Goal: Task Accomplishment & Management: Manage account settings

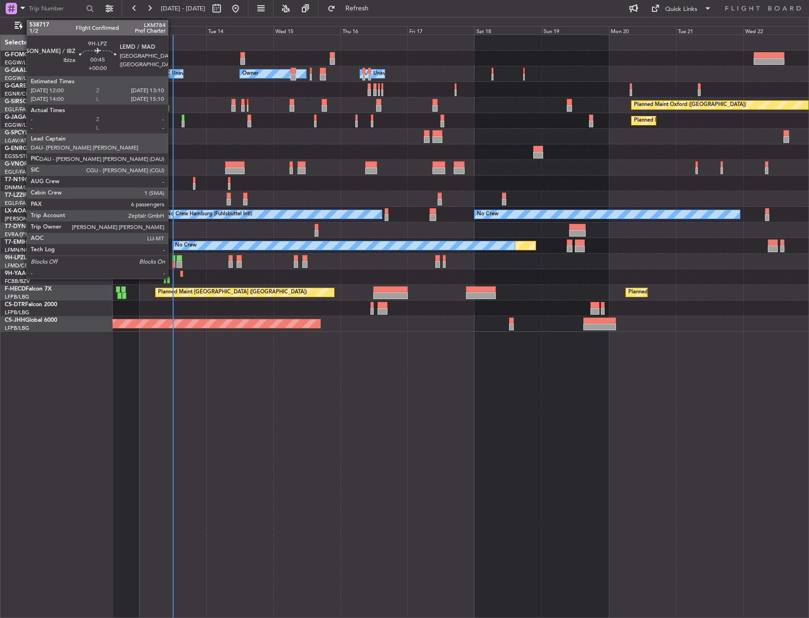
click at [172, 263] on div at bounding box center [173, 264] width 3 height 7
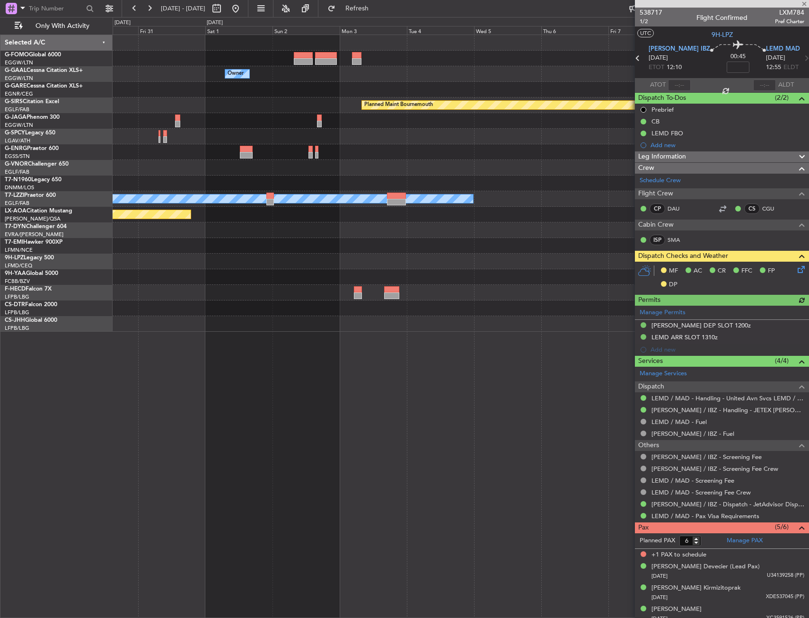
click at [0, 99] on html "[DATE] - [DATE] Refresh Quick Links Only With Activity Owner Planned Maint [GEO…" at bounding box center [404, 309] width 809 height 618
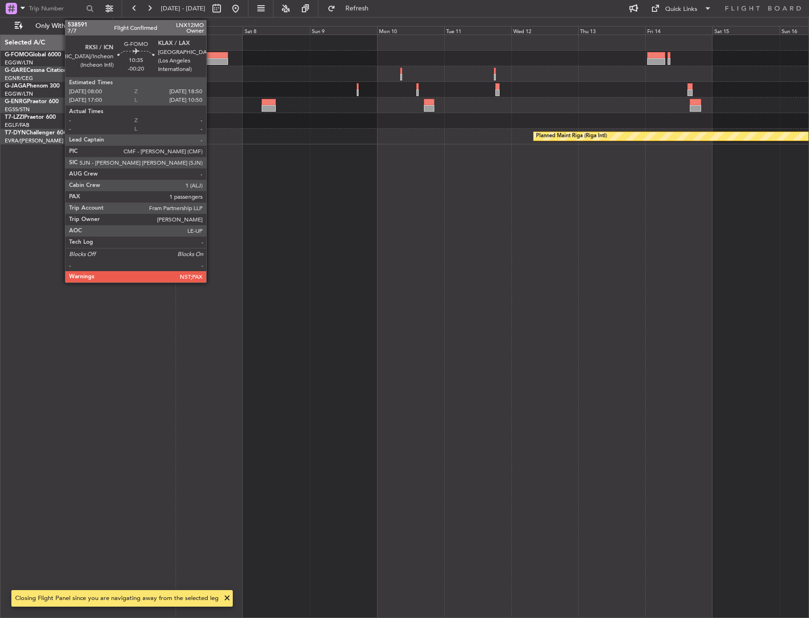
click at [210, 58] on div at bounding box center [212, 55] width 31 height 7
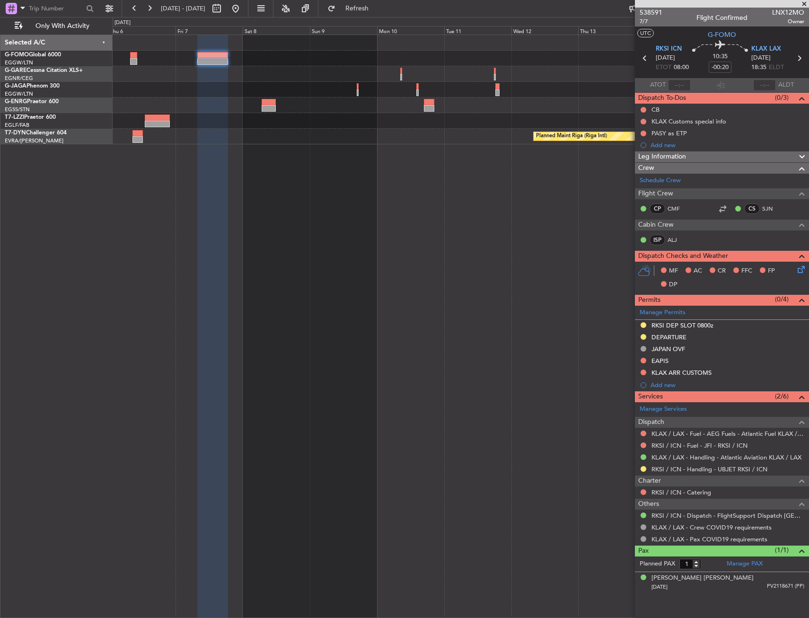
click at [276, 107] on div at bounding box center [461, 105] width 696 height 16
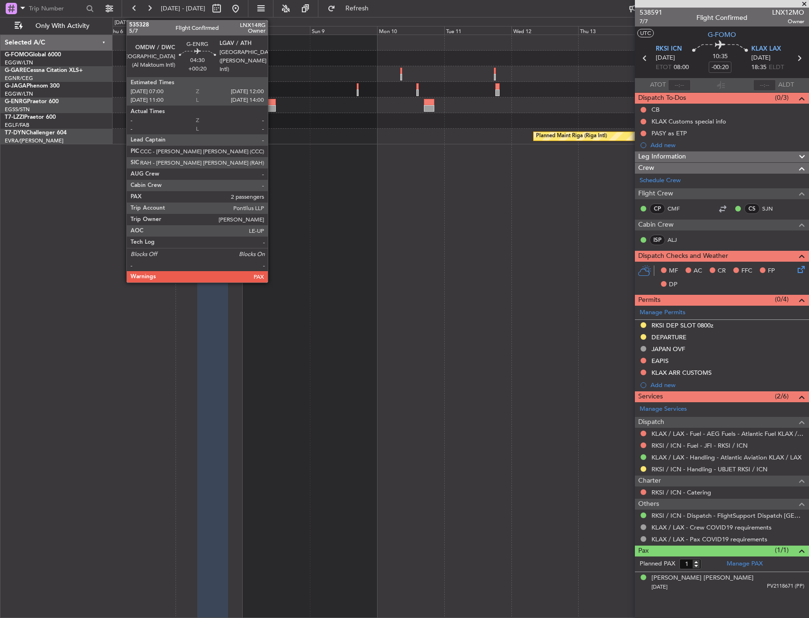
click at [272, 106] on div at bounding box center [269, 108] width 14 height 7
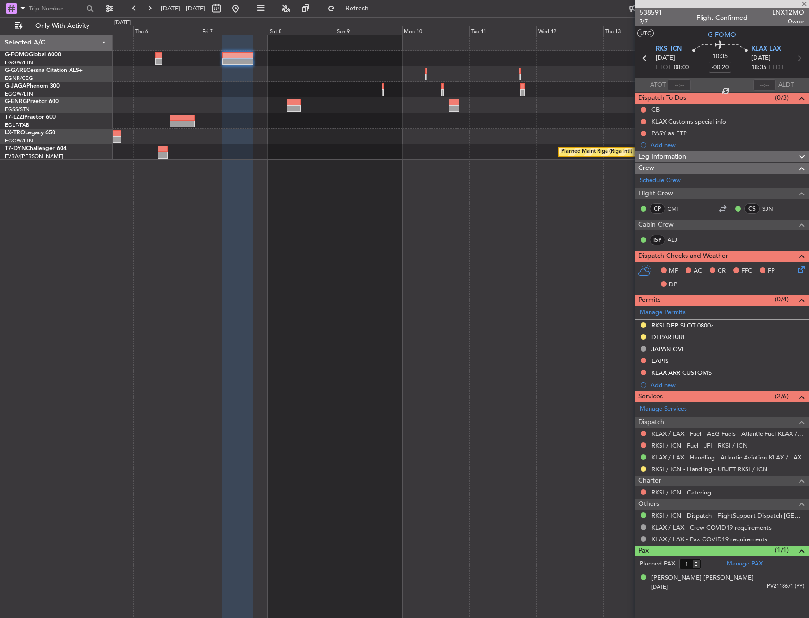
type input "+00:20"
type input "5"
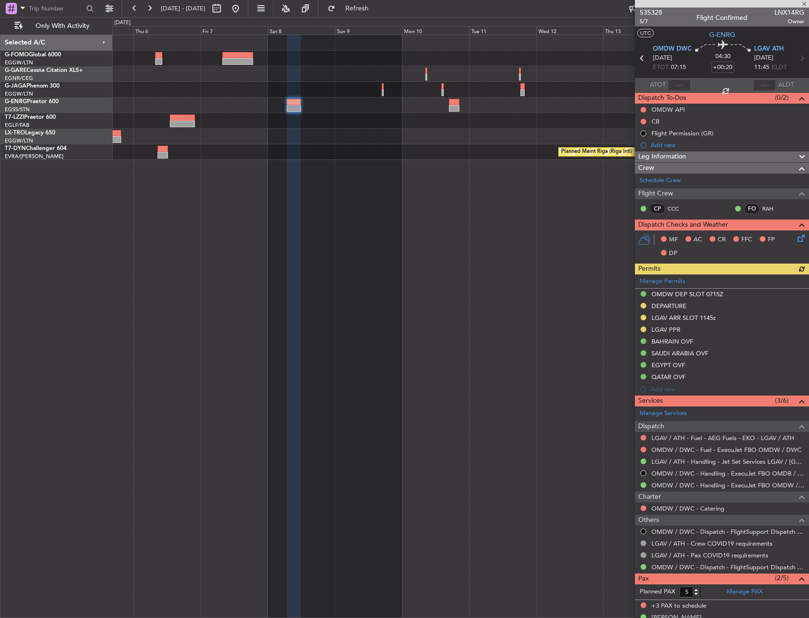
drag, startPoint x: 285, startPoint y: 167, endPoint x: 268, endPoint y: 165, distance: 17.2
click at [217, 166] on div "A/C Unavailable [GEOGRAPHIC_DATA] ([GEOGRAPHIC_DATA]) Planned Maint [GEOGRAPHIC…" at bounding box center [461, 326] width 696 height 583
click at [254, 159] on div "Planned Maint Riga (Riga Intl)" at bounding box center [461, 152] width 696 height 16
click at [416, 142] on div at bounding box center [461, 137] width 696 height 16
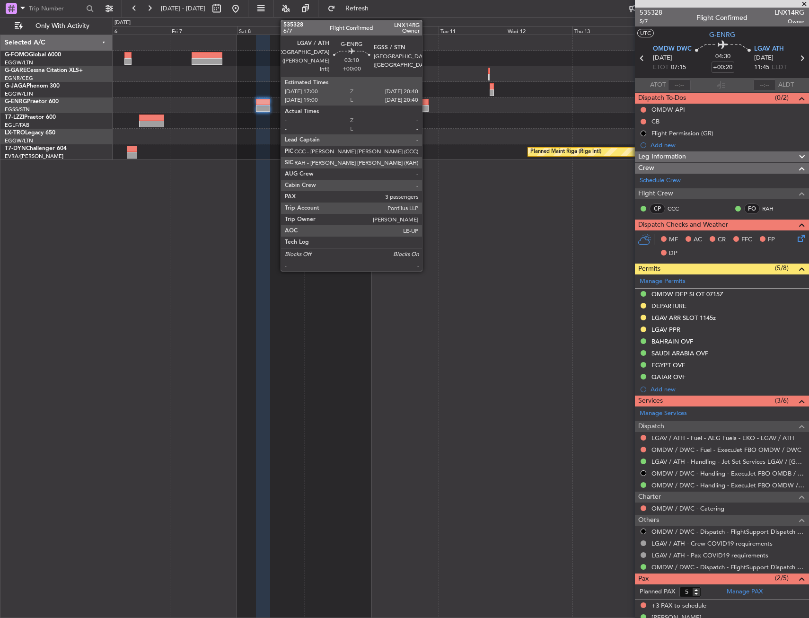
click at [426, 108] on div at bounding box center [423, 108] width 10 height 7
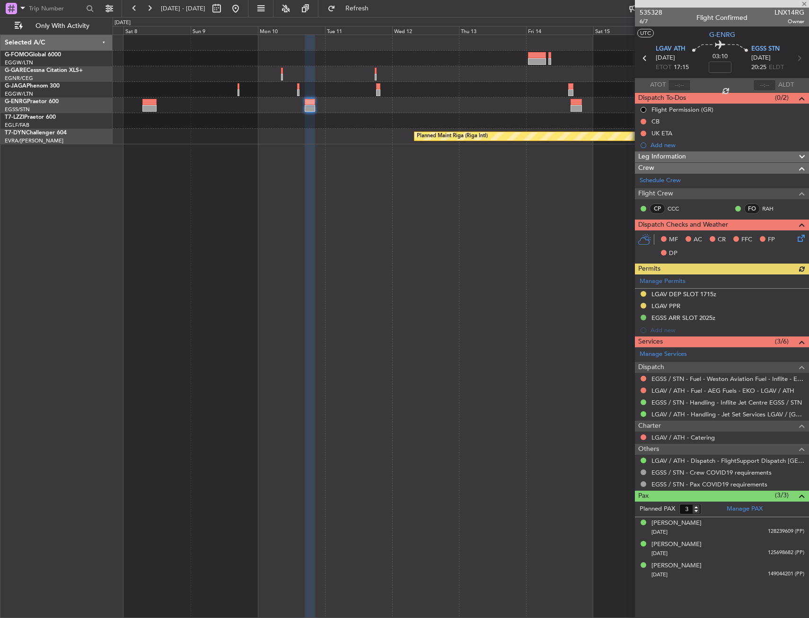
click at [356, 151] on div "Planned Maint Riga (Riga Intl)" at bounding box center [461, 326] width 696 height 583
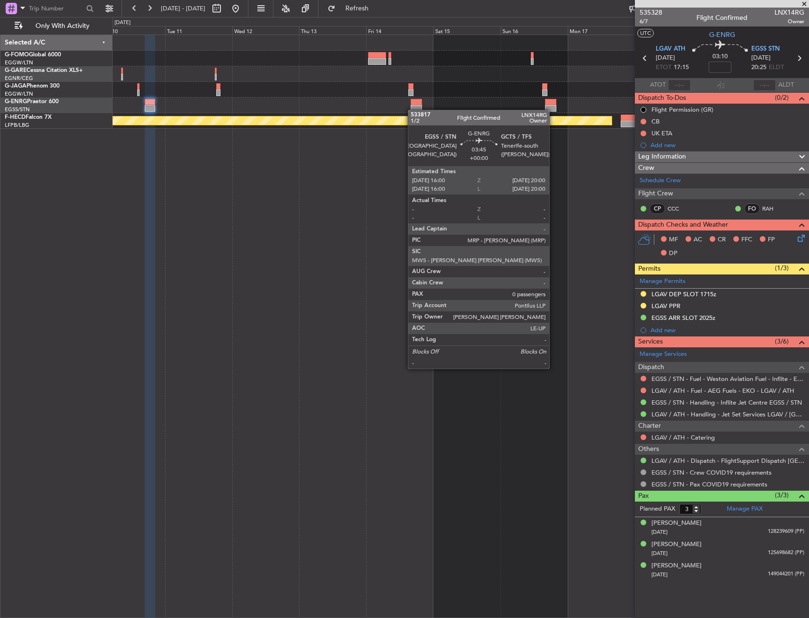
click at [412, 110] on div at bounding box center [416, 108] width 11 height 7
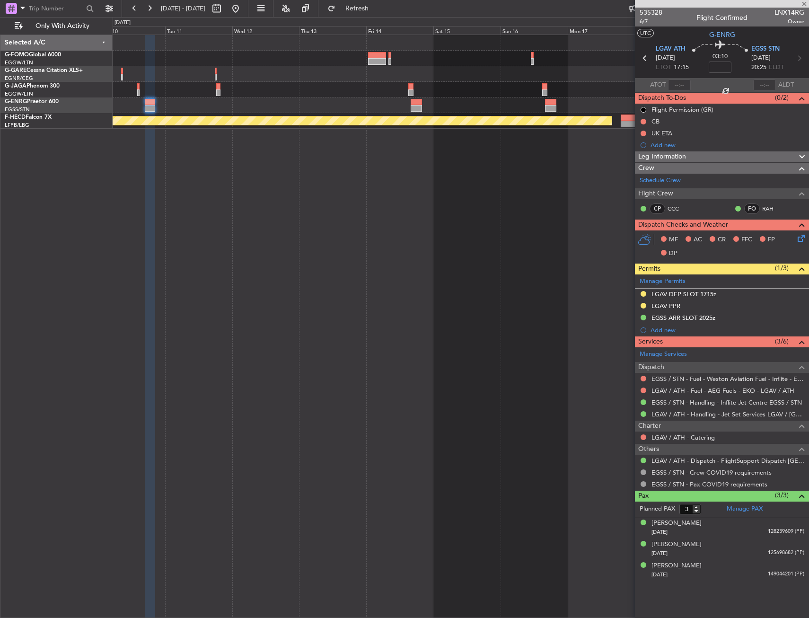
type input "0"
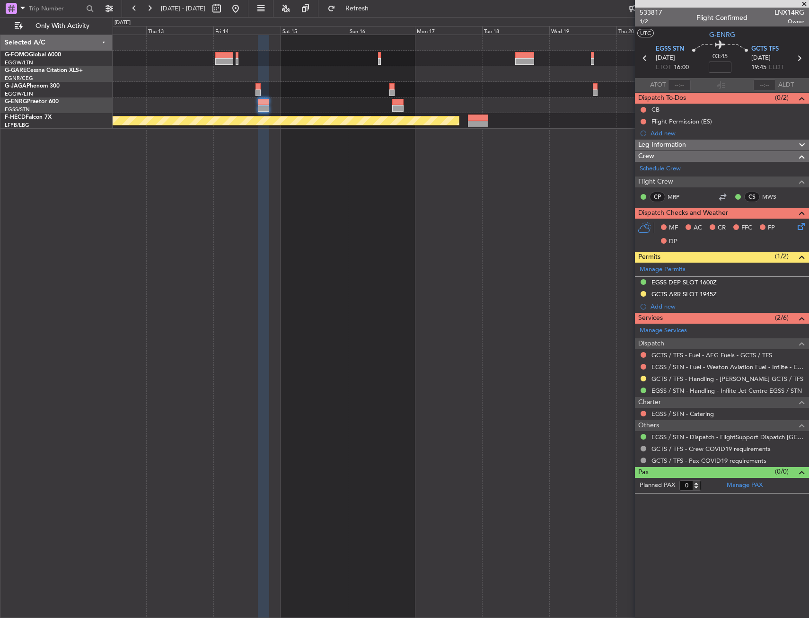
click at [421, 104] on div at bounding box center [461, 105] width 696 height 16
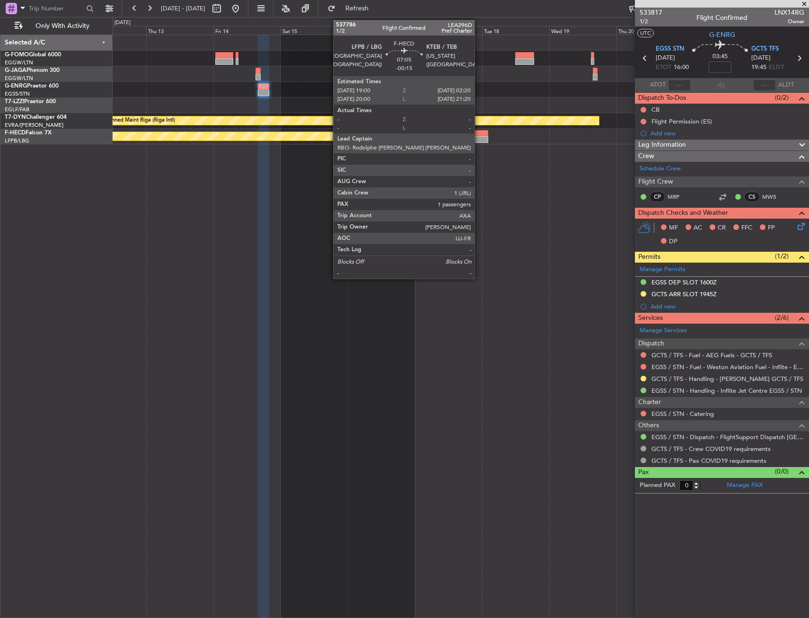
click at [479, 133] on div at bounding box center [478, 133] width 21 height 7
type input "-00:15"
type input "1"
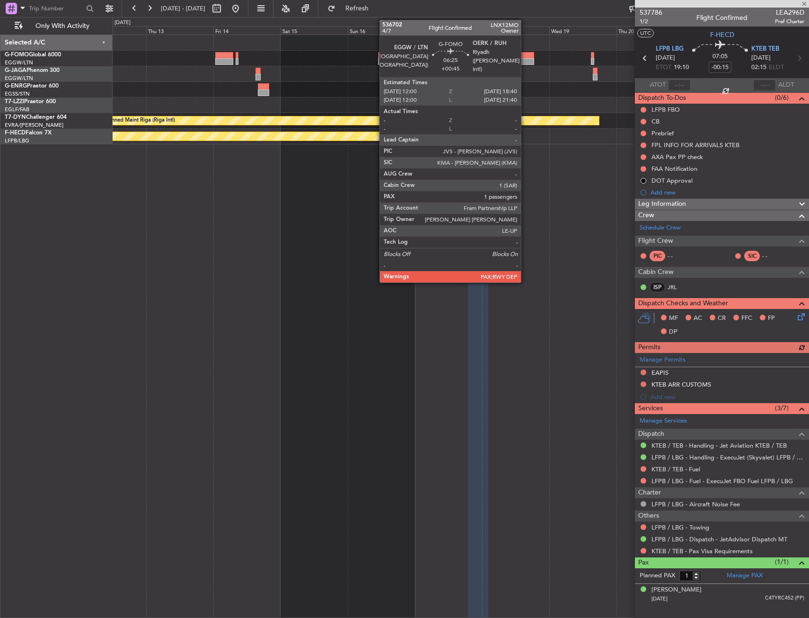
click at [525, 61] on div at bounding box center [524, 61] width 19 height 7
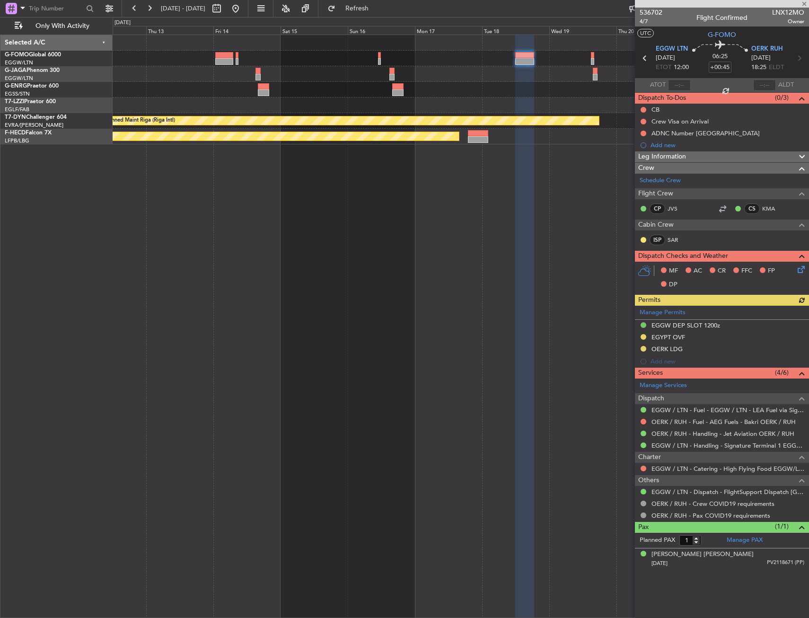
click at [590, 60] on div at bounding box center [461, 59] width 696 height 16
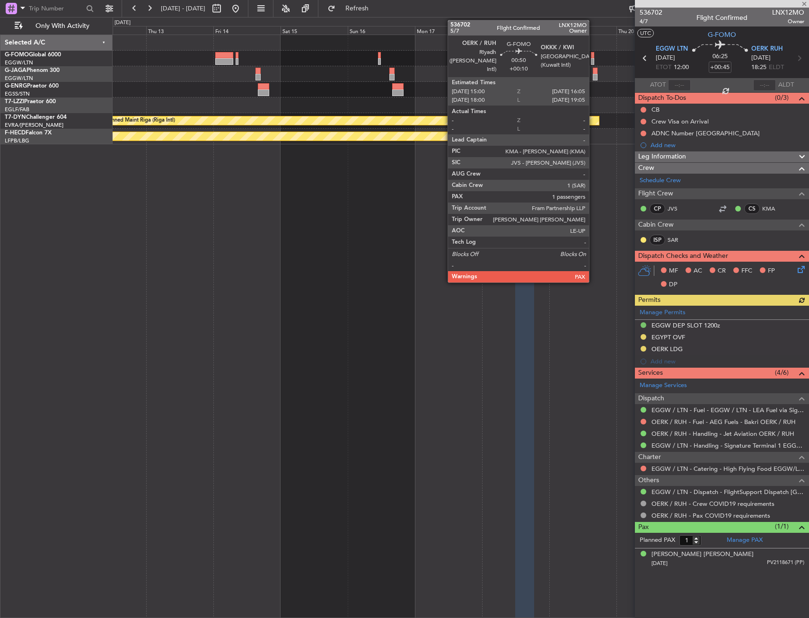
click at [593, 57] on div at bounding box center [592, 55] width 3 height 7
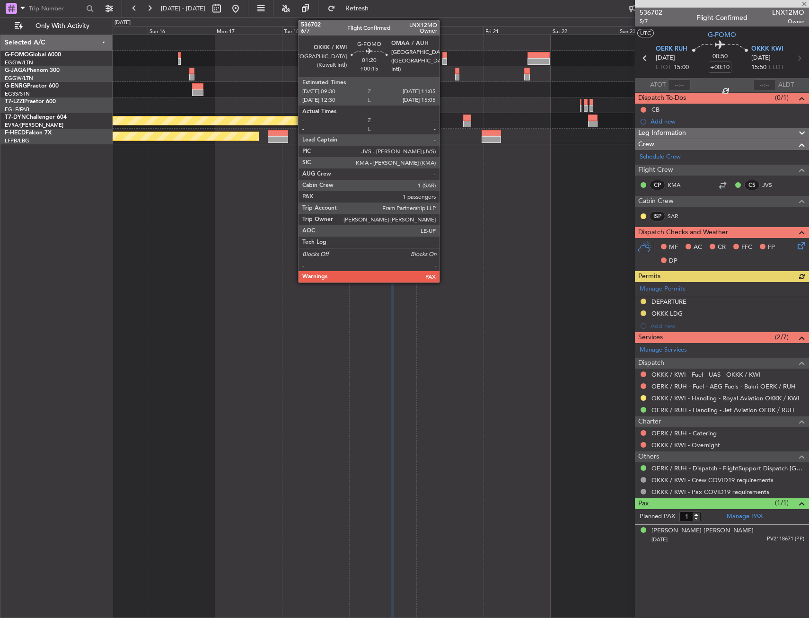
click at [444, 59] on div at bounding box center [444, 61] width 5 height 7
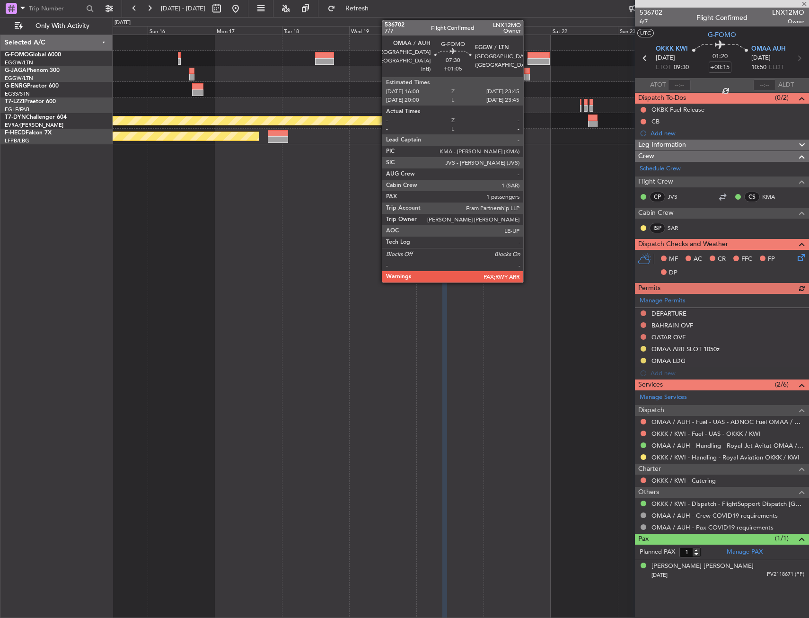
click at [527, 59] on div at bounding box center [538, 61] width 22 height 7
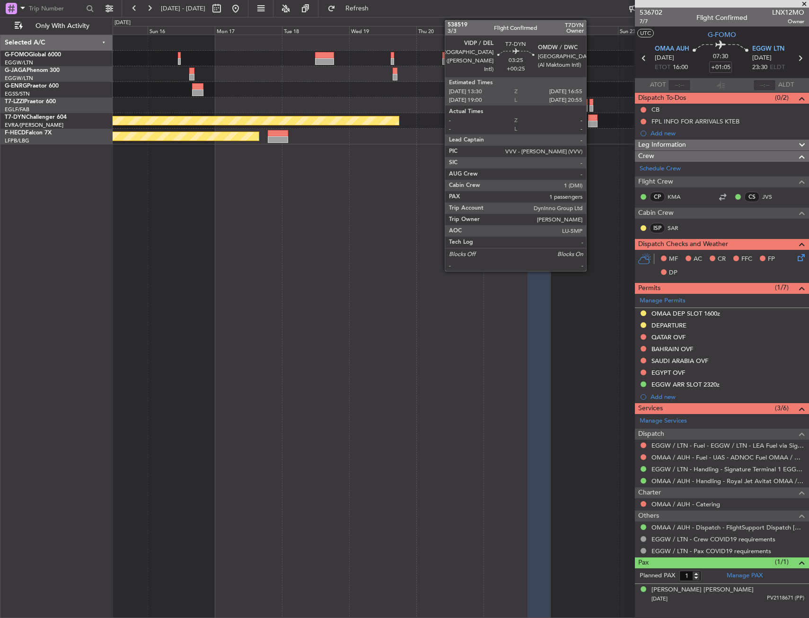
click at [590, 119] on div at bounding box center [593, 117] width 10 height 7
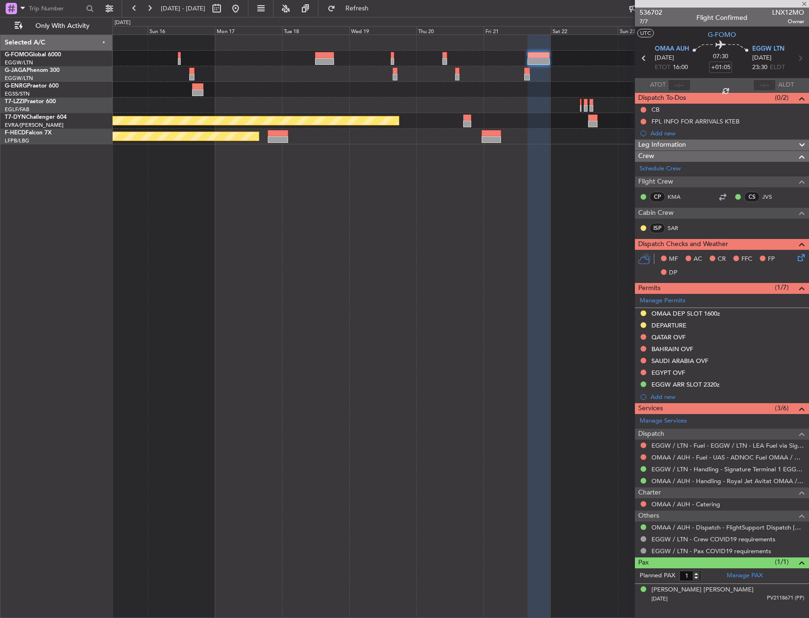
type input "+00:25"
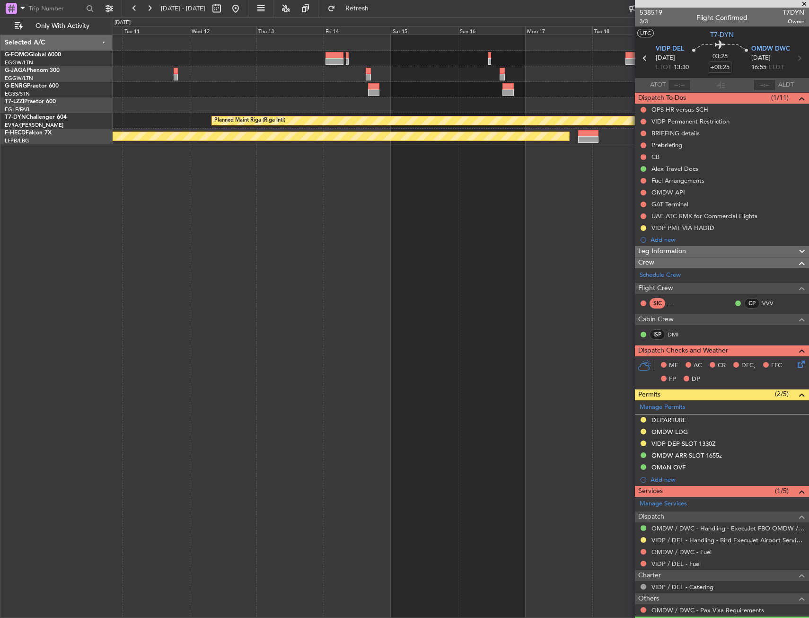
click at [804, 127] on fb-app "[DATE] - [DATE] Refresh Quick Links Only With Activity Planned Maint [GEOGRAPHI…" at bounding box center [404, 312] width 809 height 611
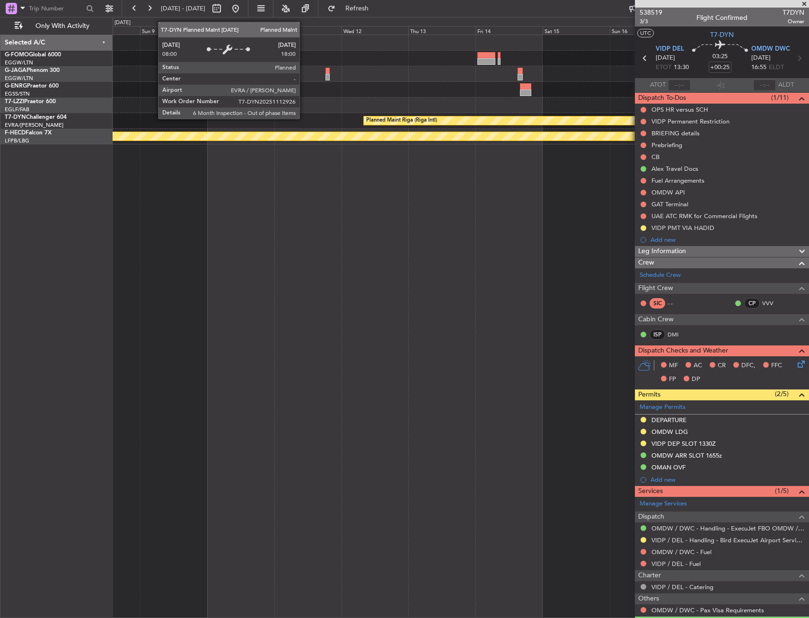
click at [458, 115] on div "Planned Maint Riga (Riga Intl)" at bounding box center [461, 121] width 696 height 16
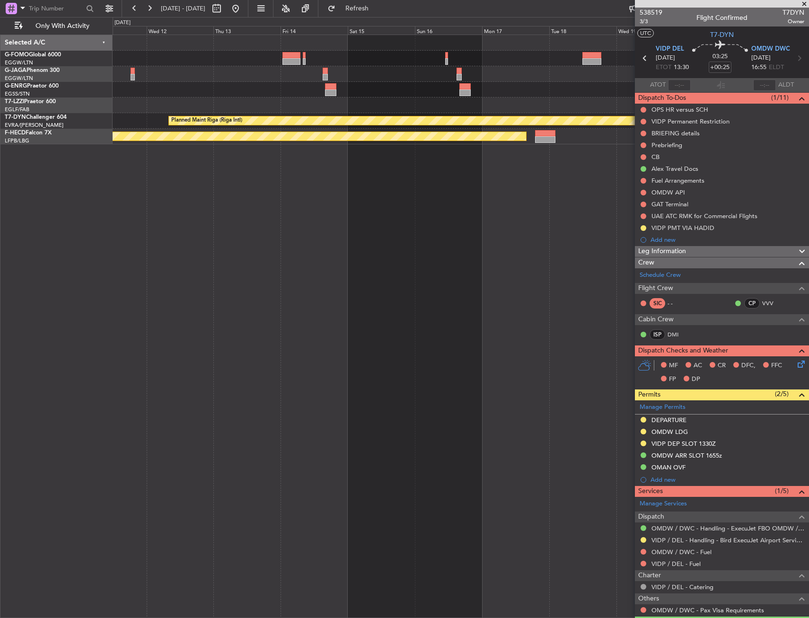
click at [74, 113] on div "Planned Maint Riga (Riga Intl) Planned Maint [GEOGRAPHIC_DATA] ([GEOGRAPHIC_DAT…" at bounding box center [404, 317] width 809 height 601
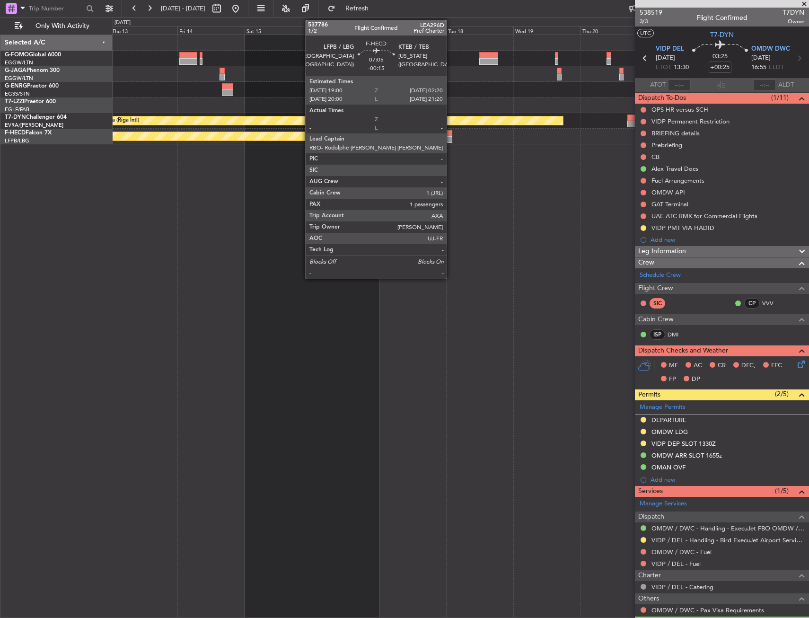
click at [205, 116] on div "Planned Maint Riga (Riga Intl) Planned Maint [GEOGRAPHIC_DATA] ([GEOGRAPHIC_DAT…" at bounding box center [461, 89] width 696 height 109
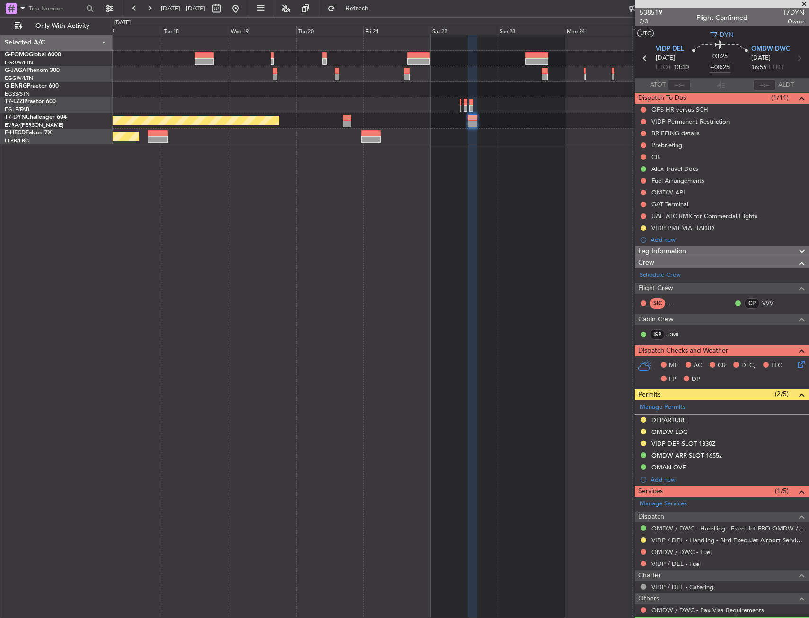
click at [334, 106] on div "Planned Maint Riga (Riga Intl) Planned Maint [GEOGRAPHIC_DATA] ([GEOGRAPHIC_DAT…" at bounding box center [461, 89] width 696 height 109
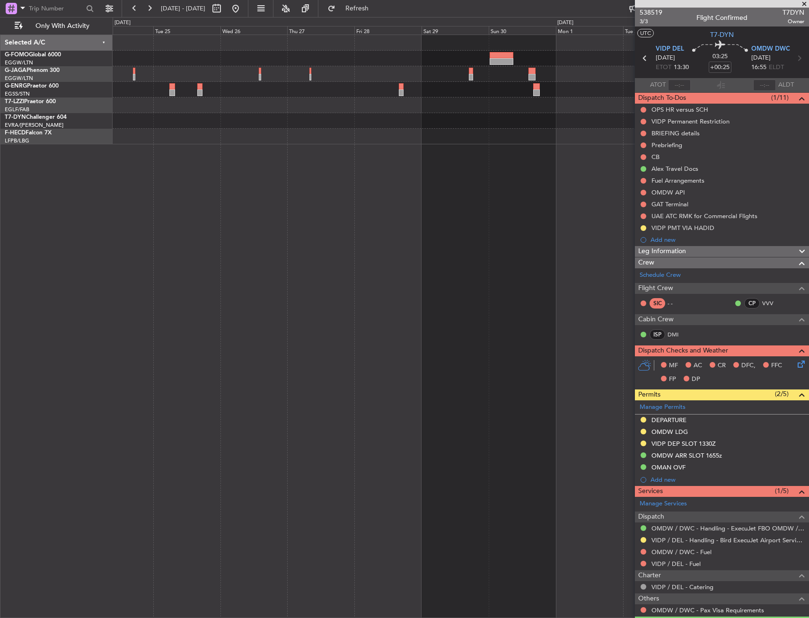
click at [208, 87] on div at bounding box center [461, 90] width 696 height 16
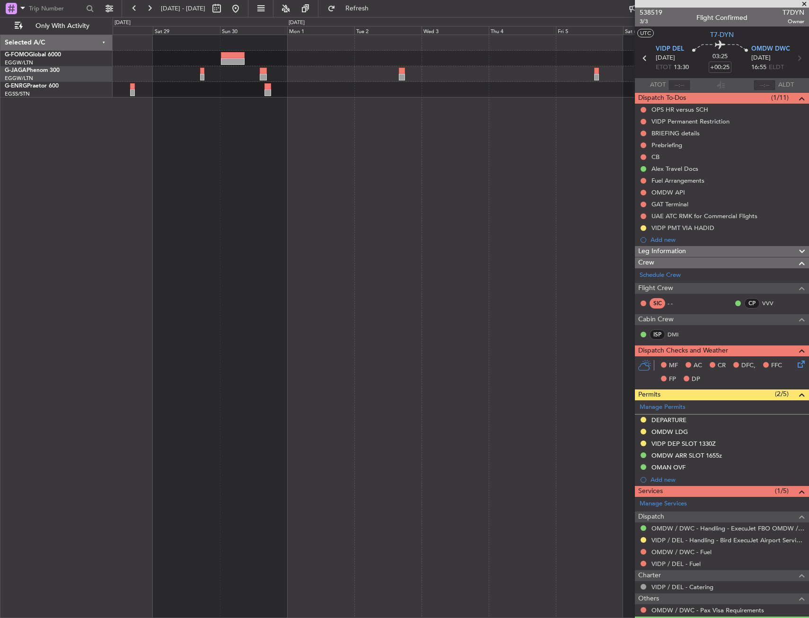
click at [275, 63] on div at bounding box center [461, 66] width 696 height 62
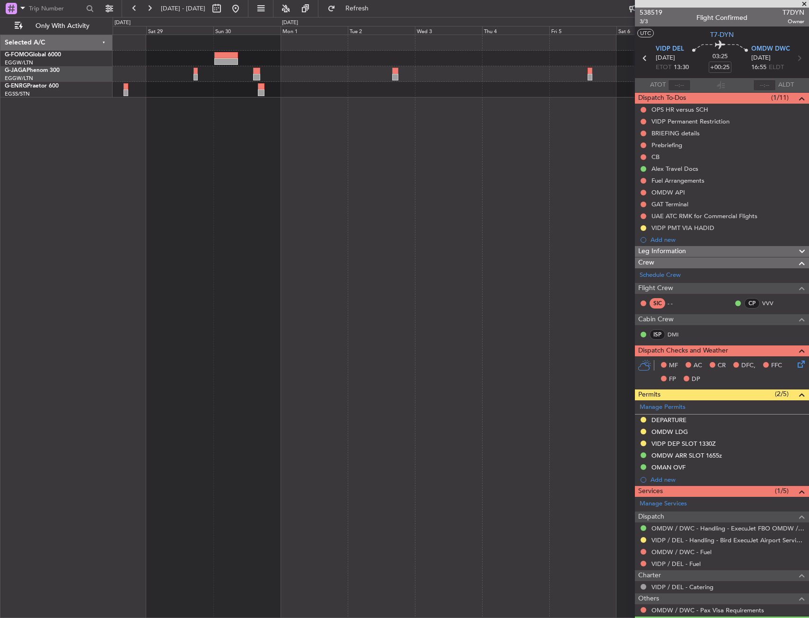
click at [382, 61] on div at bounding box center [461, 59] width 696 height 16
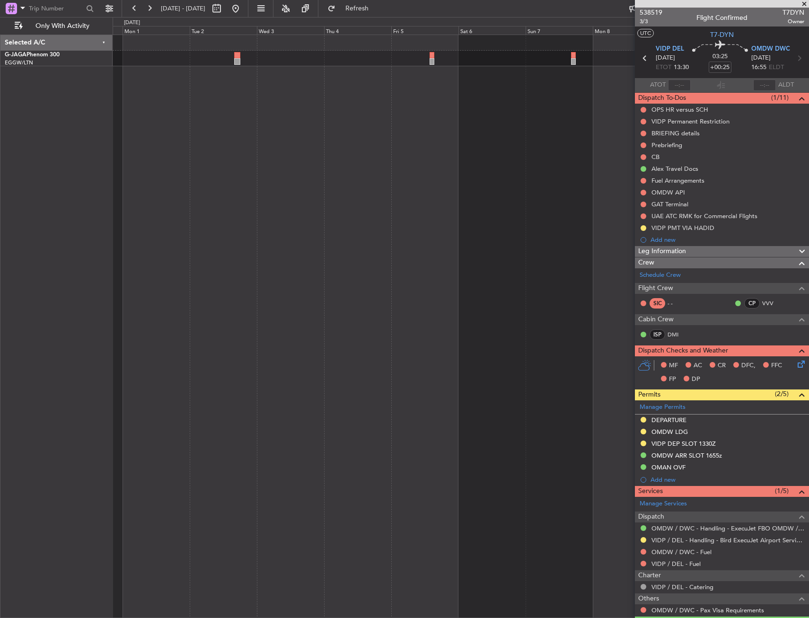
click at [298, 72] on div at bounding box center [461, 326] width 696 height 583
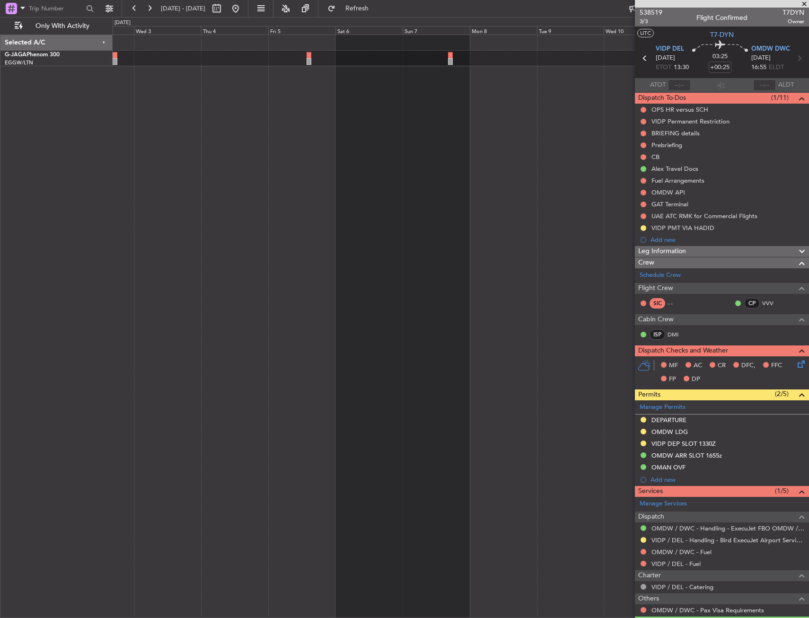
click at [229, 87] on div at bounding box center [461, 326] width 696 height 583
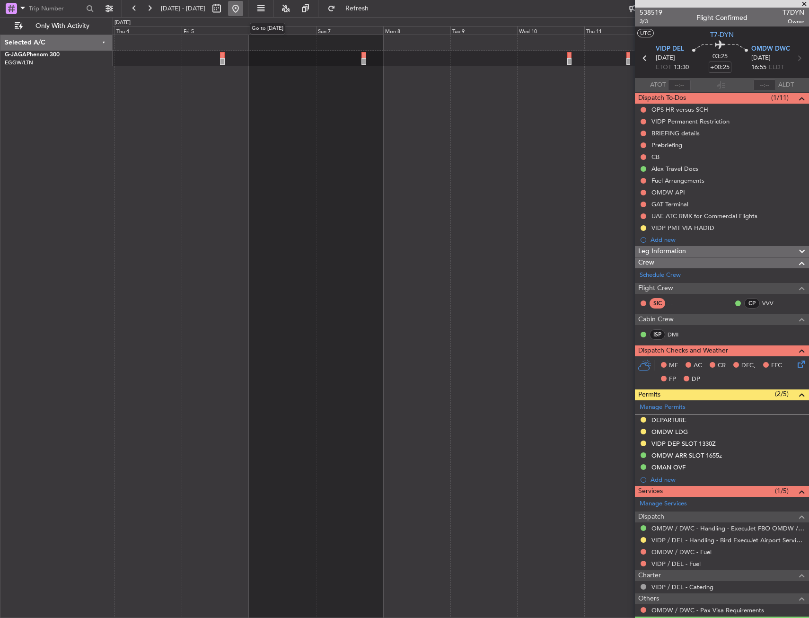
click at [243, 12] on button at bounding box center [235, 8] width 15 height 15
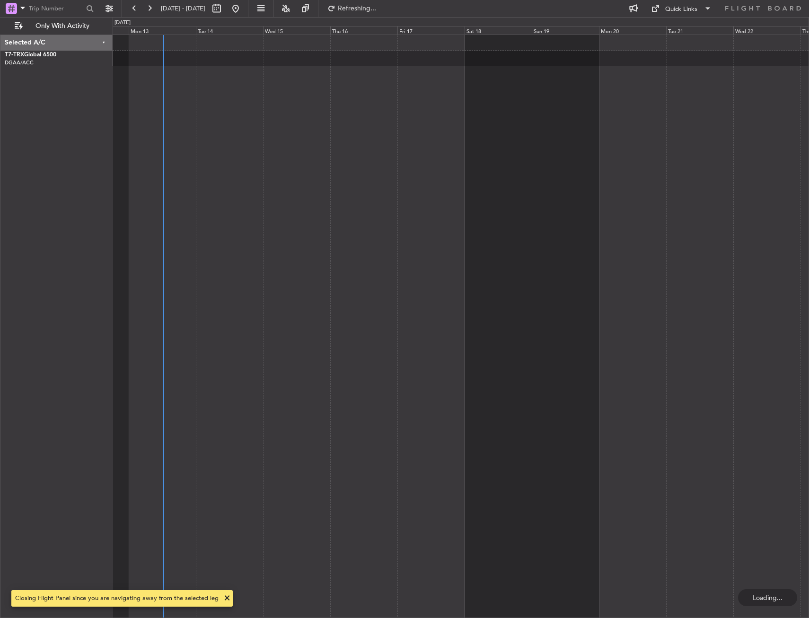
click at [258, 105] on div at bounding box center [461, 326] width 696 height 583
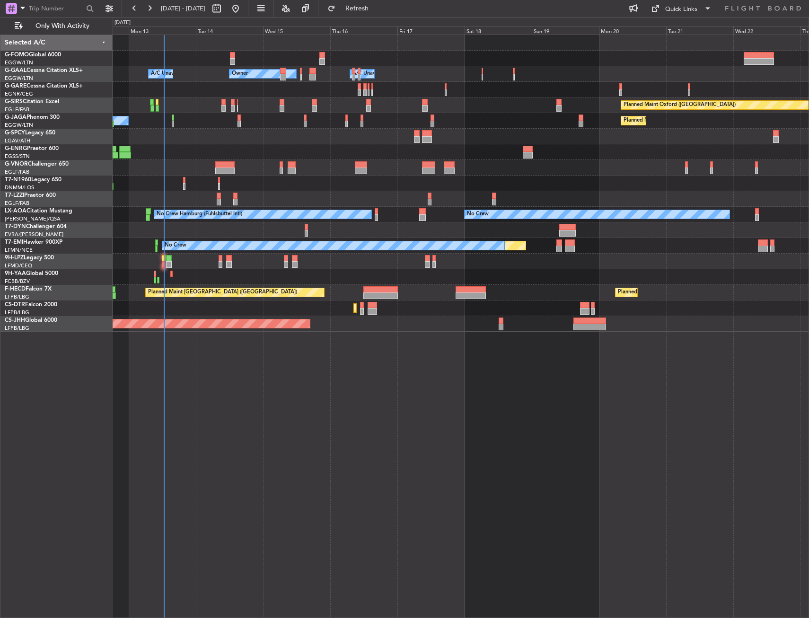
click at [161, 261] on div "No Crew" at bounding box center [461, 262] width 696 height 16
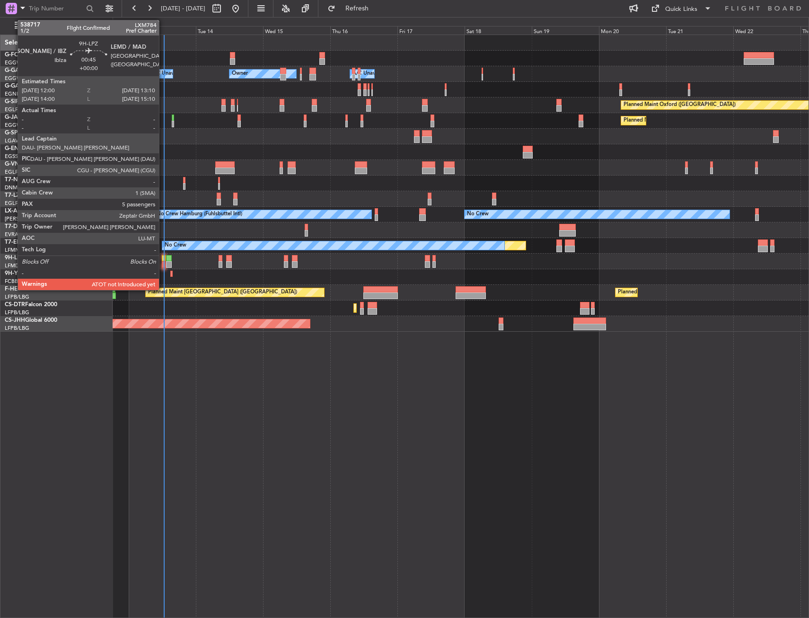
click at [163, 261] on div at bounding box center [163, 258] width 3 height 7
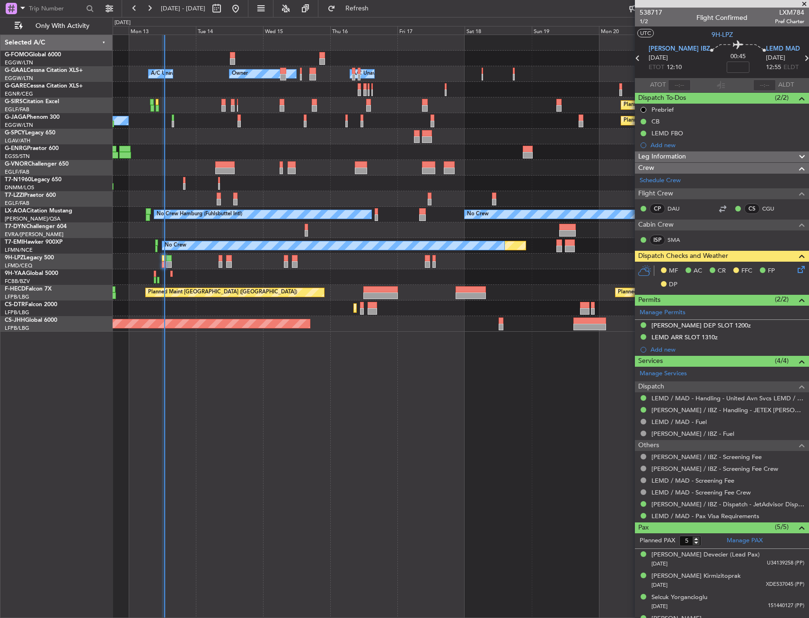
click at [796, 269] on icon at bounding box center [800, 268] width 8 height 8
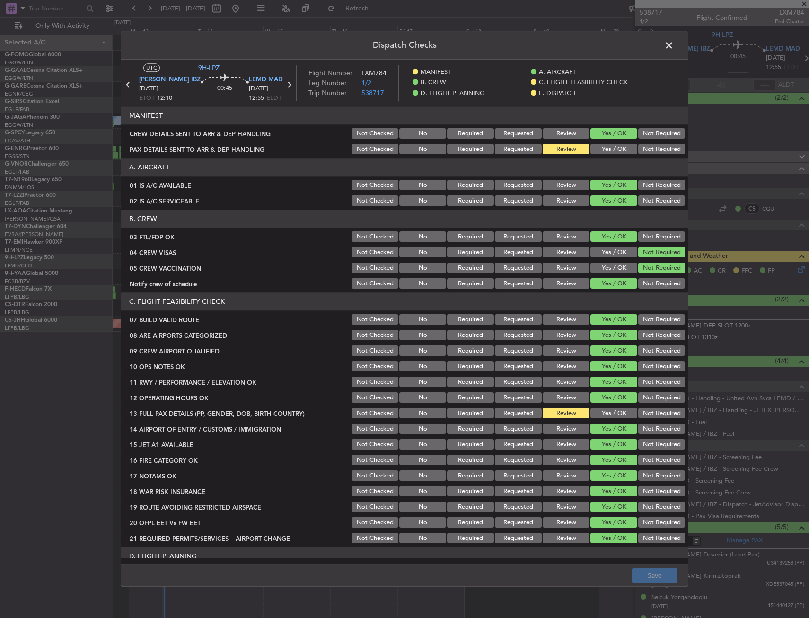
click at [595, 141] on section "MANIFEST CREW DETAILS SENT TO ARR & DEP HANDLING Not Checked No Required Reques…" at bounding box center [404, 131] width 567 height 49
click at [596, 146] on button "Yes / OK" at bounding box center [613, 149] width 47 height 10
click at [600, 419] on div "Yes / OK" at bounding box center [613, 413] width 48 height 13
click at [600, 416] on button "Yes / OK" at bounding box center [613, 413] width 47 height 10
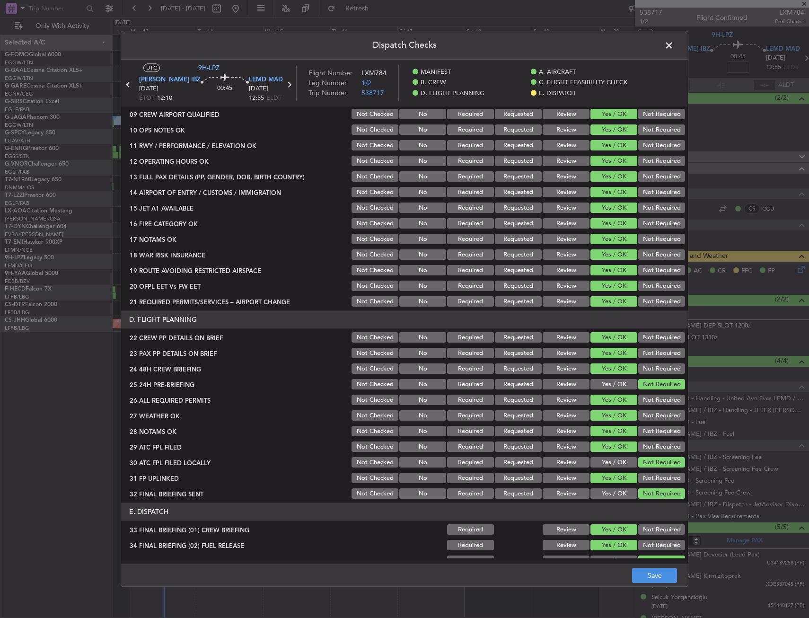
scroll to position [389, 0]
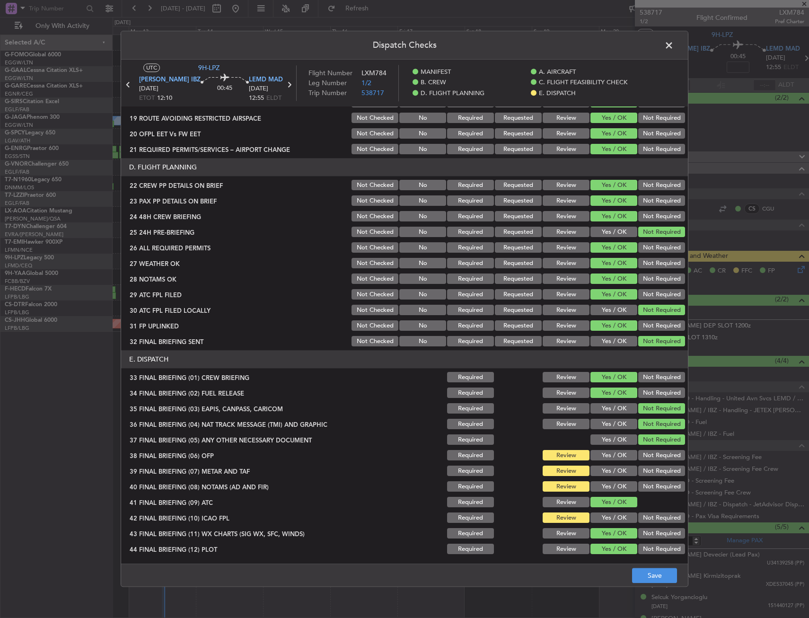
click at [607, 457] on button "Yes / OK" at bounding box center [613, 455] width 47 height 10
click at [606, 466] on button "Yes / OK" at bounding box center [613, 471] width 47 height 10
drag, startPoint x: 605, startPoint y: 482, endPoint x: 605, endPoint y: 491, distance: 8.5
click at [605, 484] on button "Yes / OK" at bounding box center [613, 487] width 47 height 10
drag, startPoint x: 606, startPoint y: 500, endPoint x: 606, endPoint y: 509, distance: 9.5
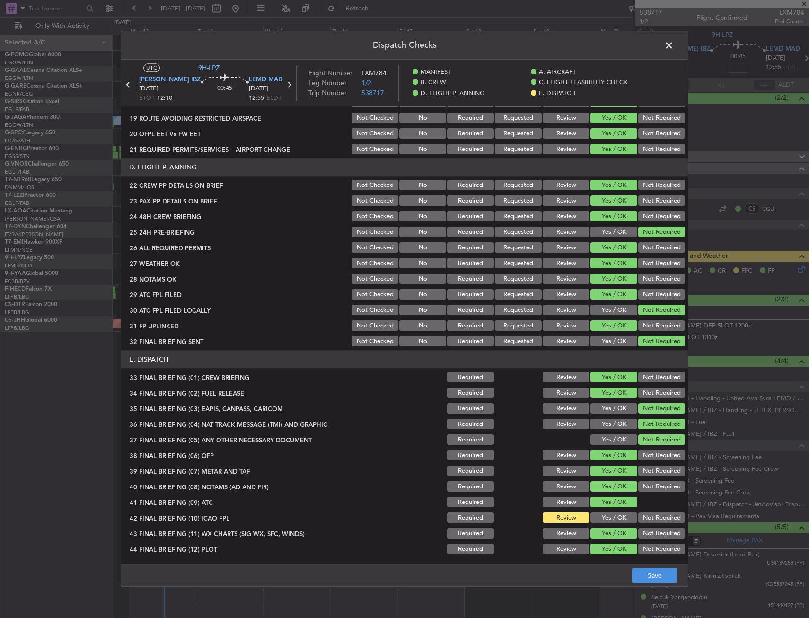
click at [606, 502] on button "Yes / OK" at bounding box center [613, 502] width 47 height 10
click at [606, 511] on div "Yes / OK" at bounding box center [613, 517] width 48 height 13
click at [610, 522] on button "Yes / OK" at bounding box center [613, 518] width 47 height 10
click at [652, 579] on button "Save" at bounding box center [654, 575] width 45 height 15
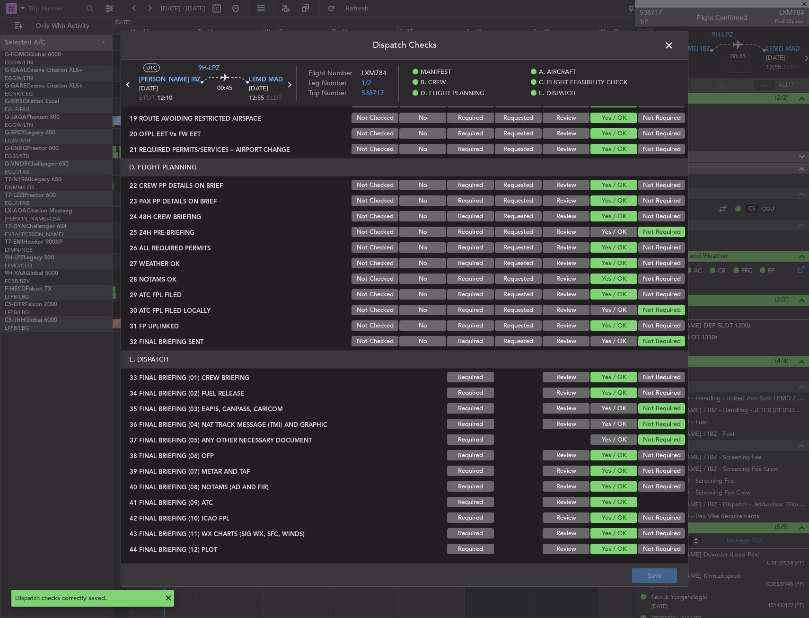
click at [674, 44] on span at bounding box center [674, 47] width 0 height 19
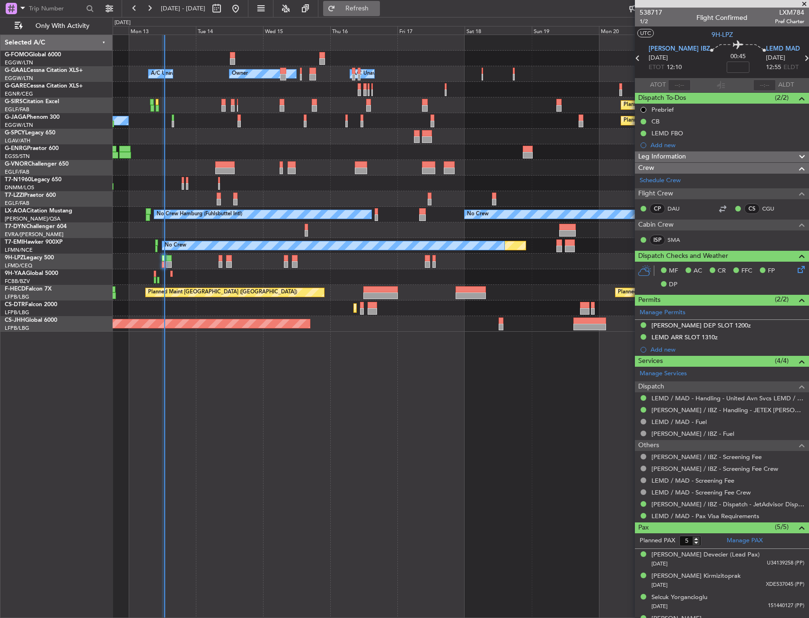
click at [377, 6] on span "Refresh" at bounding box center [357, 8] width 40 height 7
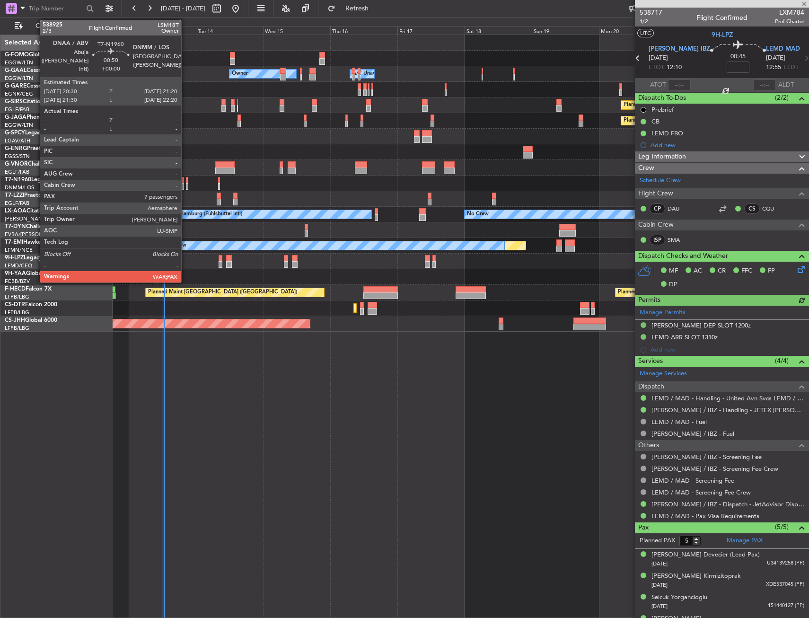
click at [186, 180] on div at bounding box center [187, 180] width 2 height 7
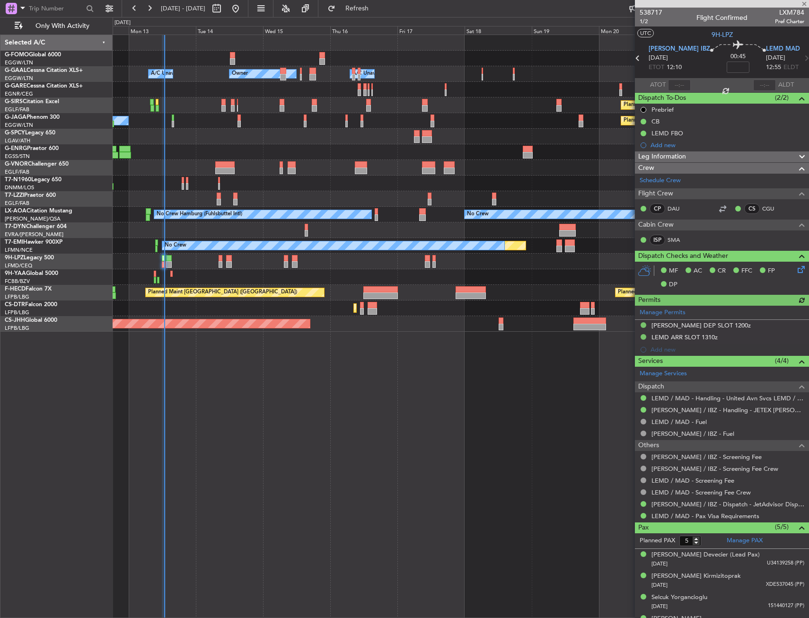
type input "7"
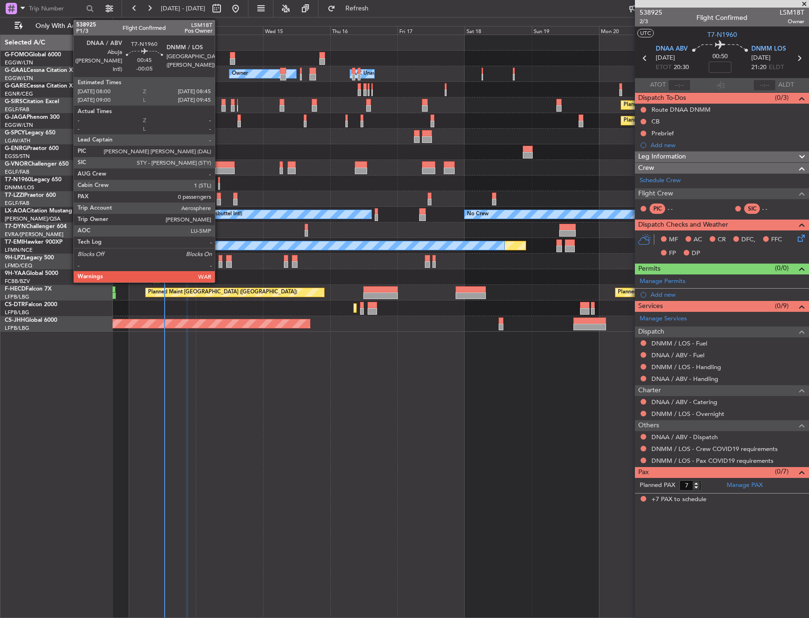
click at [219, 184] on div at bounding box center [219, 186] width 2 height 7
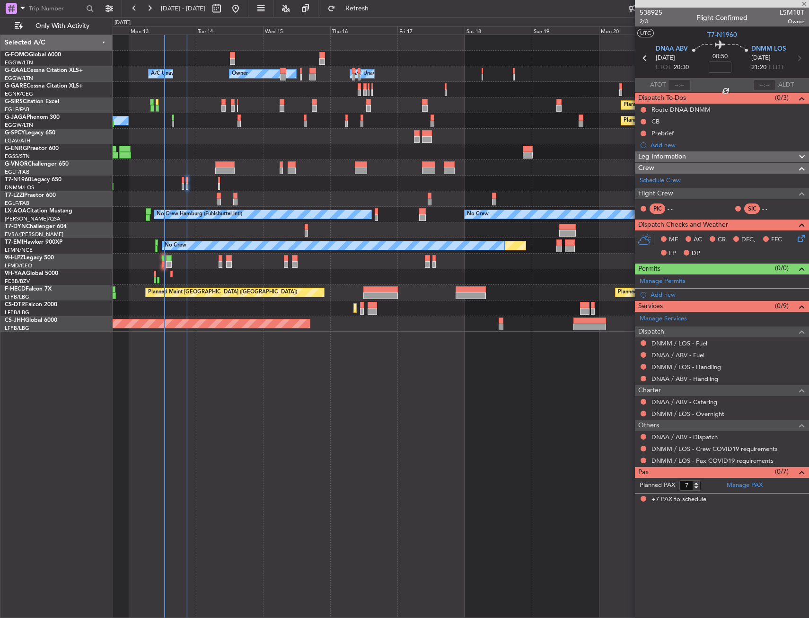
type input "-00:05"
type input "0"
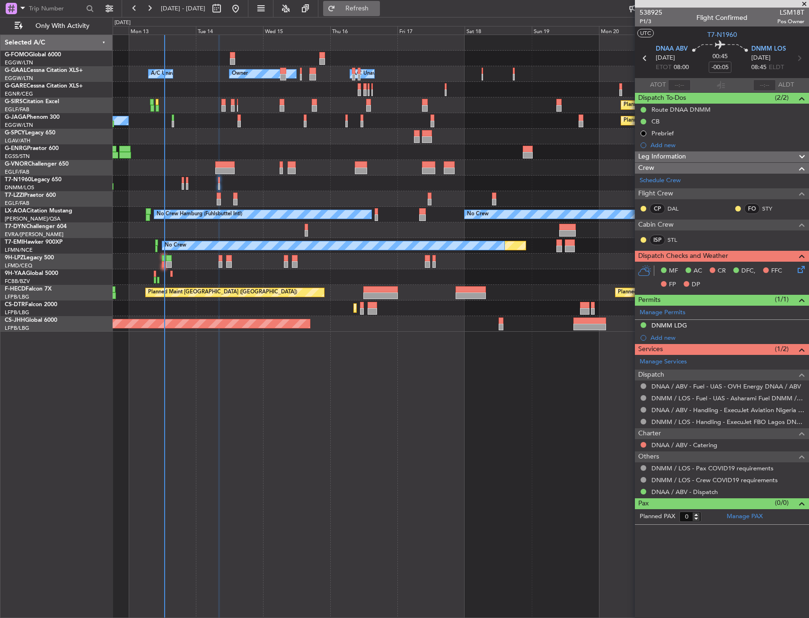
drag, startPoint x: 376, startPoint y: 15, endPoint x: 377, endPoint y: 9, distance: 5.9
click at [376, 15] on button "Refresh" at bounding box center [351, 8] width 57 height 15
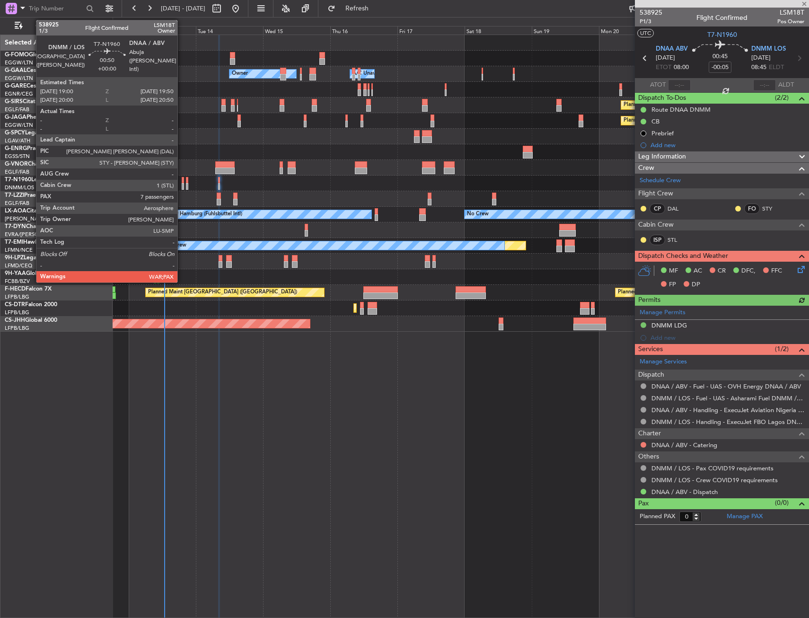
click at [182, 184] on div at bounding box center [183, 186] width 2 height 7
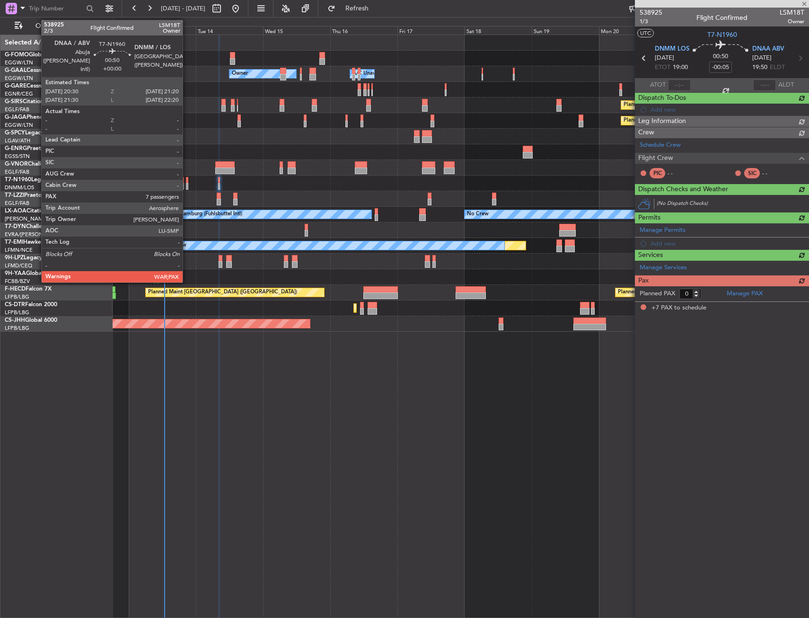
type input "7"
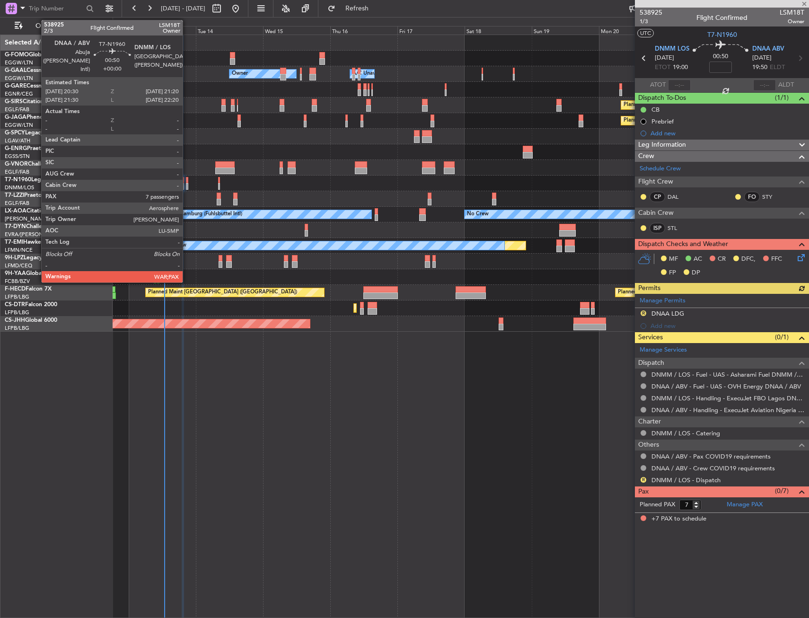
click at [187, 184] on div at bounding box center [187, 186] width 2 height 7
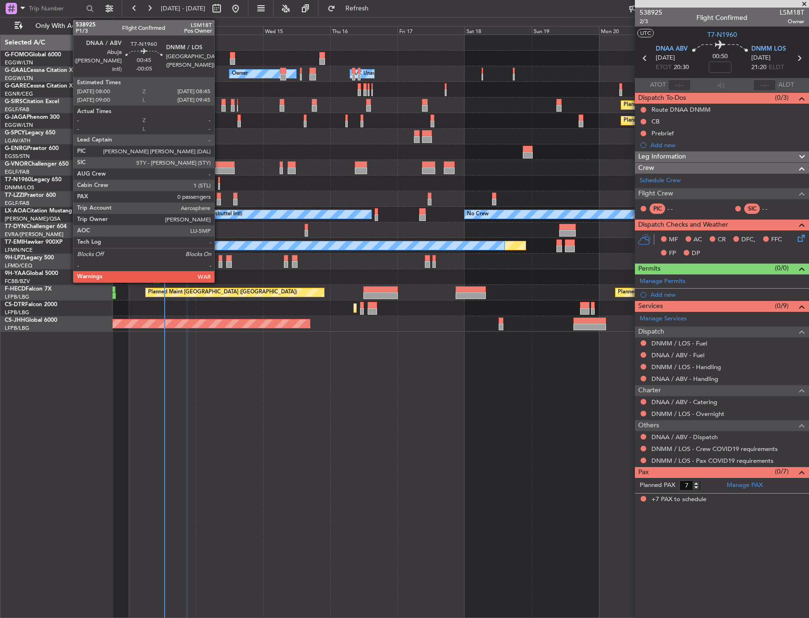
click at [219, 184] on div at bounding box center [219, 186] width 2 height 7
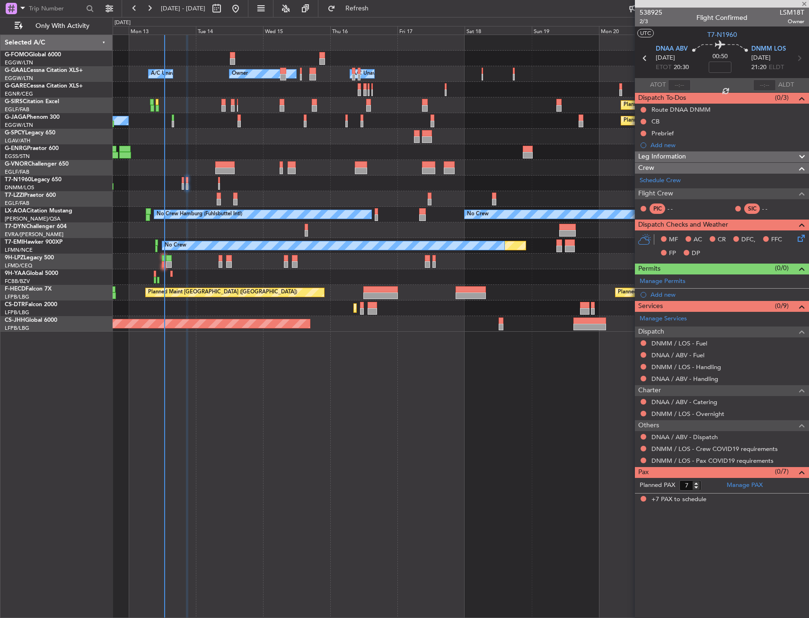
type input "-00:05"
type input "0"
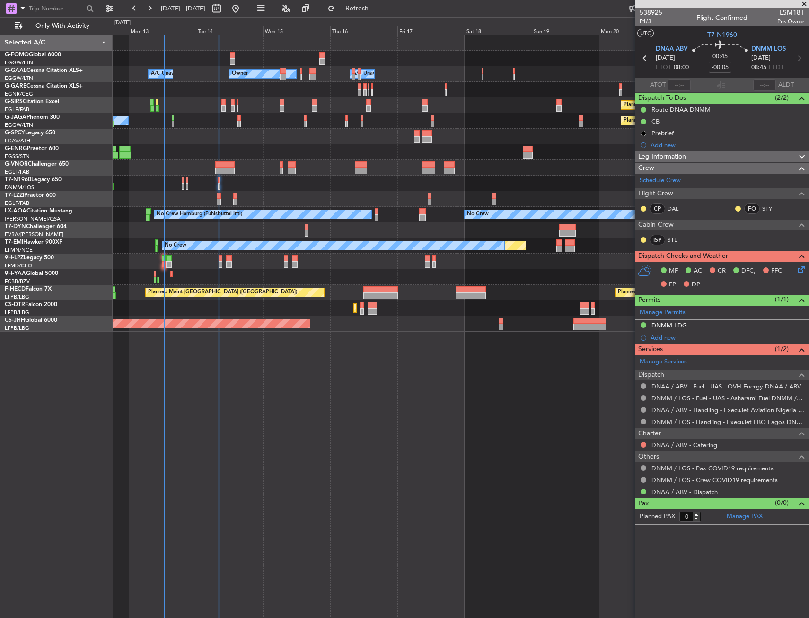
click at [641, 448] on div "DNAA / ABV - Catering" at bounding box center [722, 445] width 174 height 12
click at [642, 444] on button at bounding box center [643, 445] width 6 height 6
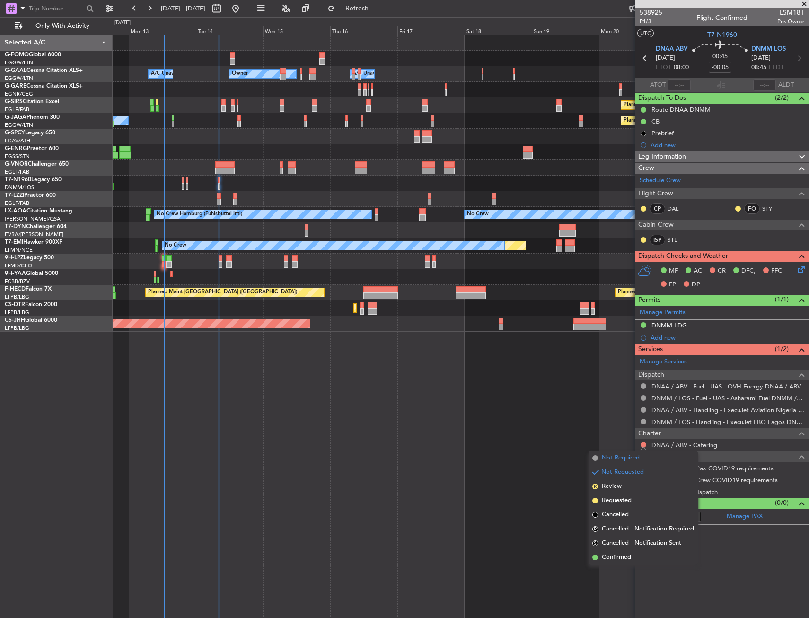
click at [609, 459] on span "Not Required" at bounding box center [621, 457] width 38 height 9
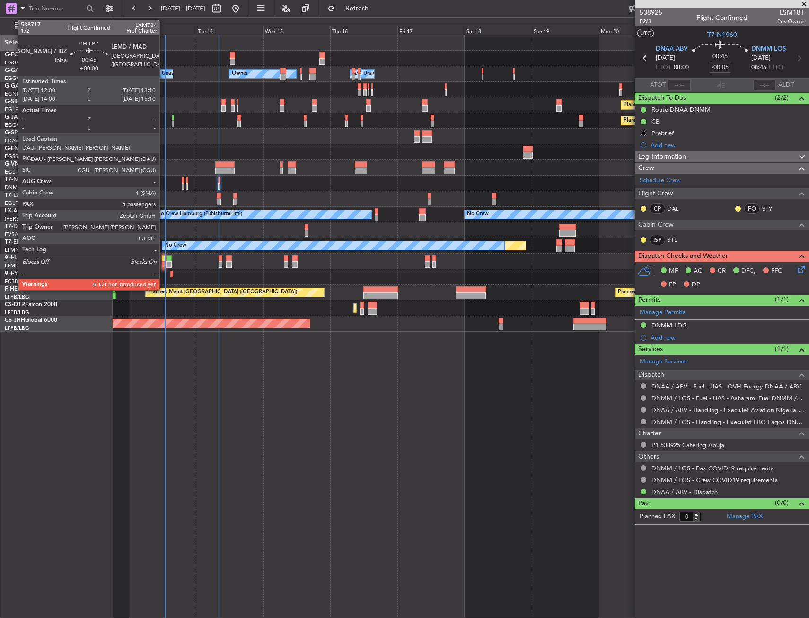
click at [164, 261] on div at bounding box center [163, 264] width 3 height 7
type input "4"
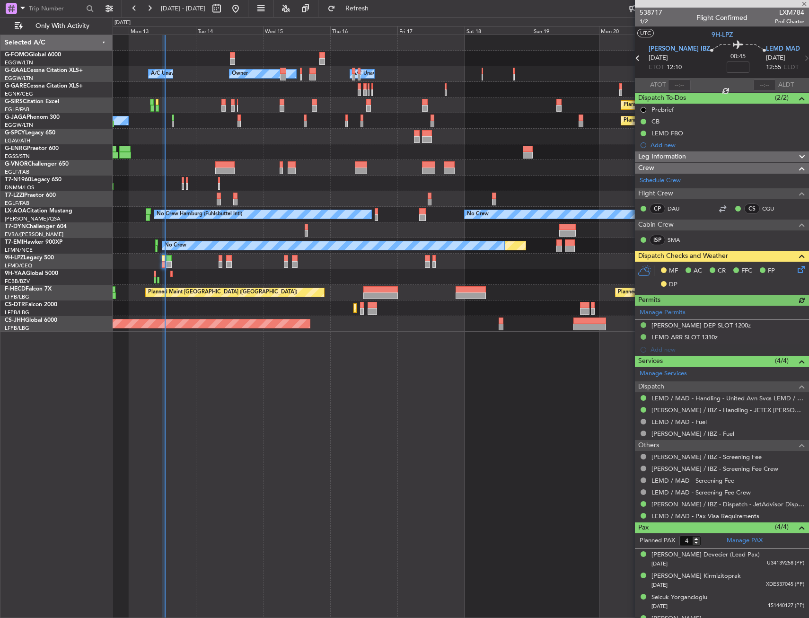
click at [796, 269] on icon at bounding box center [800, 268] width 8 height 8
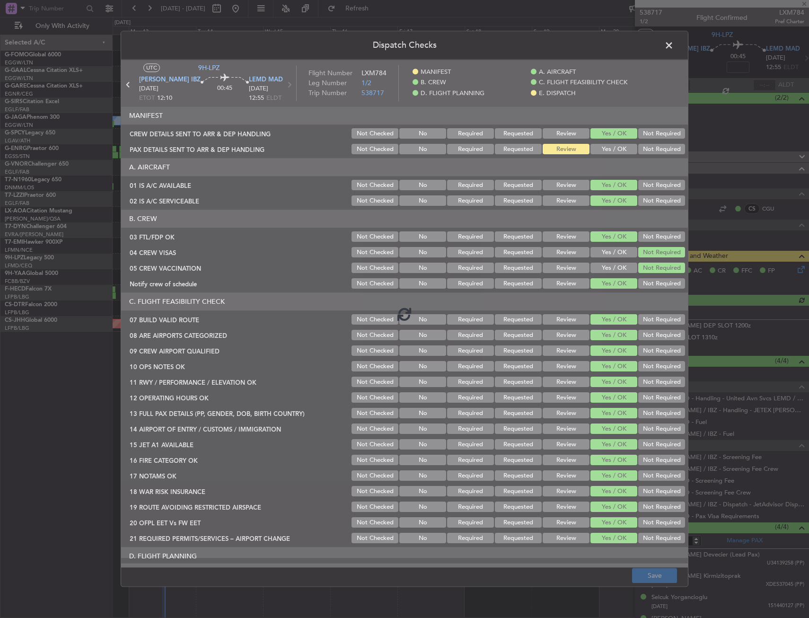
click at [609, 150] on div at bounding box center [404, 314] width 567 height 508
click at [612, 149] on div at bounding box center [404, 314] width 567 height 508
click at [612, 149] on button "Yes / OK" at bounding box center [613, 149] width 47 height 10
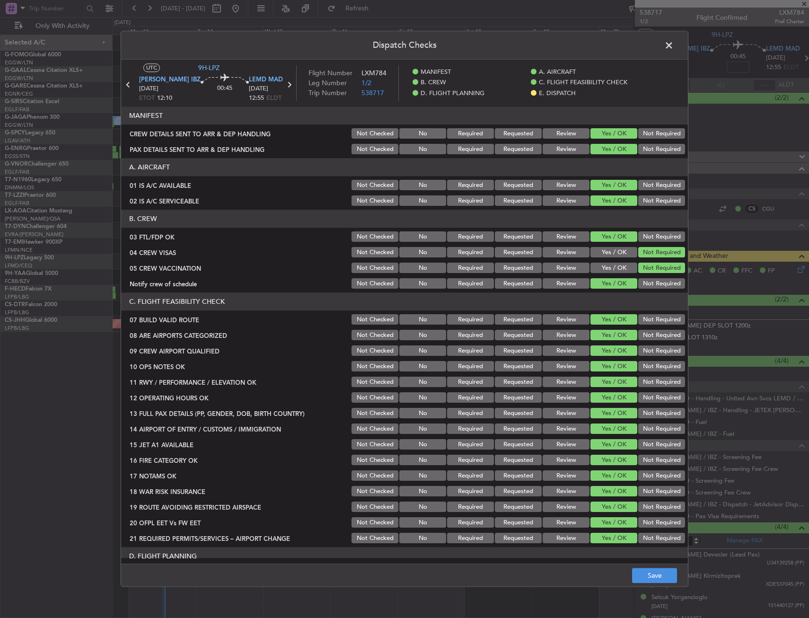
click at [612, 149] on button "Yes / OK" at bounding box center [613, 149] width 47 height 10
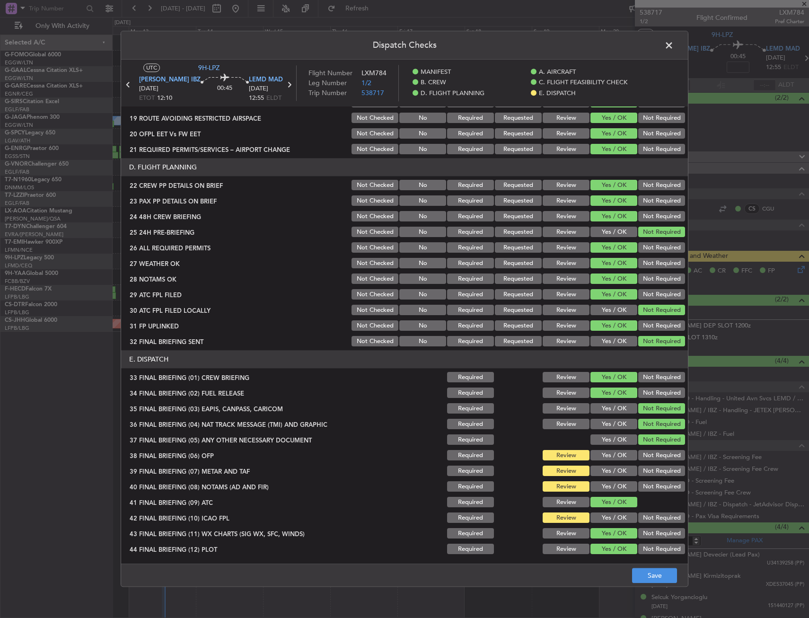
click at [598, 454] on button "Yes / OK" at bounding box center [613, 455] width 47 height 10
click at [599, 472] on button "Yes / OK" at bounding box center [613, 471] width 47 height 10
drag, startPoint x: 600, startPoint y: 480, endPoint x: 601, endPoint y: 492, distance: 12.3
click at [600, 482] on section "E. DISPATCH 33 FINAL BRIEFING (01) CREW BRIEFING Required Review Yes / OK Not R…" at bounding box center [404, 453] width 567 height 205
click at [599, 485] on button "Yes / OK" at bounding box center [613, 487] width 47 height 10
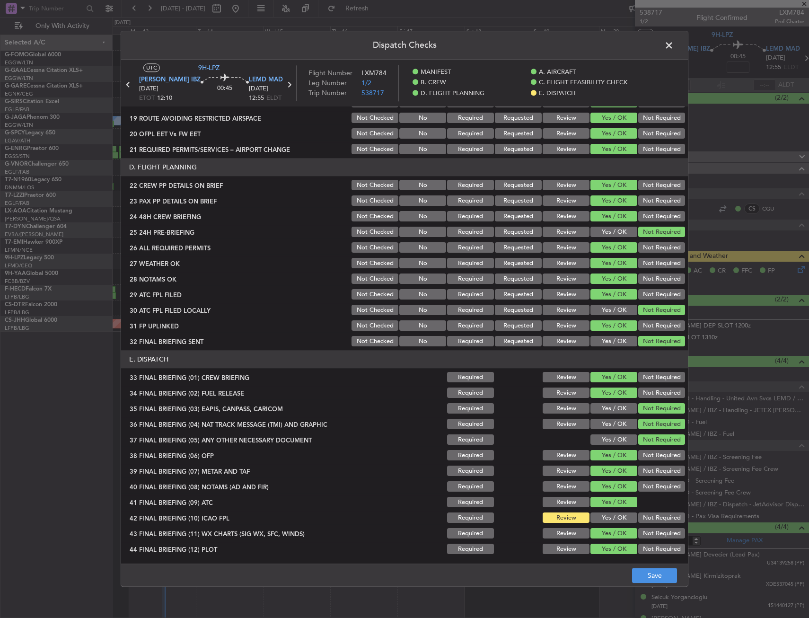
drag, startPoint x: 601, startPoint y: 493, endPoint x: 602, endPoint y: 498, distance: 5.3
click at [600, 491] on div "Yes / OK" at bounding box center [613, 486] width 48 height 13
click at [607, 521] on button "Yes / OK" at bounding box center [613, 518] width 47 height 10
click at [666, 587] on div "Dispatch Checks UTC 9H-LPZ [PERSON_NAME] IBZ [DATE] ETOT 12:10 00:45 LEMD MAD […" at bounding box center [405, 309] width 568 height 556
click at [665, 579] on button "Save" at bounding box center [654, 575] width 45 height 15
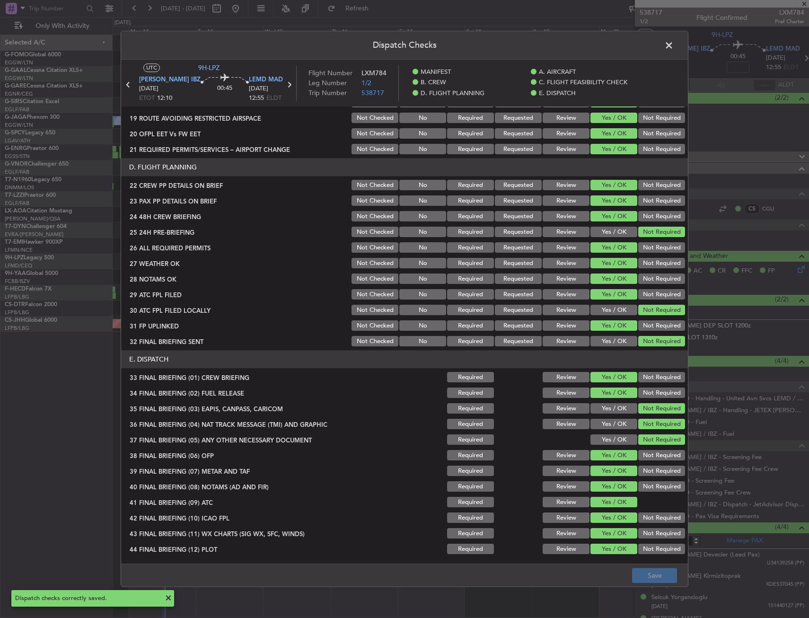
click at [674, 47] on span at bounding box center [674, 47] width 0 height 19
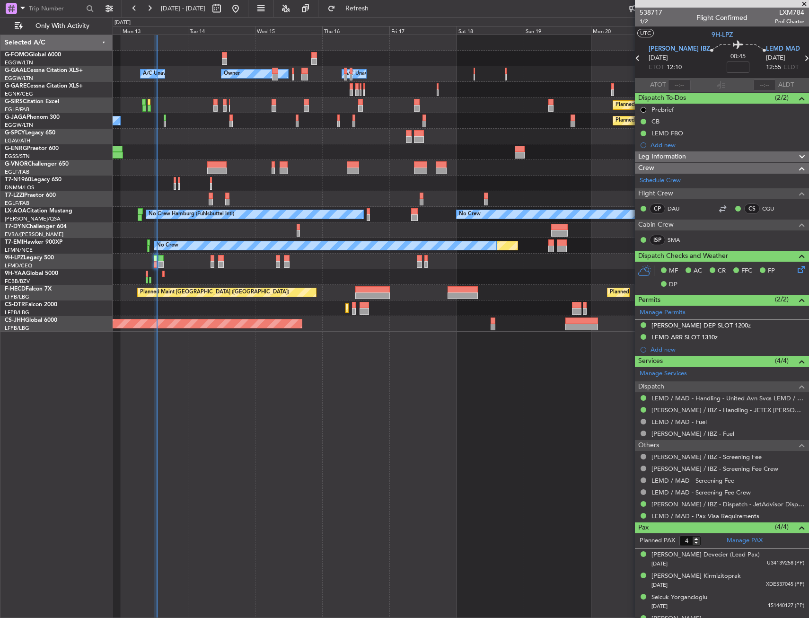
click at [269, 185] on div "Owner Owner A/C Unavailable A/C Unavailable Owner Planned Maint [GEOGRAPHIC_DAT…" at bounding box center [461, 183] width 696 height 297
type input "13:04"
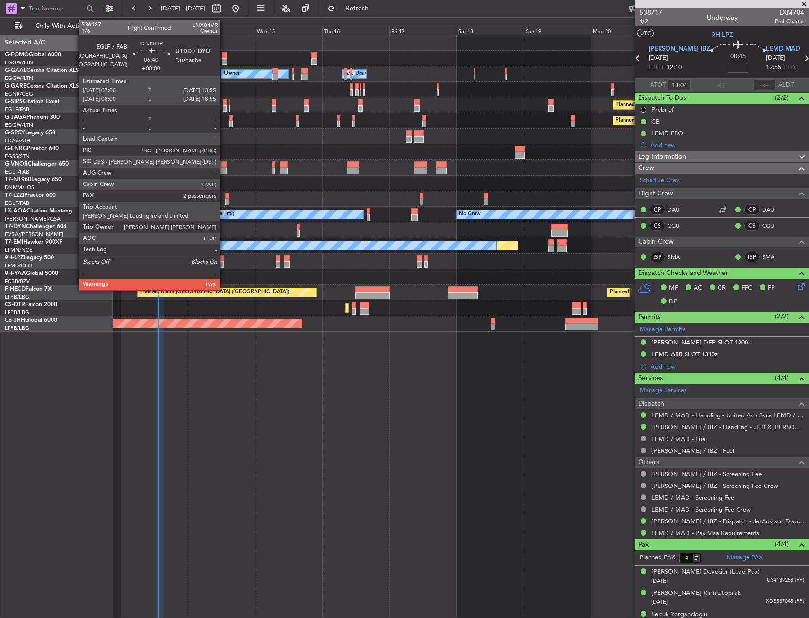
click at [224, 170] on div at bounding box center [216, 170] width 19 height 7
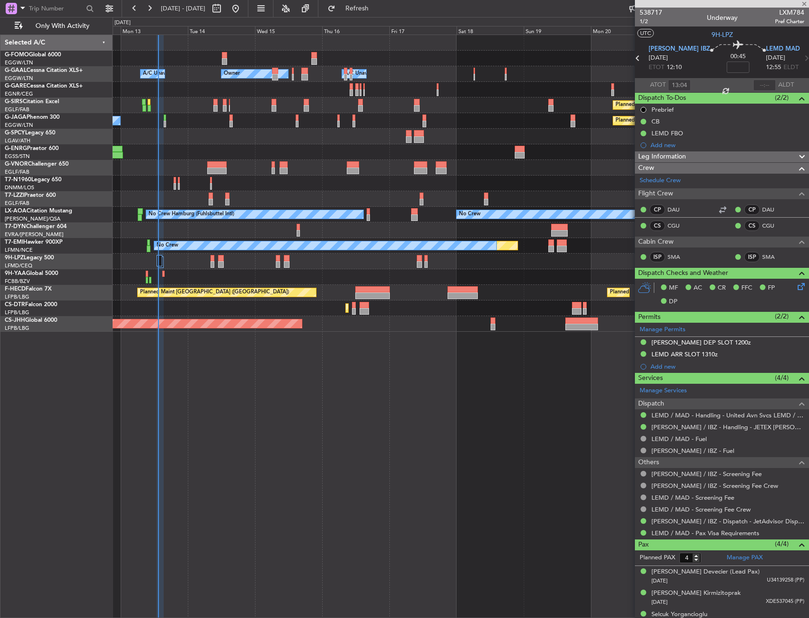
type input "3"
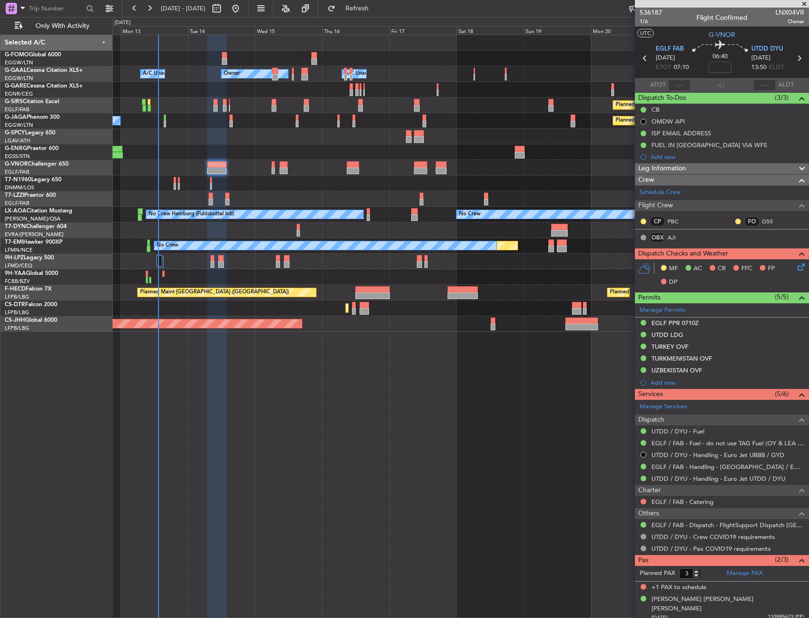
click at [303, 519] on div "Owner Owner A/C Unavailable A/C Unavailable Owner Planned Maint [GEOGRAPHIC_DAT…" at bounding box center [461, 326] width 696 height 583
click at [380, 2] on button "Refresh" at bounding box center [351, 8] width 57 height 15
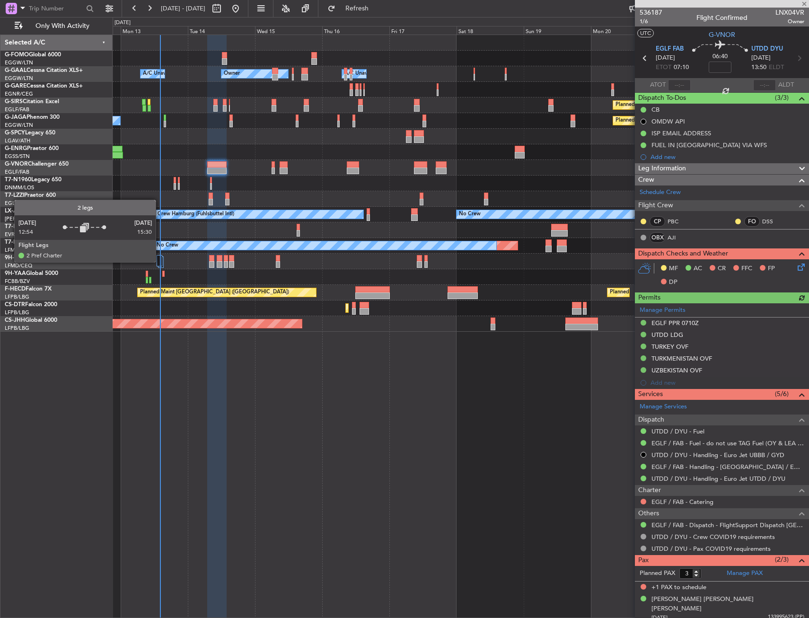
click at [160, 262] on div at bounding box center [160, 260] width 6 height 11
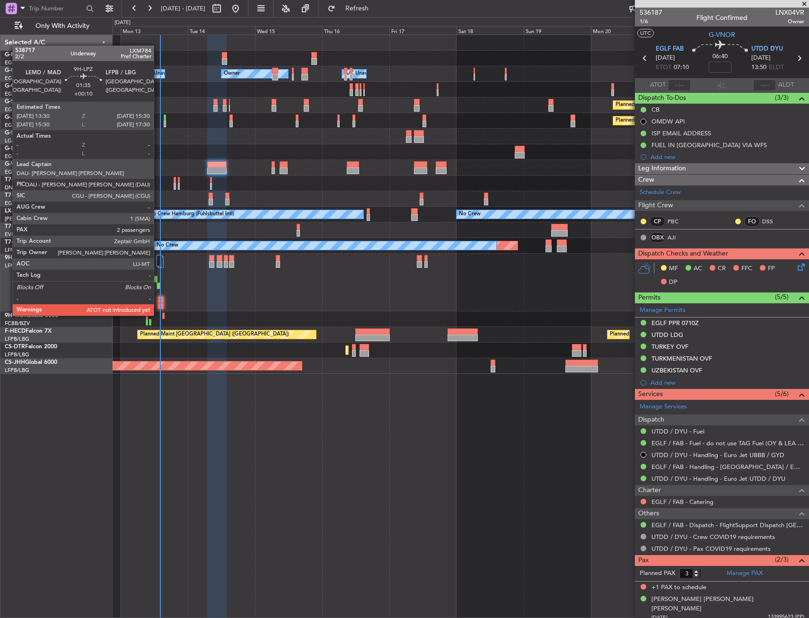
click at [159, 303] on div at bounding box center [161, 306] width 6 height 7
type input "+00:10"
type input "2"
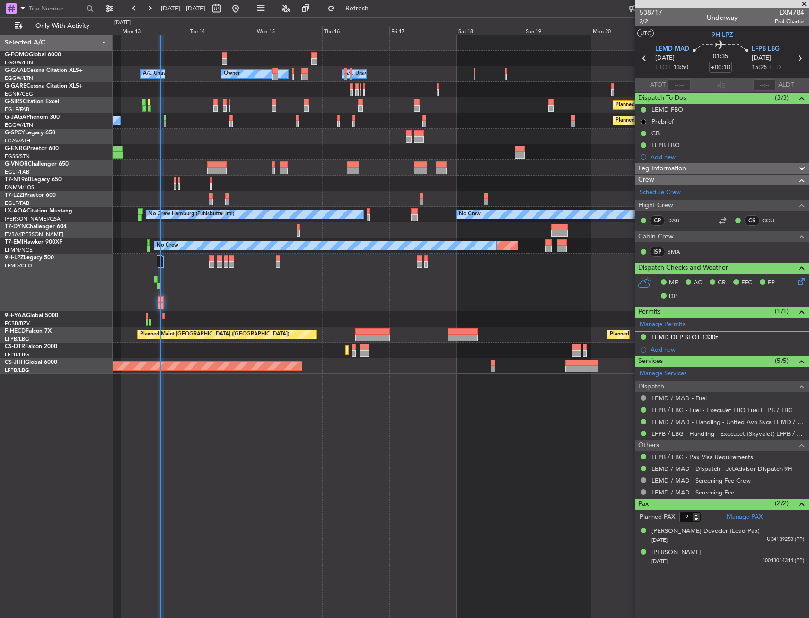
click at [783, 17] on span "LXM784" at bounding box center [789, 13] width 29 height 10
click at [786, 13] on span "LXM784" at bounding box center [789, 13] width 29 height 10
copy span "LXM784"
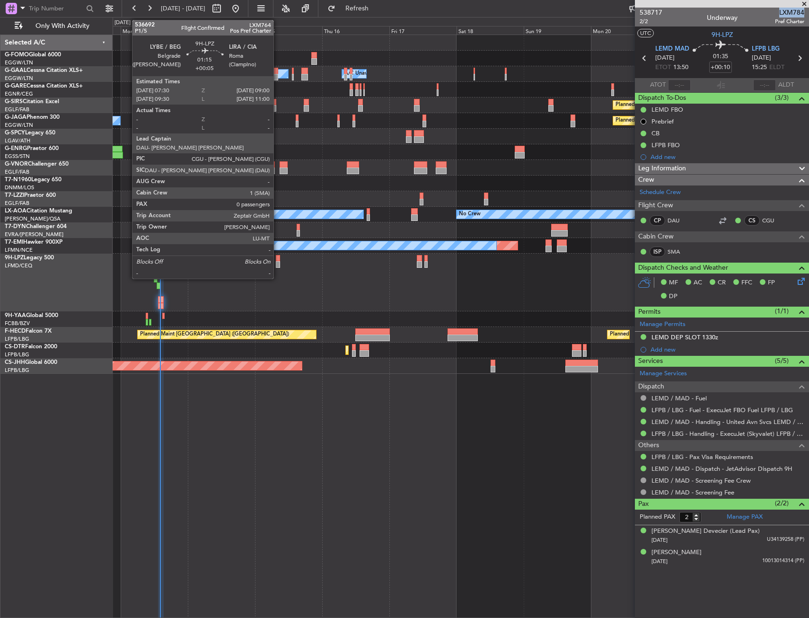
click at [278, 261] on div at bounding box center [278, 264] width 4 height 7
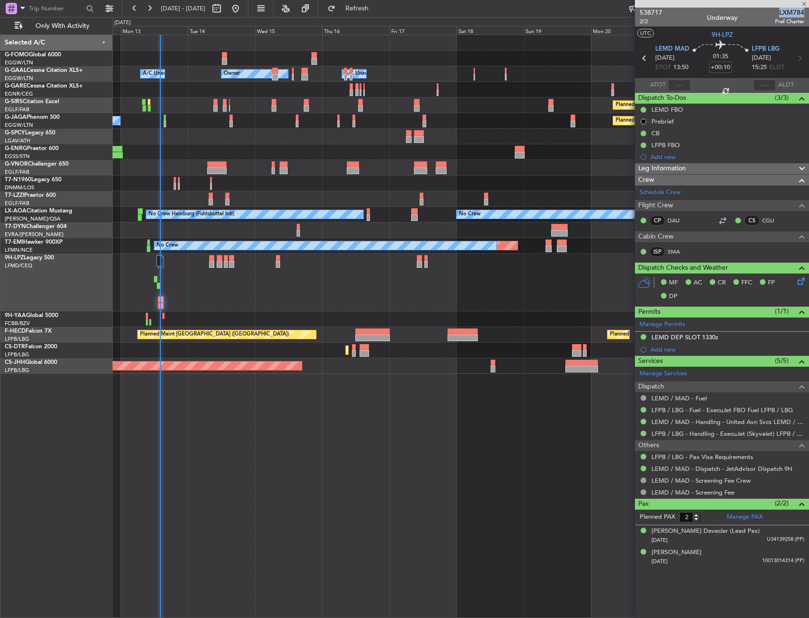
type input "+00:05"
type input "0"
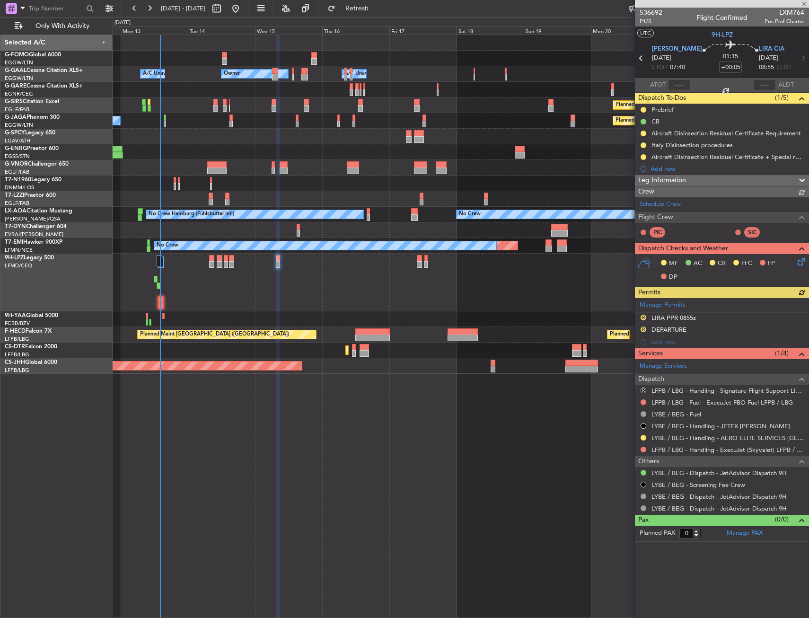
click at [323, 291] on div "No Crew" at bounding box center [461, 283] width 696 height 58
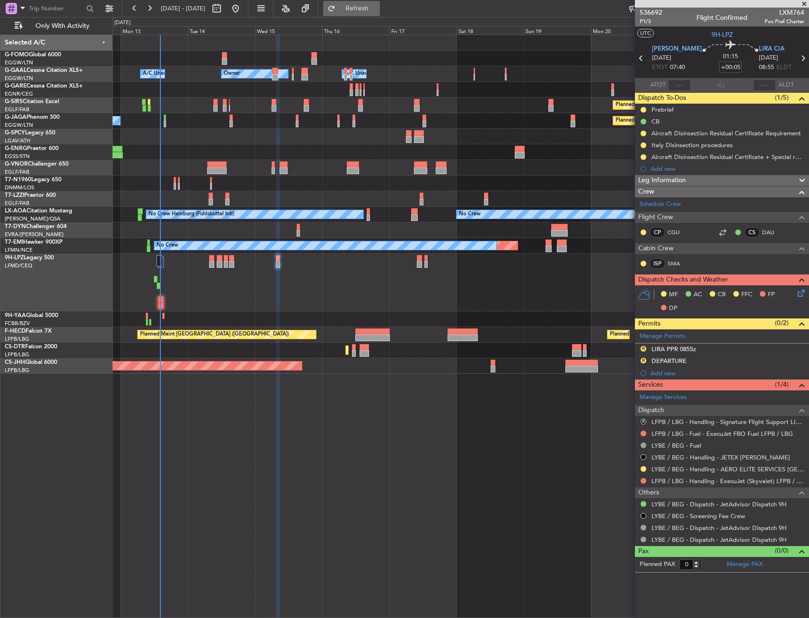
click at [361, 7] on button "Refresh" at bounding box center [351, 8] width 57 height 15
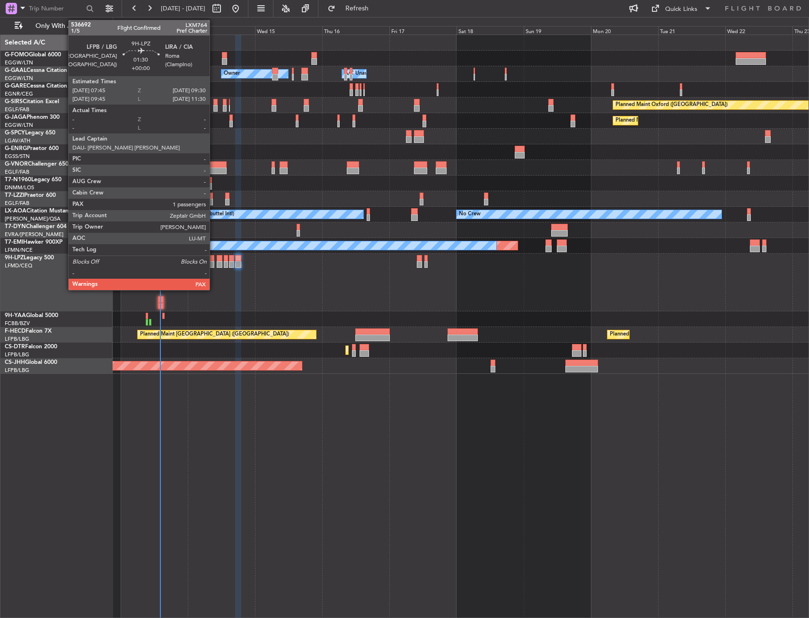
click at [214, 263] on div at bounding box center [211, 264] width 5 height 7
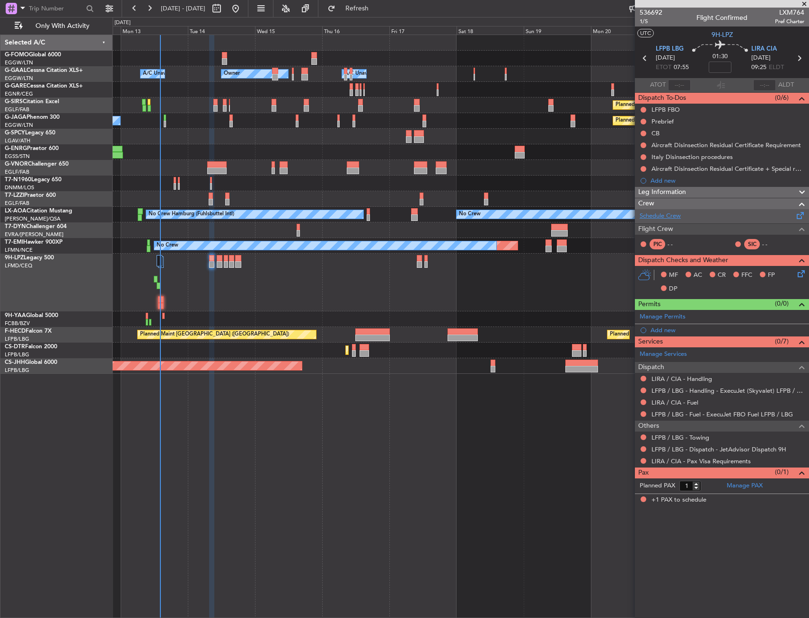
click at [661, 212] on link "Schedule Crew" at bounding box center [660, 215] width 41 height 9
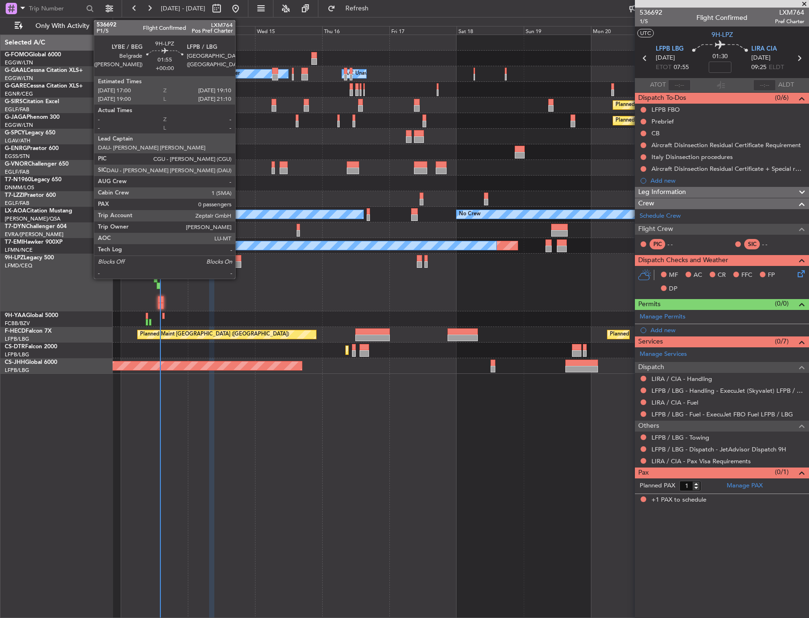
click at [239, 260] on div at bounding box center [238, 258] width 6 height 7
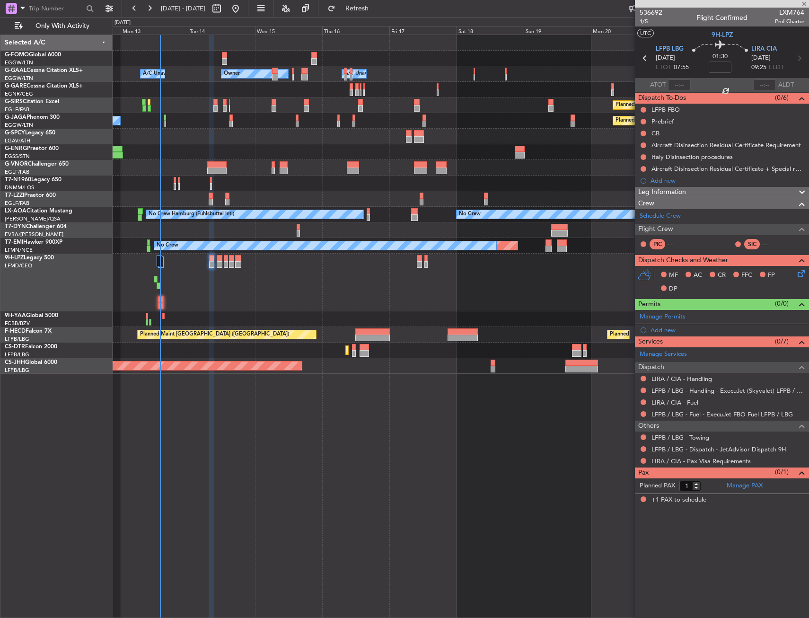
type input "0"
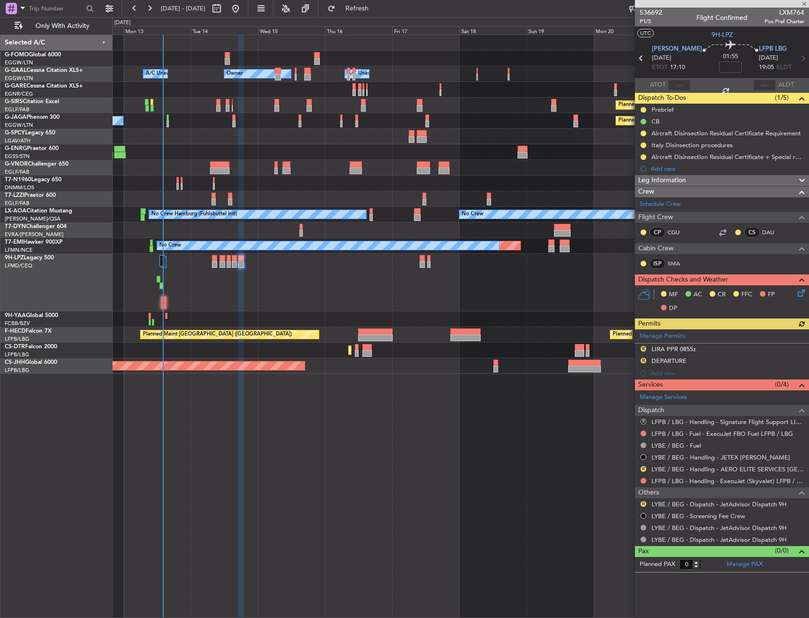
click at [220, 294] on div "No Crew" at bounding box center [461, 283] width 696 height 58
click at [215, 295] on div "No Crew" at bounding box center [461, 283] width 696 height 58
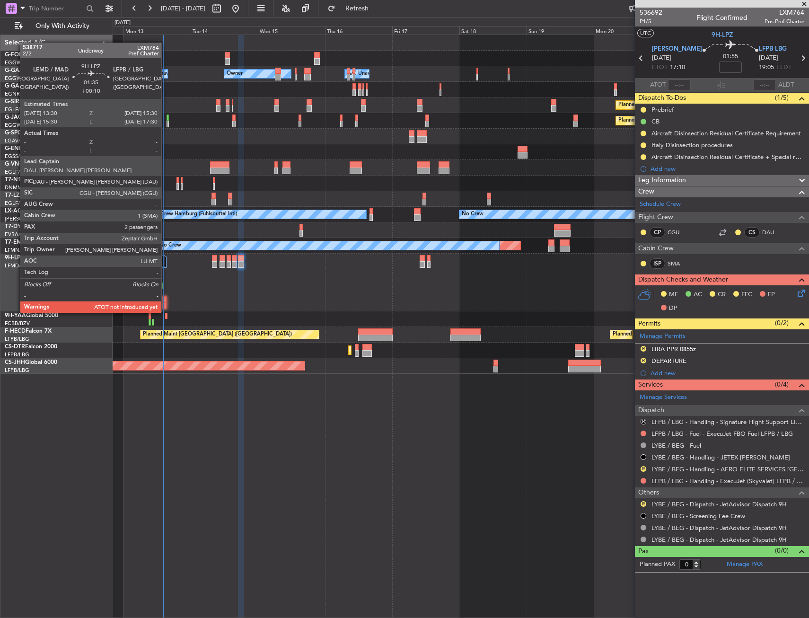
click at [166, 303] on div at bounding box center [164, 306] width 6 height 7
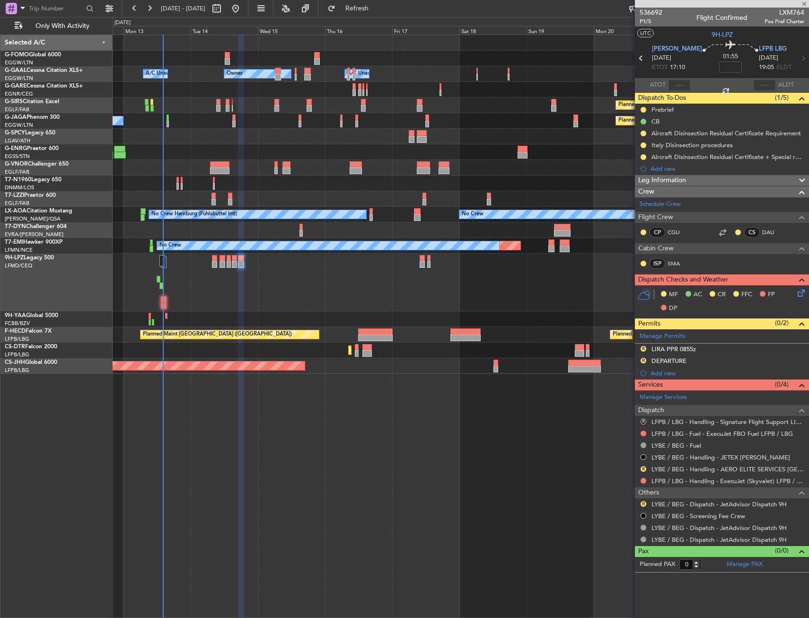
type input "+00:10"
type input "2"
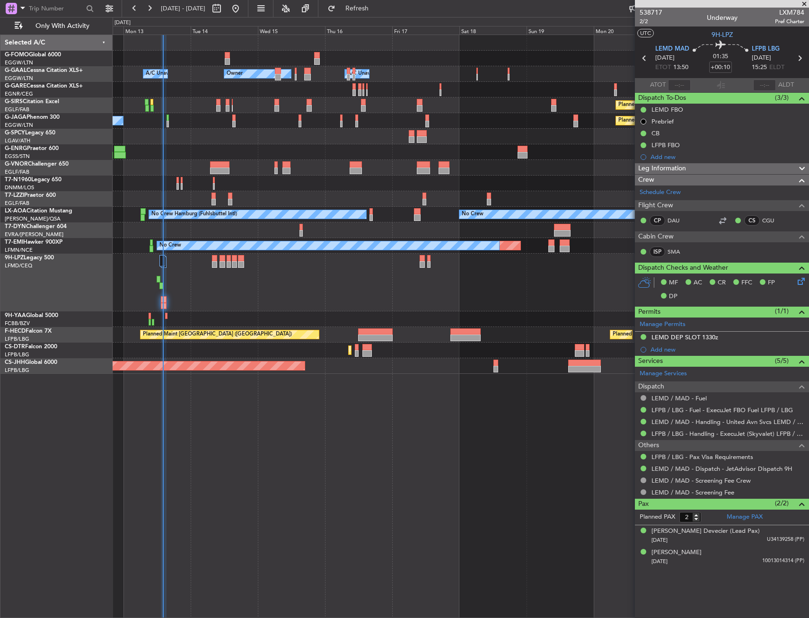
click at [210, 163] on div at bounding box center [461, 168] width 696 height 16
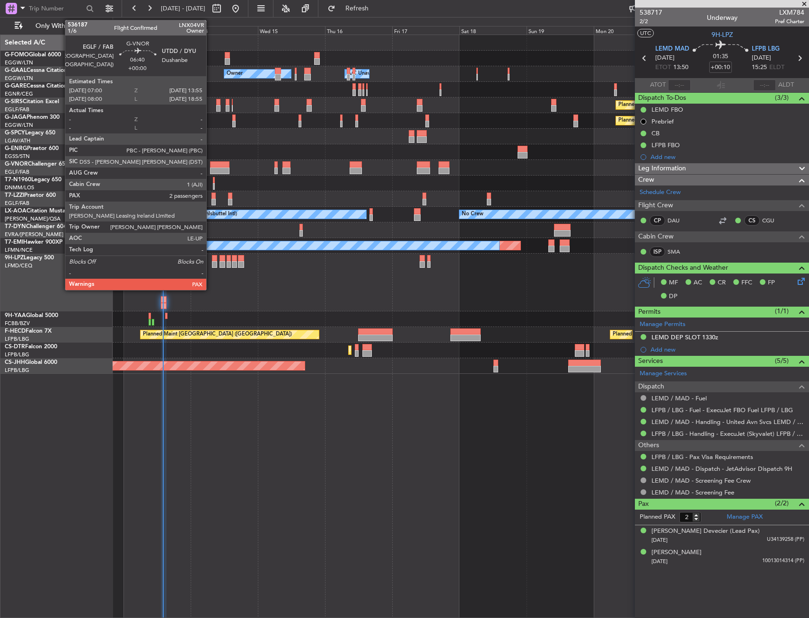
click at [219, 163] on div at bounding box center [219, 164] width 19 height 7
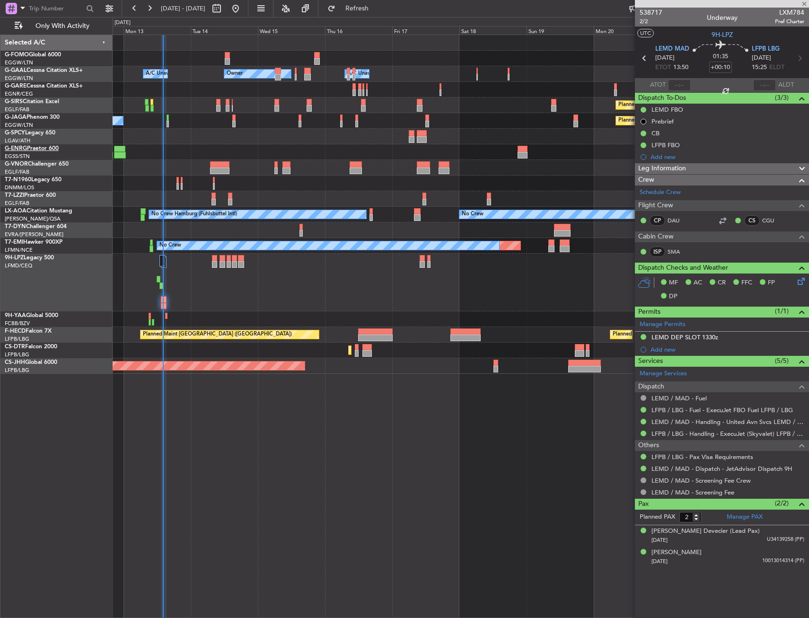
type input "3"
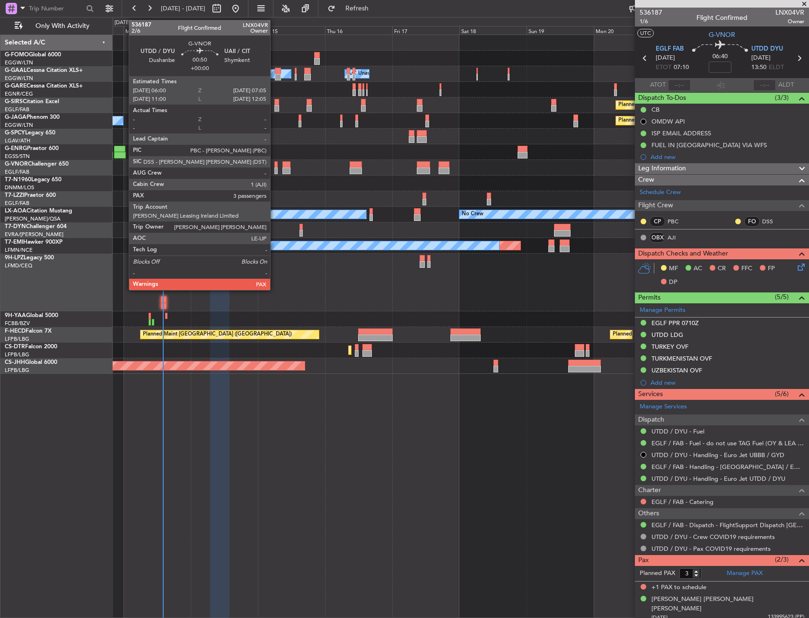
click at [274, 167] on div at bounding box center [275, 164] width 3 height 7
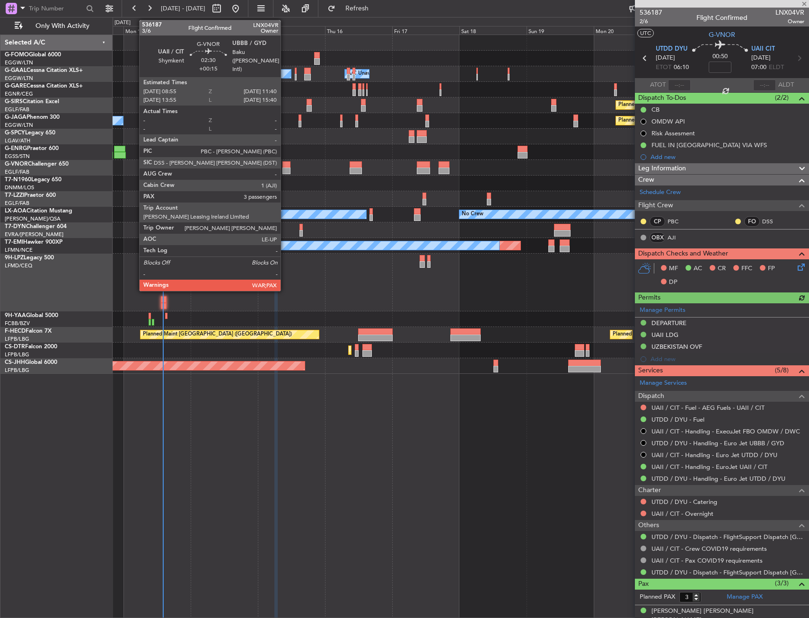
click at [285, 164] on div at bounding box center [286, 164] width 8 height 7
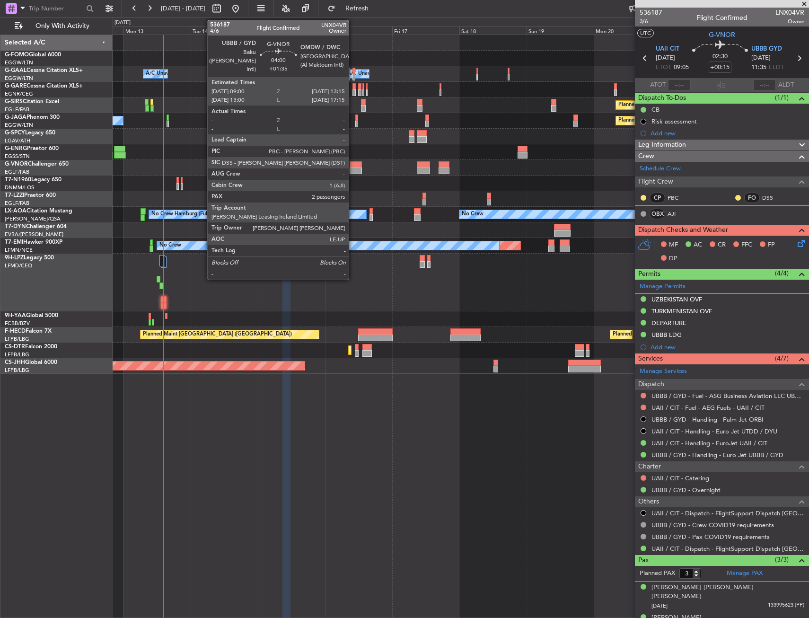
click at [353, 167] on div at bounding box center [356, 170] width 12 height 7
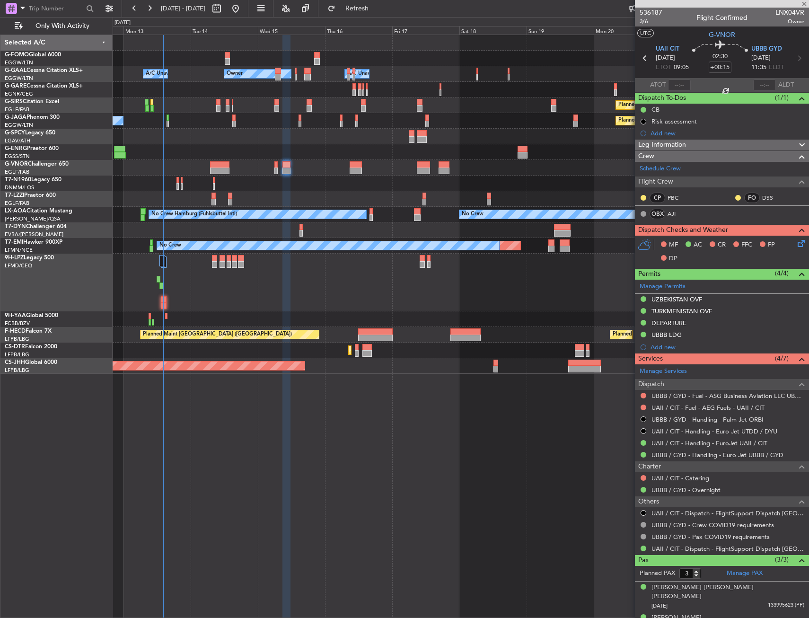
type input "+01:35"
type input "2"
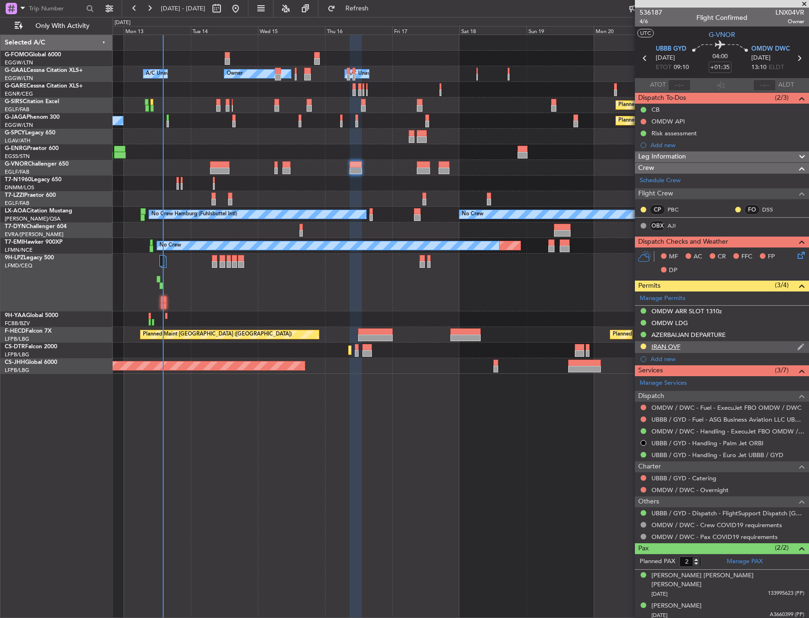
click at [663, 348] on div "IRAN OVF" at bounding box center [665, 346] width 29 height 8
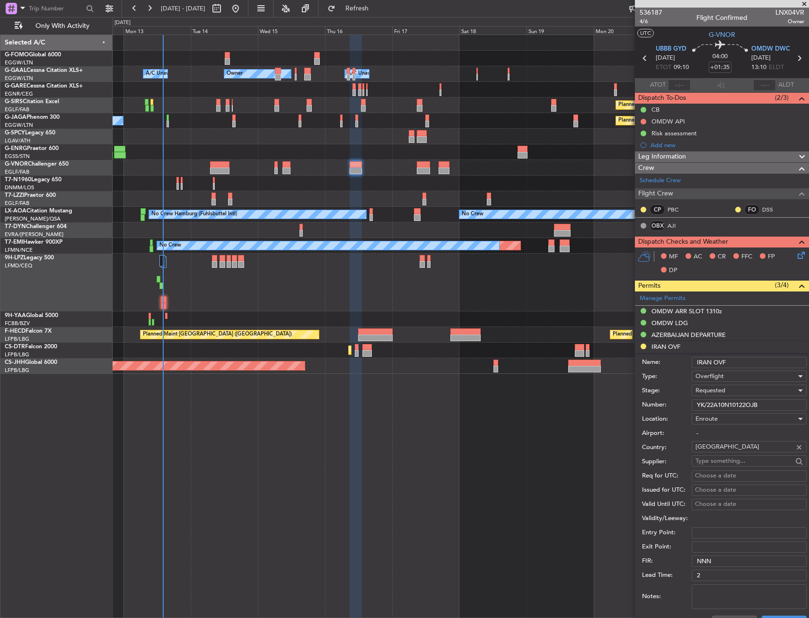
click at [713, 400] on input "YK/22A10N10122OJB" at bounding box center [749, 404] width 115 height 11
paste input "text"
type input "YK/22A10N10122OJB"
click at [715, 393] on span "Requested" at bounding box center [710, 390] width 30 height 9
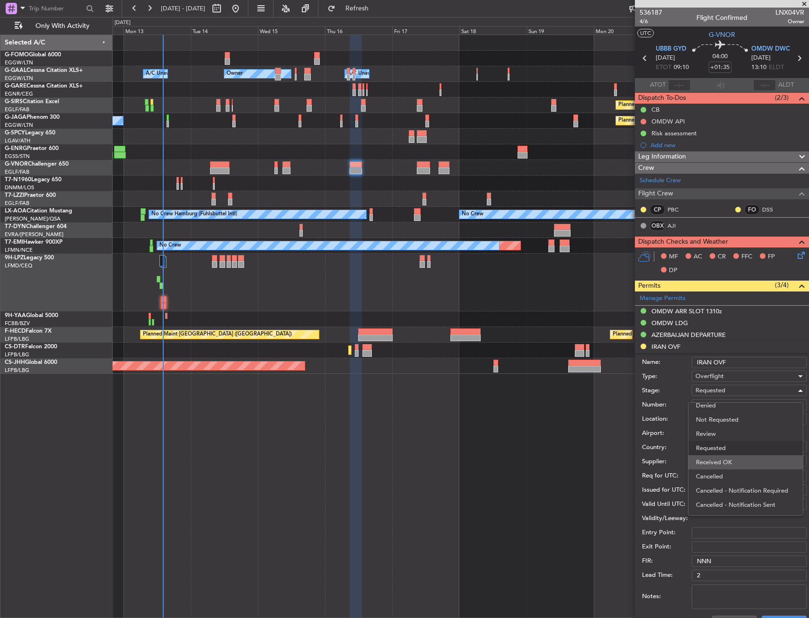
click at [715, 463] on span "Received OK" at bounding box center [745, 462] width 99 height 14
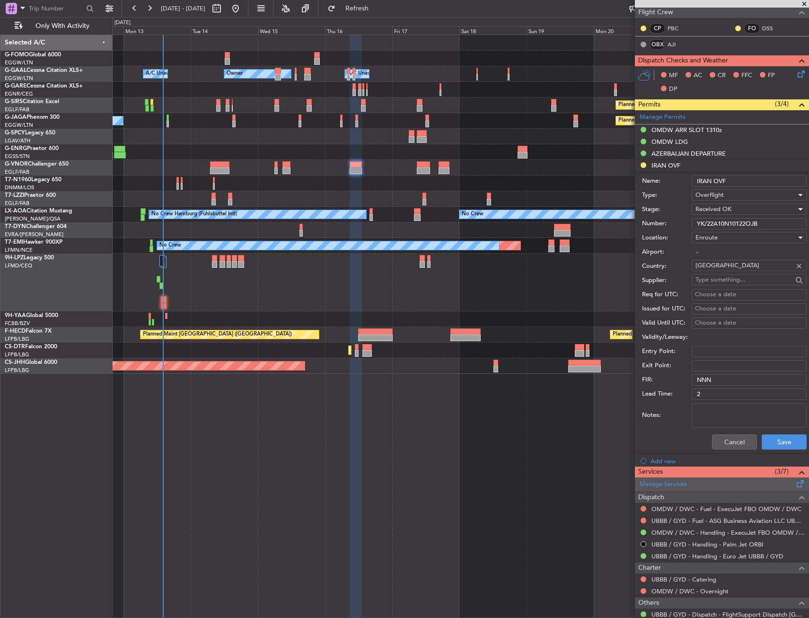
scroll to position [189, 0]
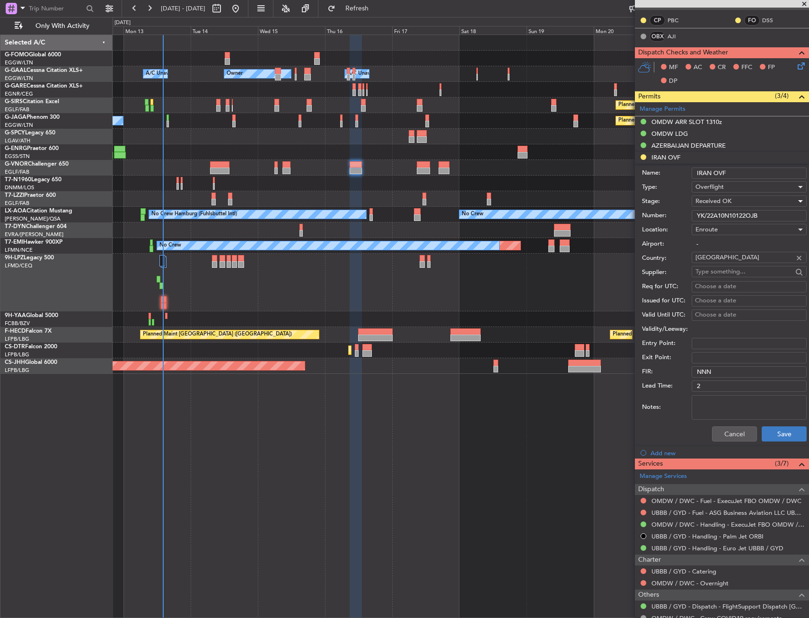
click at [763, 441] on div "Cancel Save" at bounding box center [724, 433] width 165 height 25
click at [781, 426] on button "Save" at bounding box center [784, 433] width 45 height 15
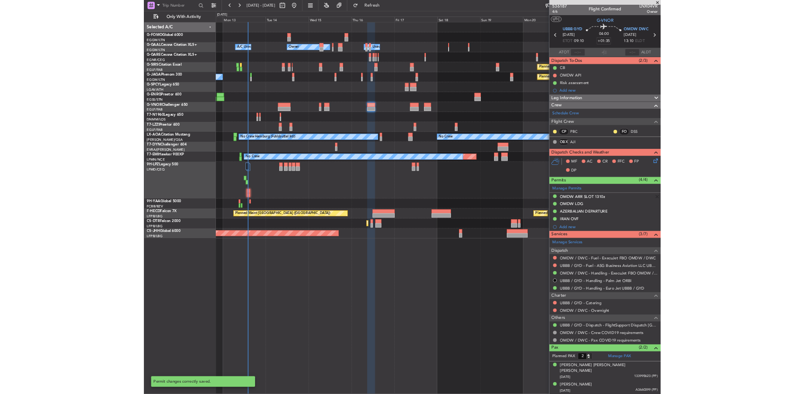
scroll to position [0, 0]
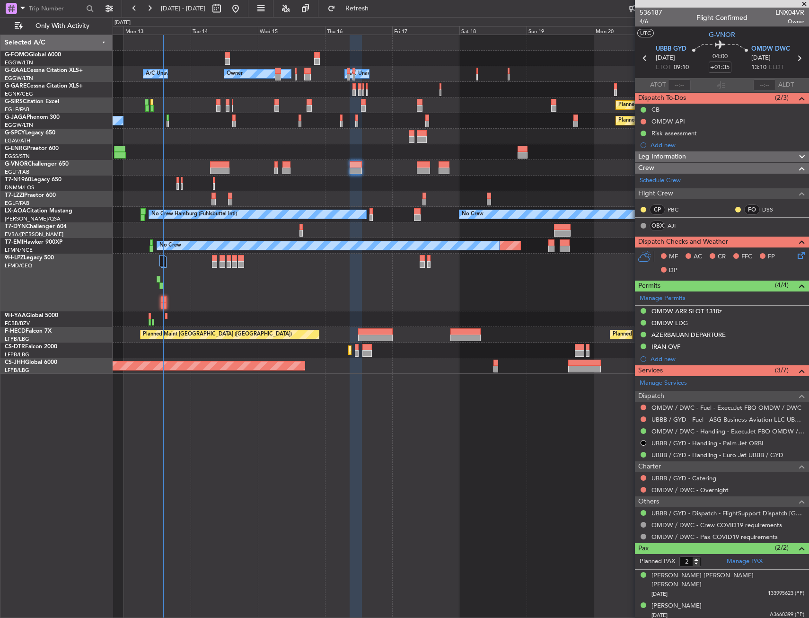
click at [360, 554] on div at bounding box center [356, 326] width 12 height 583
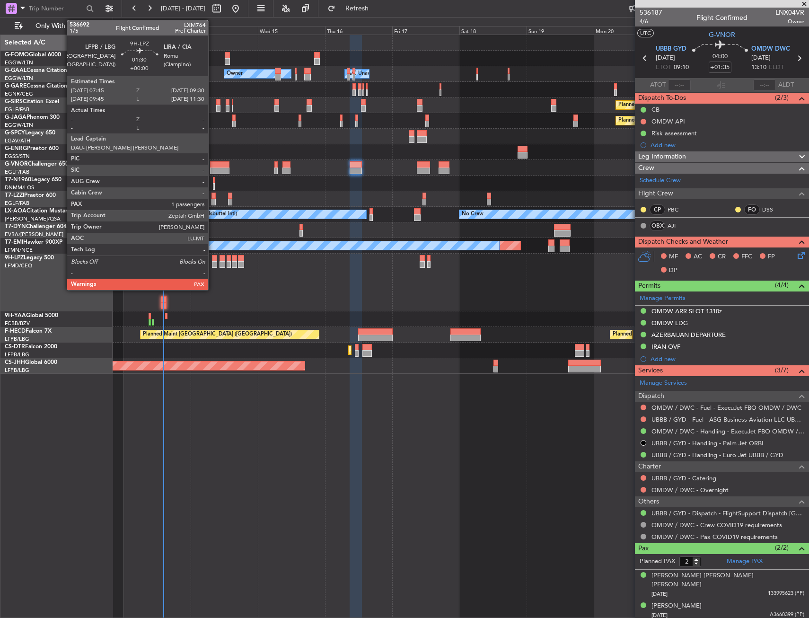
click at [213, 263] on div at bounding box center [214, 264] width 5 height 7
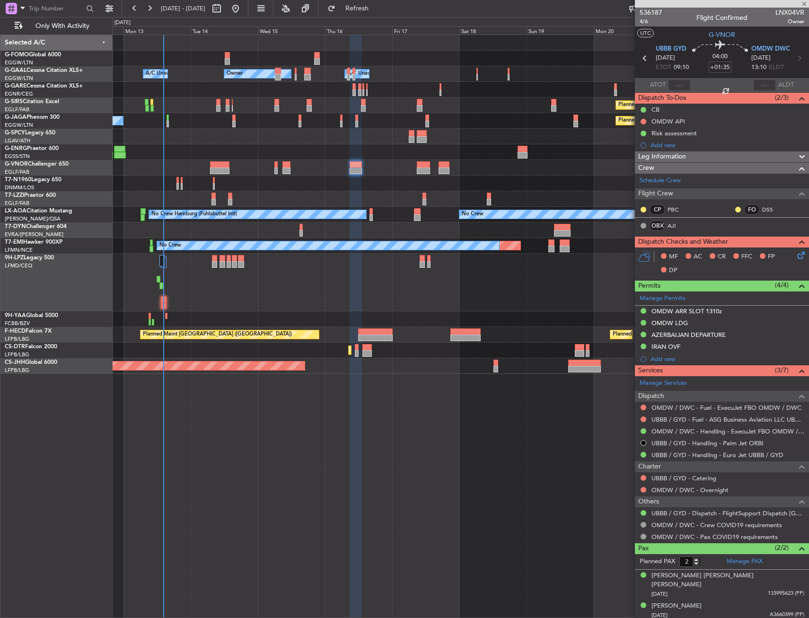
type input "1"
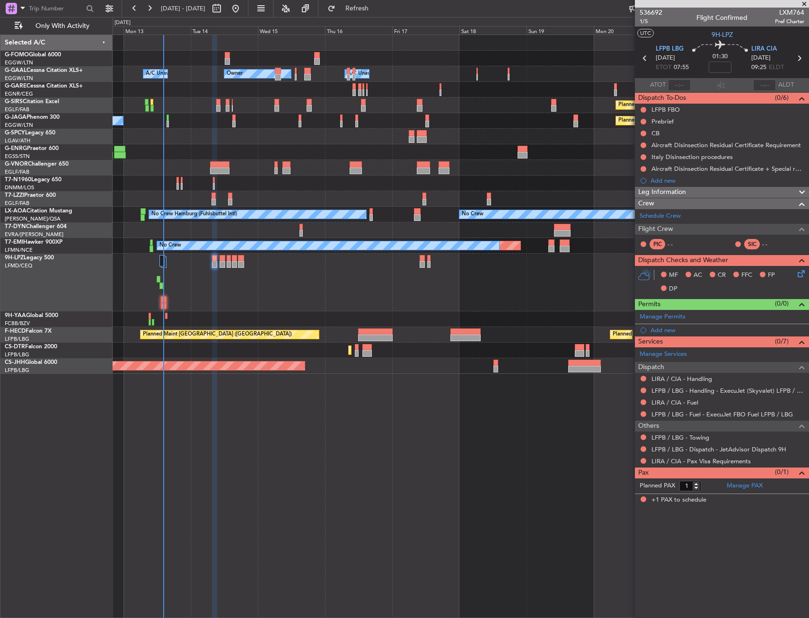
click at [372, 18] on div "0 0 Sun 12 Mon 13 Tue 14 Wed 15 Thu 16 Fri 17 Sat 18 Oct 2025 Sun 19 Mon 20 Tue…" at bounding box center [460, 26] width 695 height 17
click at [375, 15] on button "Refresh" at bounding box center [351, 8] width 57 height 15
click at [385, 18] on div "0 0 Sun 12 Mon 13 Tue 14 Wed 15 Thu 16 Fri 17 Sat 18 Oct 2025 Sun 19 Mon 20 Tue…" at bounding box center [460, 26] width 695 height 17
click at [377, 12] on span "Refresh" at bounding box center [357, 8] width 40 height 7
click at [377, 8] on span "Refresh" at bounding box center [357, 8] width 40 height 7
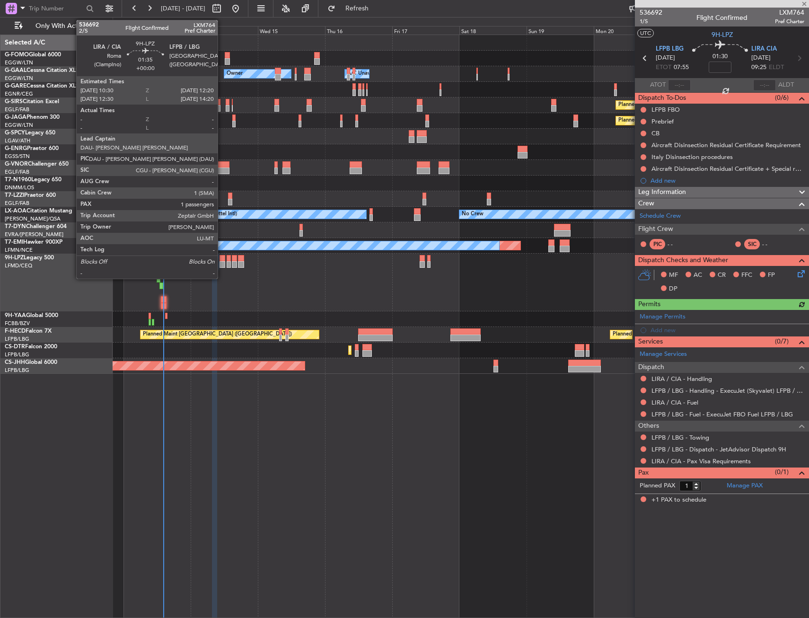
click at [222, 263] on div at bounding box center [221, 264] width 5 height 7
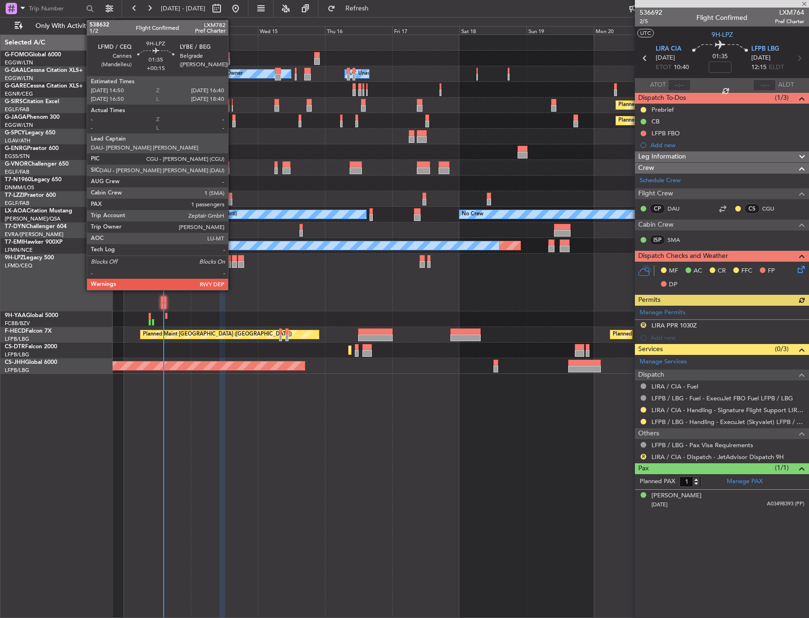
click at [232, 261] on div at bounding box center [234, 264] width 5 height 7
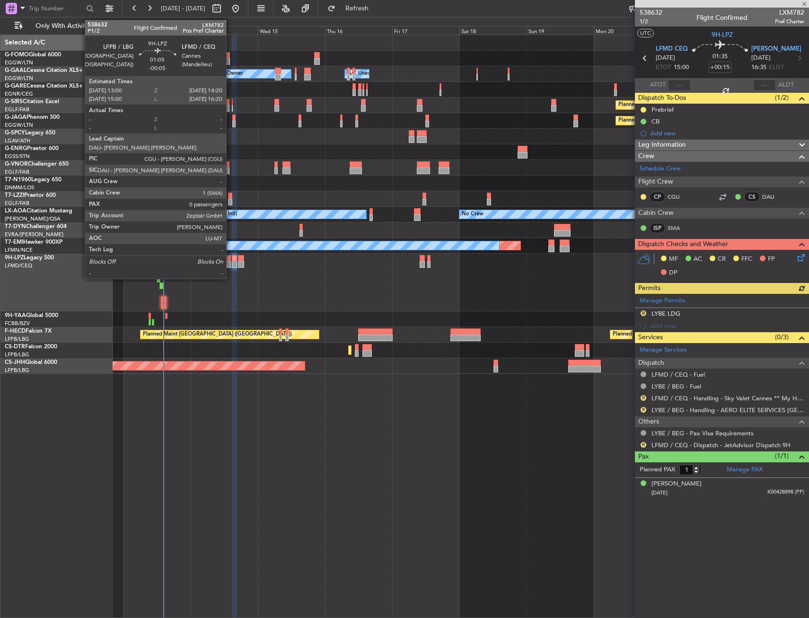
click at [230, 264] on div at bounding box center [229, 264] width 4 height 7
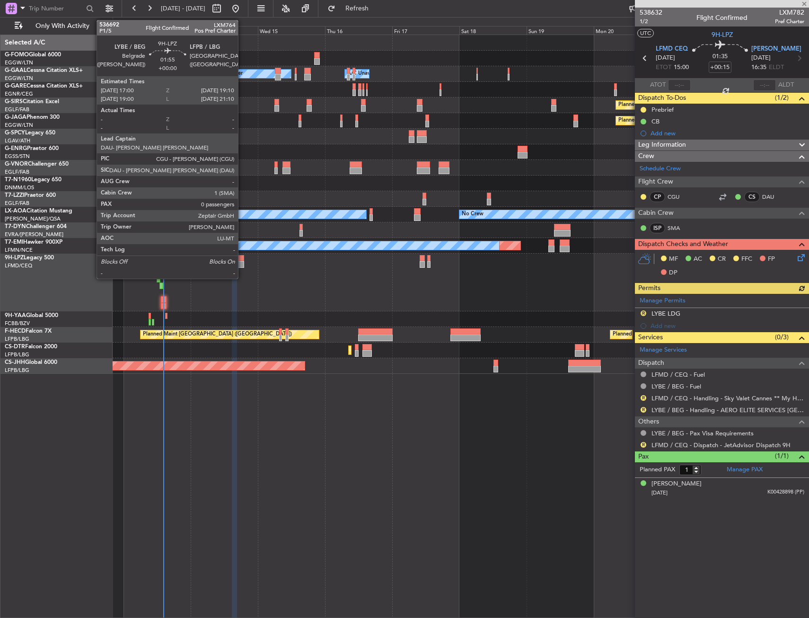
type input "-00:05"
type input "0"
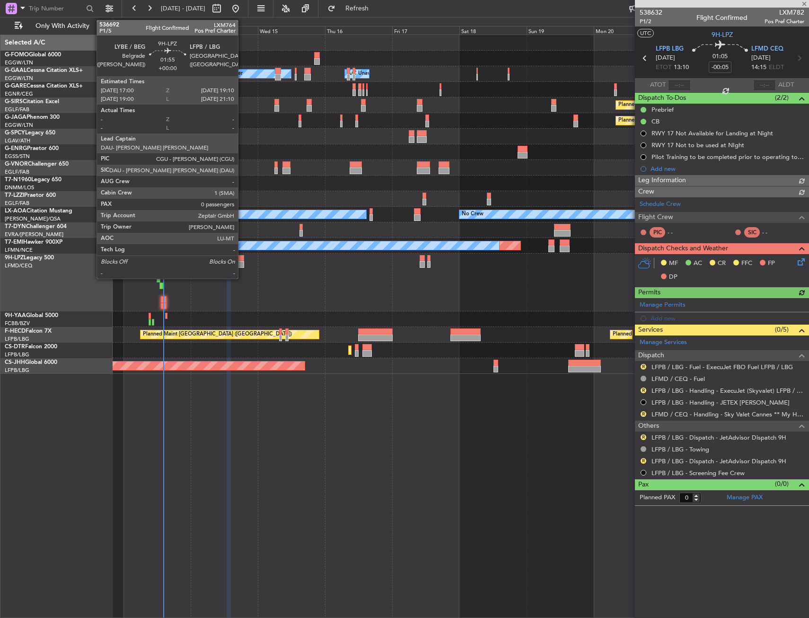
click at [242, 262] on div at bounding box center [241, 264] width 6 height 7
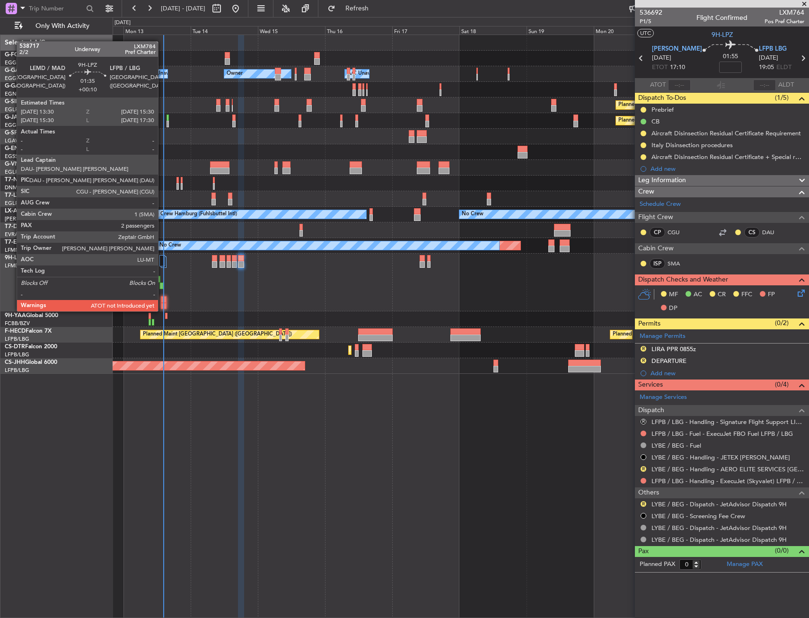
click at [162, 302] on div at bounding box center [164, 299] width 6 height 7
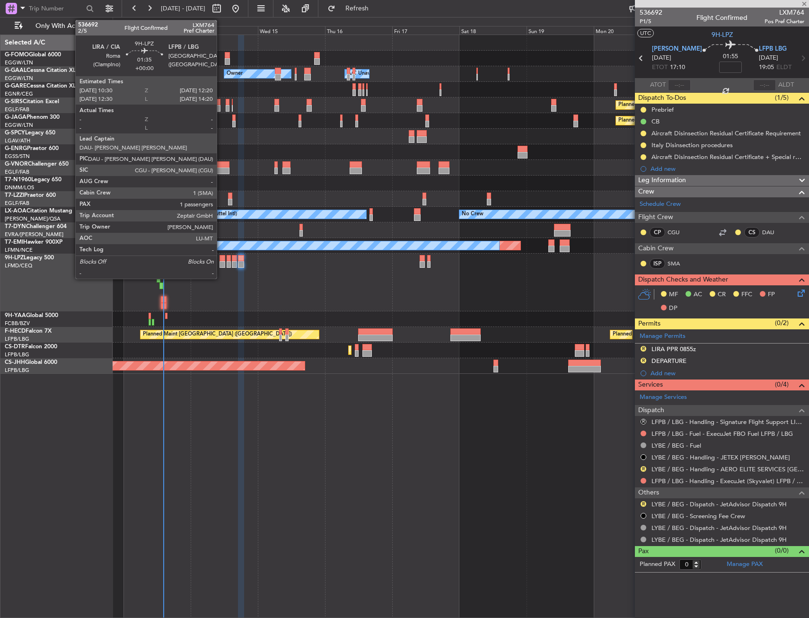
type input "+00:10"
type input "2"
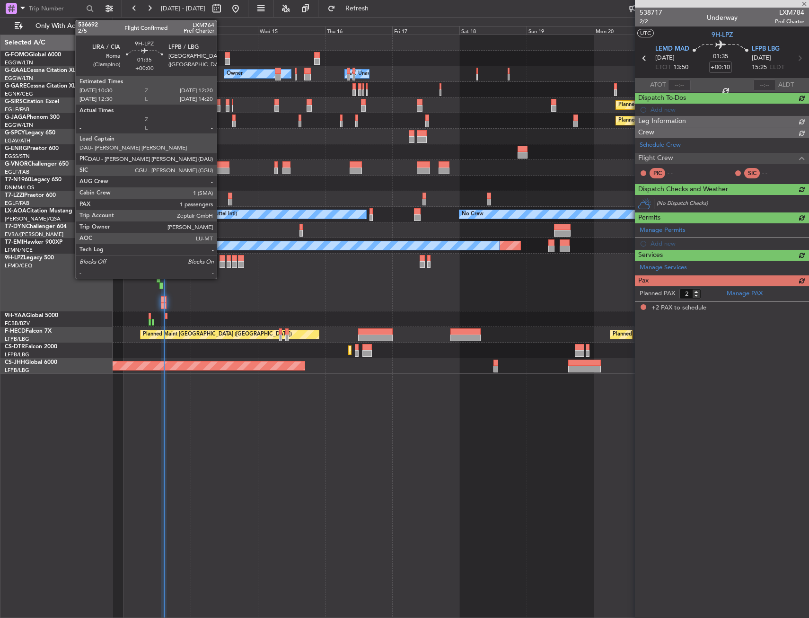
click at [221, 260] on div at bounding box center [221, 258] width 5 height 7
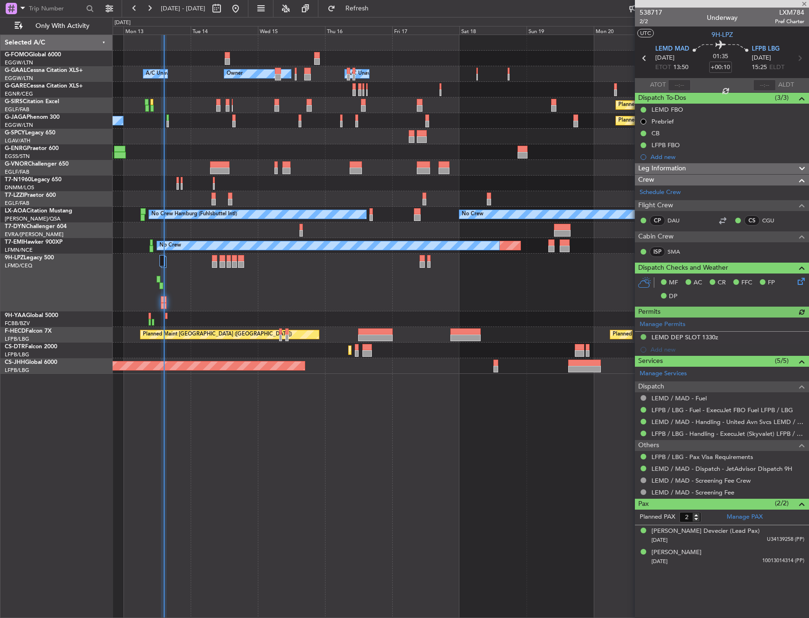
type input "1"
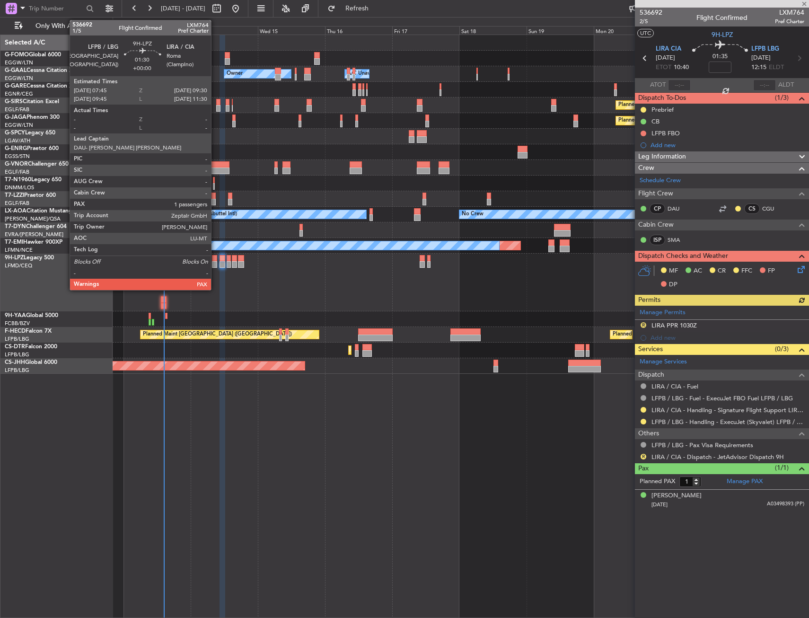
click at [215, 260] on div at bounding box center [214, 258] width 5 height 7
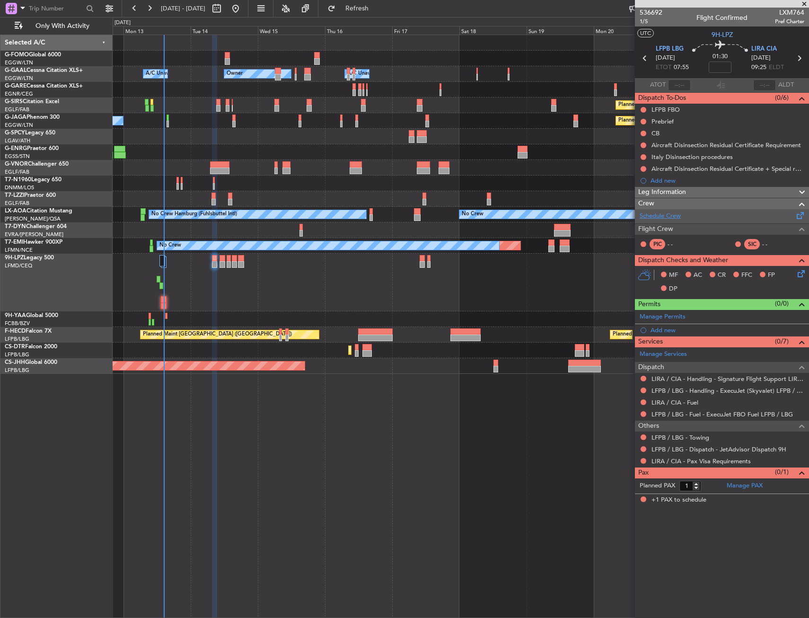
click at [655, 213] on link "Schedule Crew" at bounding box center [660, 215] width 41 height 9
click at [377, 7] on span "Refresh" at bounding box center [357, 8] width 40 height 7
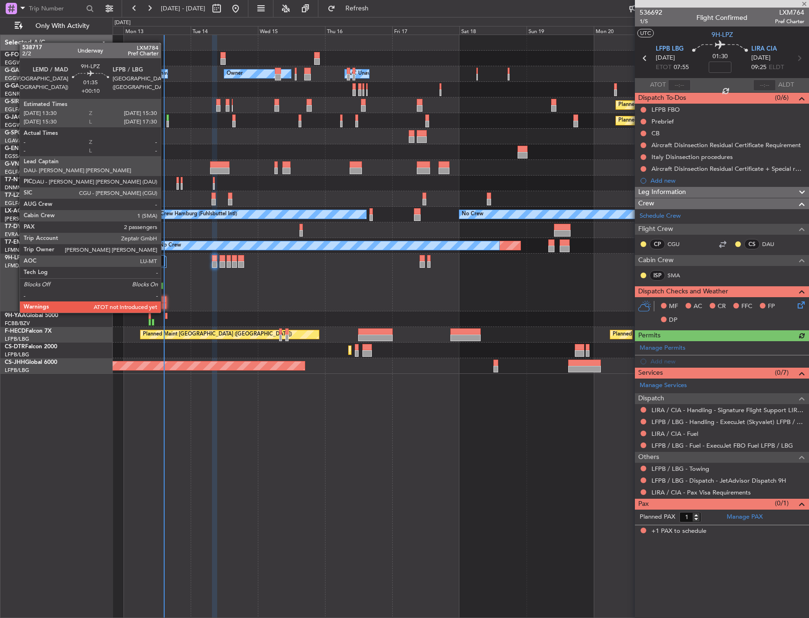
click at [165, 303] on div at bounding box center [164, 306] width 6 height 7
type input "+00:10"
type input "2"
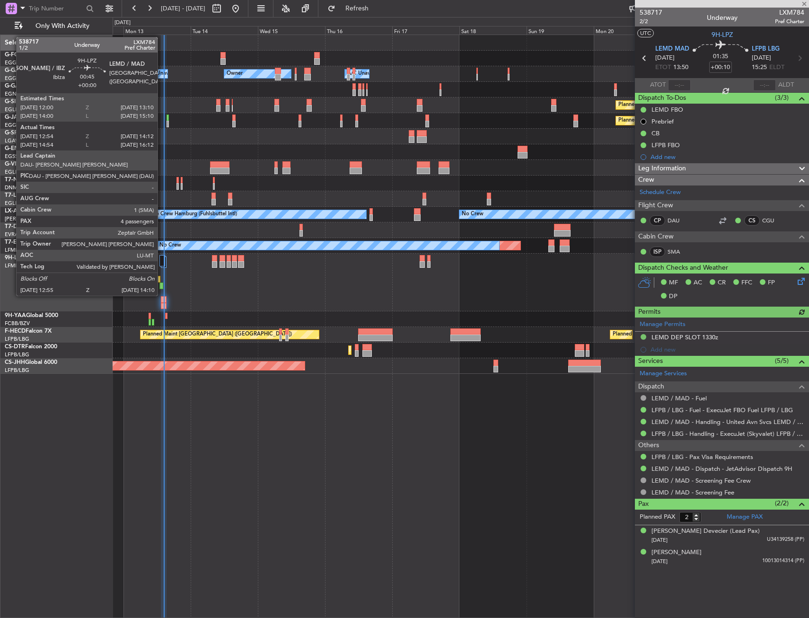
click at [160, 283] on div at bounding box center [161, 285] width 4 height 7
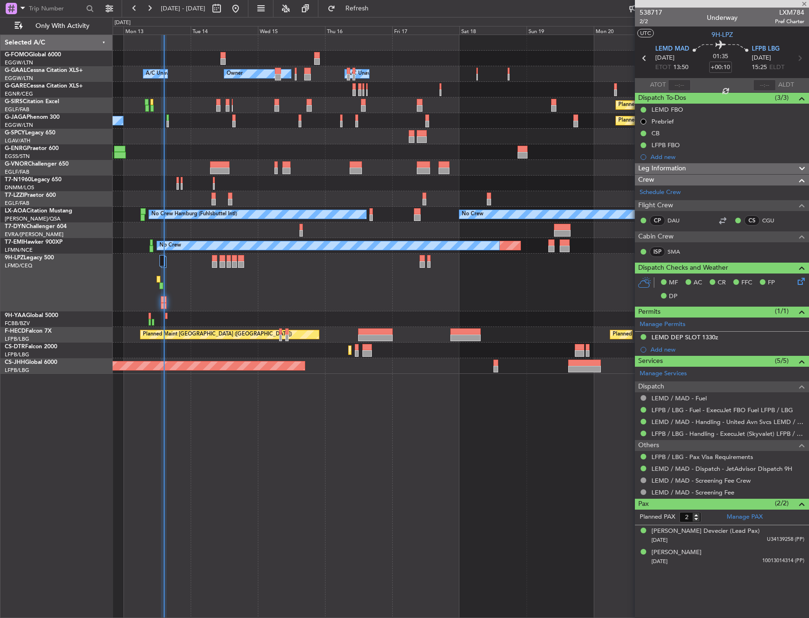
type input "13:04"
type input "13:57"
type input "4"
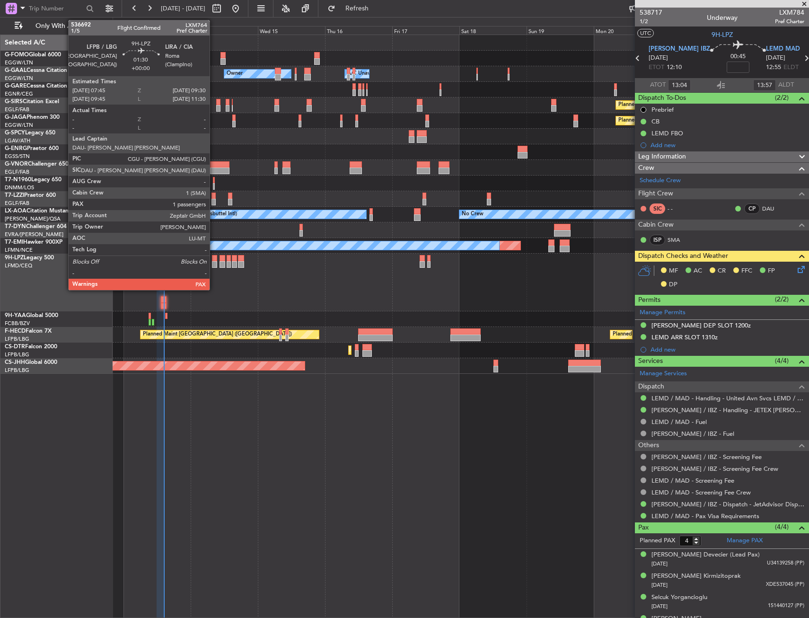
click at [214, 265] on div at bounding box center [214, 264] width 5 height 7
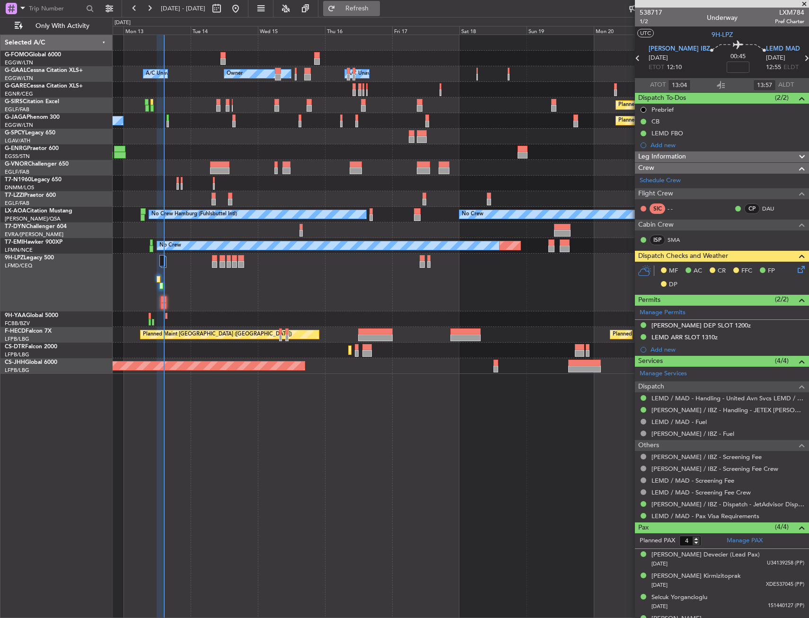
click at [374, 4] on button "Refresh" at bounding box center [351, 8] width 57 height 15
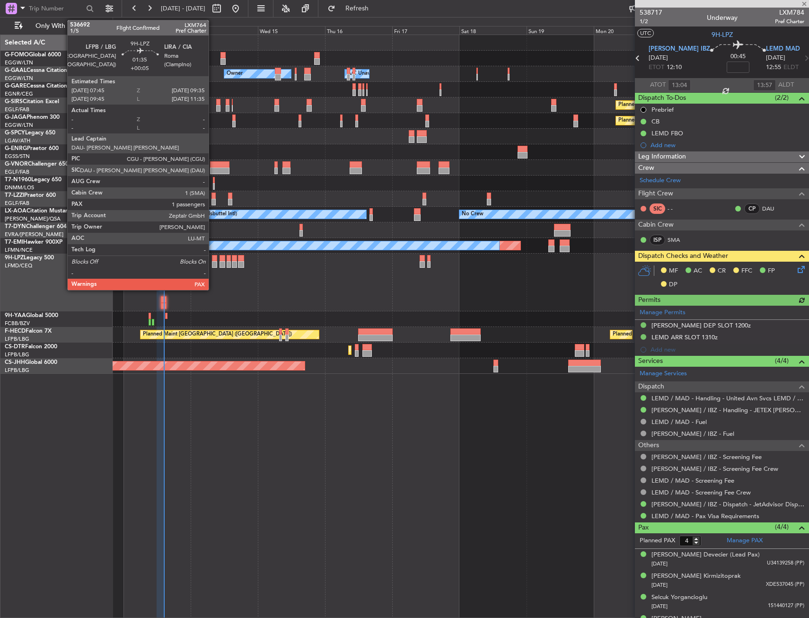
click at [213, 261] on div at bounding box center [214, 264] width 5 height 7
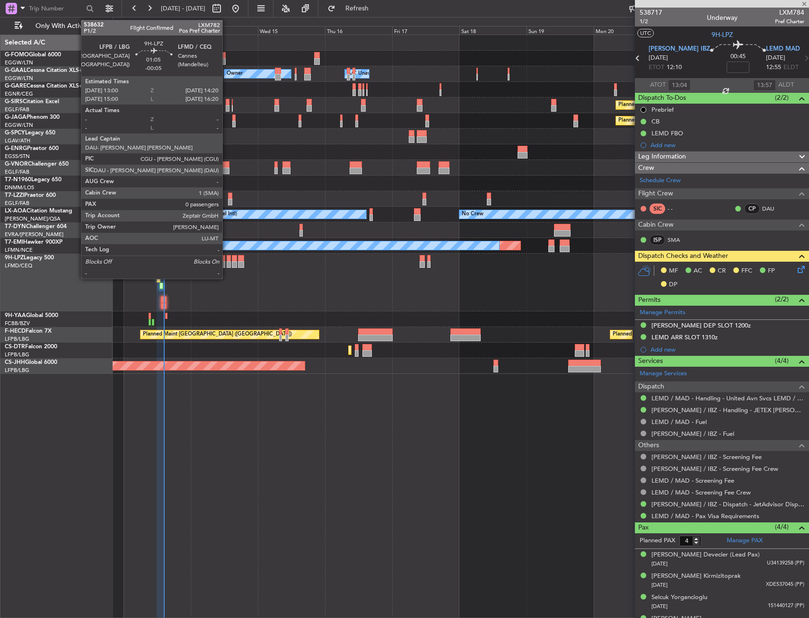
type input "+00:05"
type input "1"
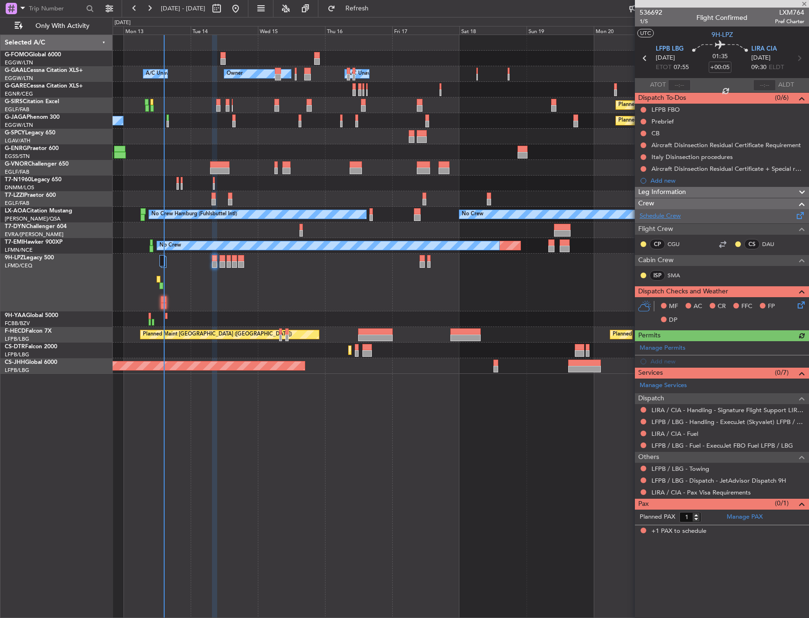
click at [662, 219] on link "Schedule Crew" at bounding box center [660, 215] width 41 height 9
click at [377, 10] on span "Refresh" at bounding box center [357, 8] width 40 height 7
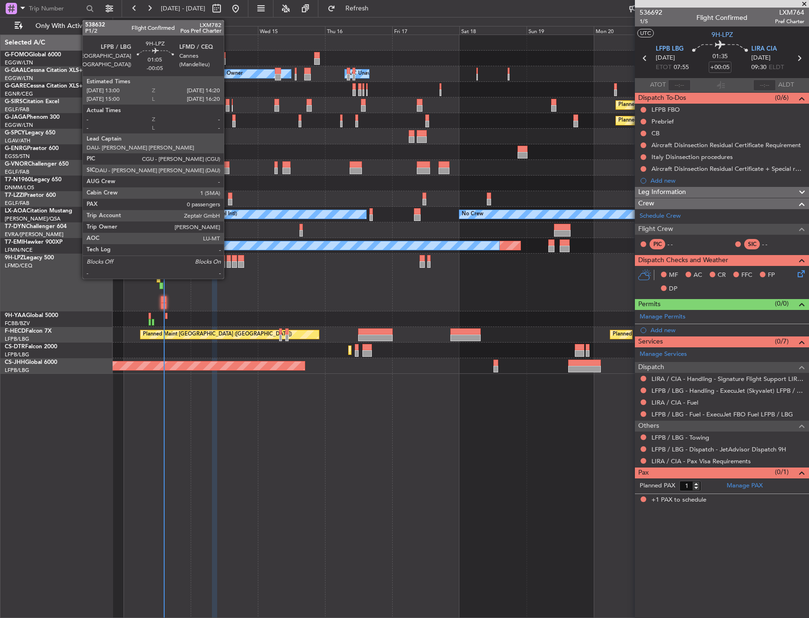
click at [228, 263] on div at bounding box center [229, 264] width 4 height 7
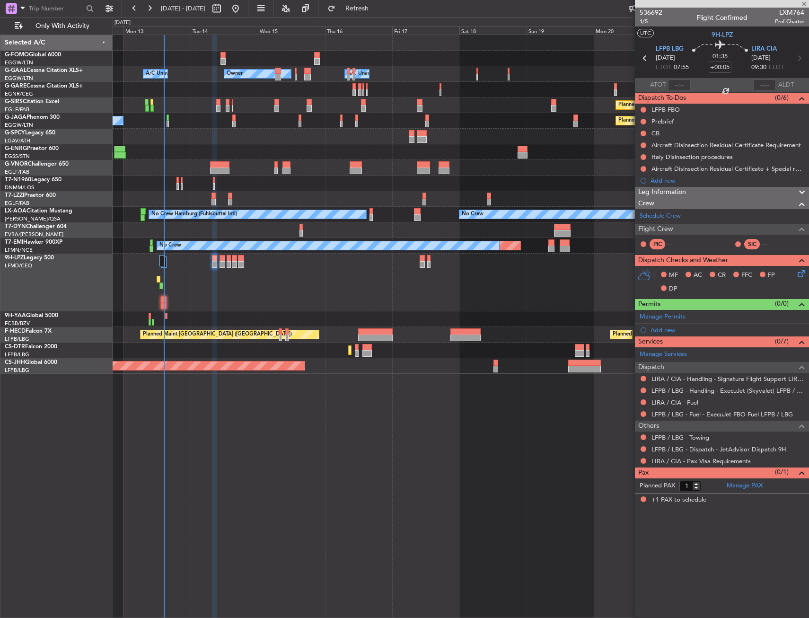
type input "-00:05"
type input "0"
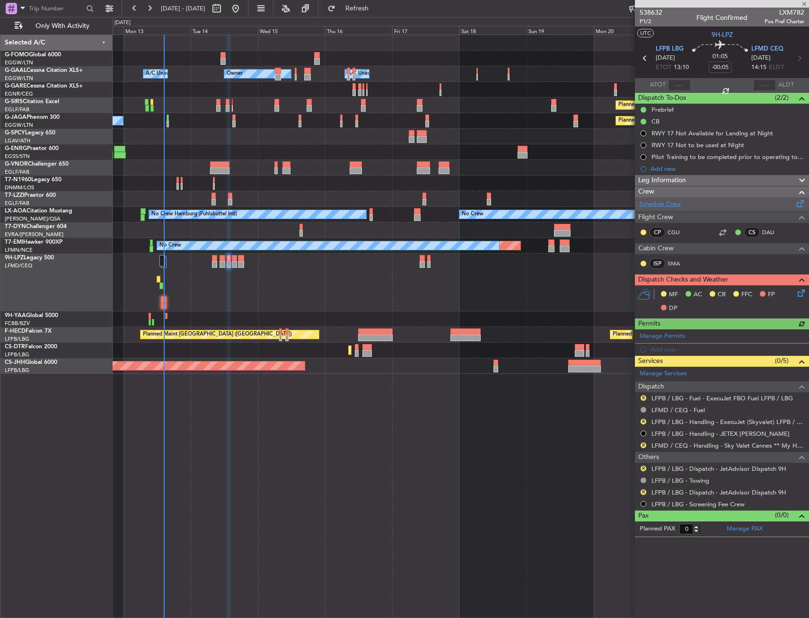
click at [653, 202] on link "Schedule Crew" at bounding box center [660, 204] width 41 height 9
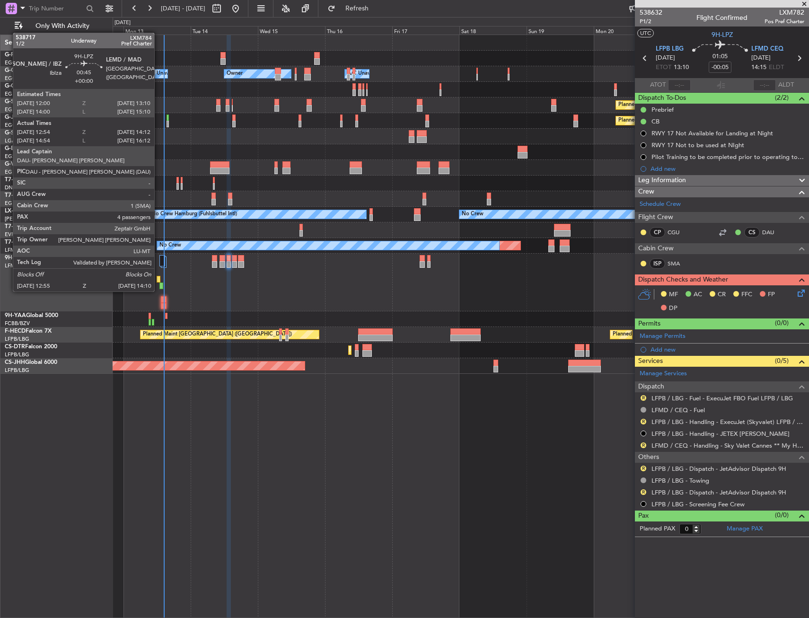
click at [158, 282] on div at bounding box center [158, 279] width 3 height 7
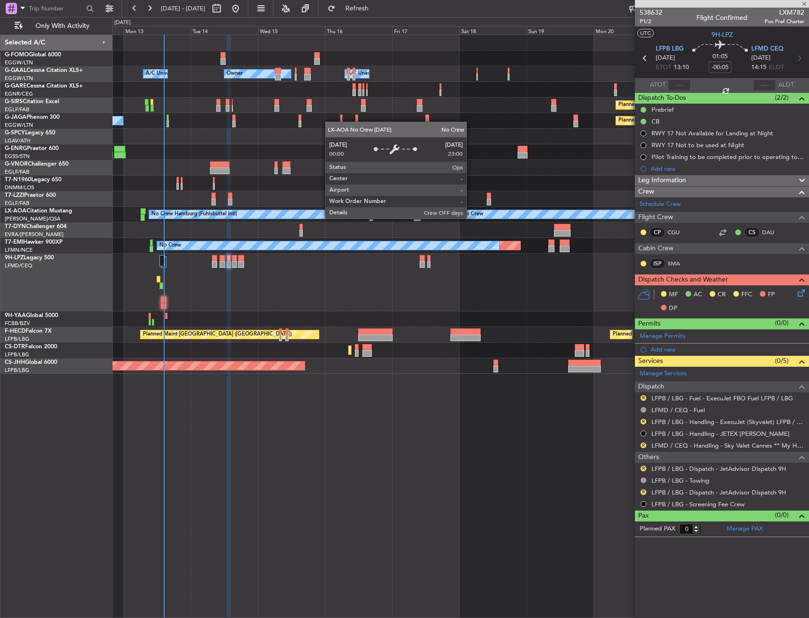
type input "13:04"
type input "13:57"
type input "4"
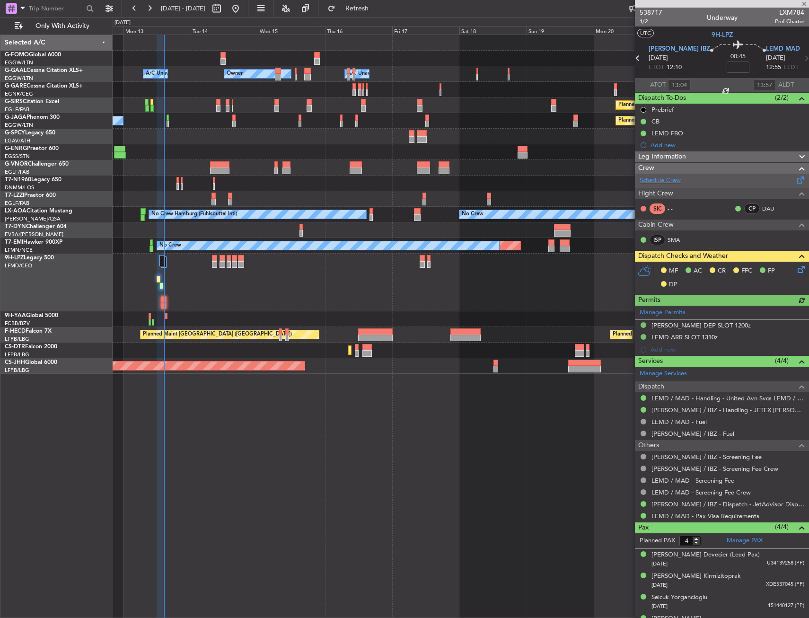
click at [666, 185] on div "Schedule Crew" at bounding box center [722, 181] width 174 height 14
click at [717, 82] on icon at bounding box center [720, 84] width 11 height 11
click at [380, 15] on button "Refresh" at bounding box center [351, 8] width 57 height 15
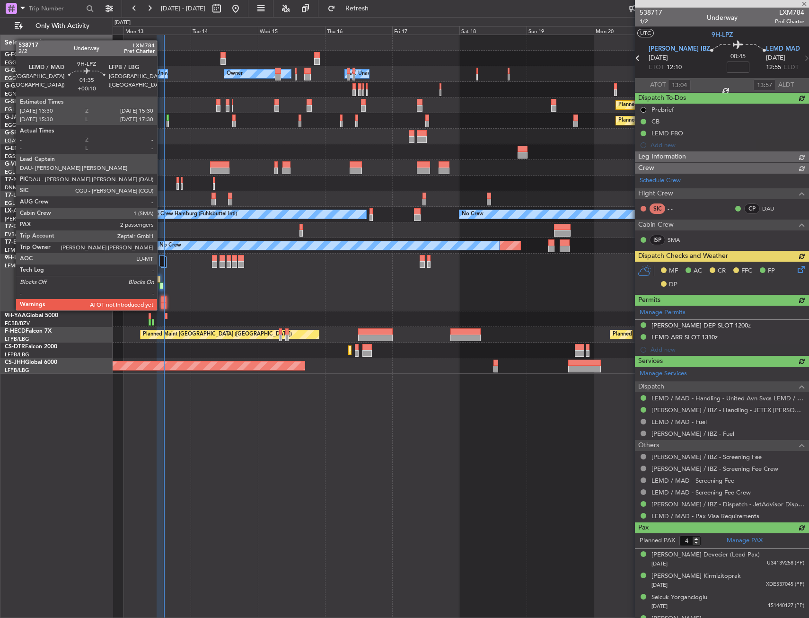
click at [161, 301] on div "No Crew" at bounding box center [461, 283] width 696 height 58
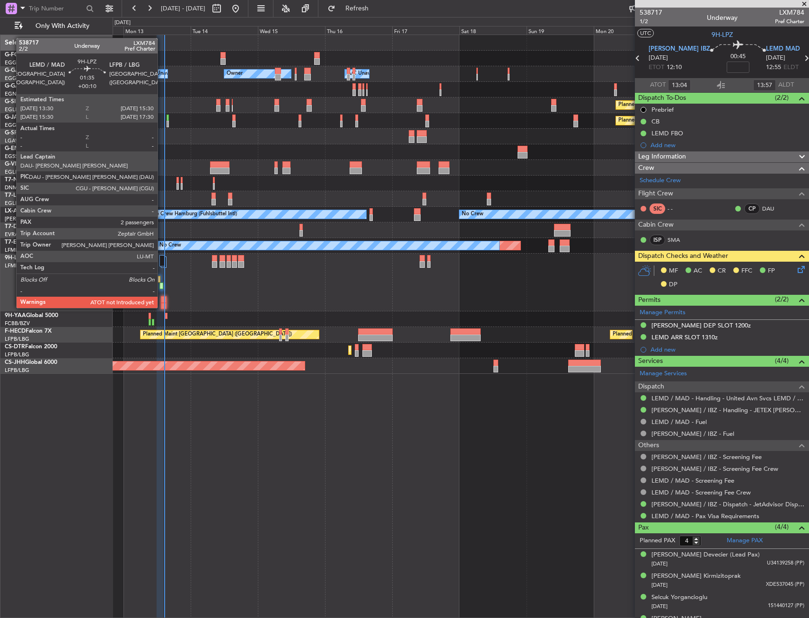
click at [162, 300] on div at bounding box center [164, 299] width 6 height 7
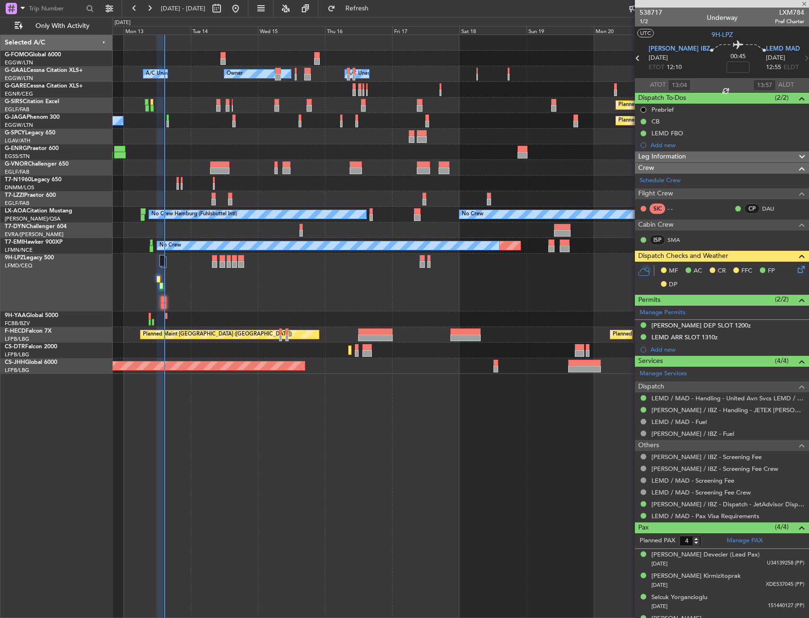
type input "+00:10"
type input "2"
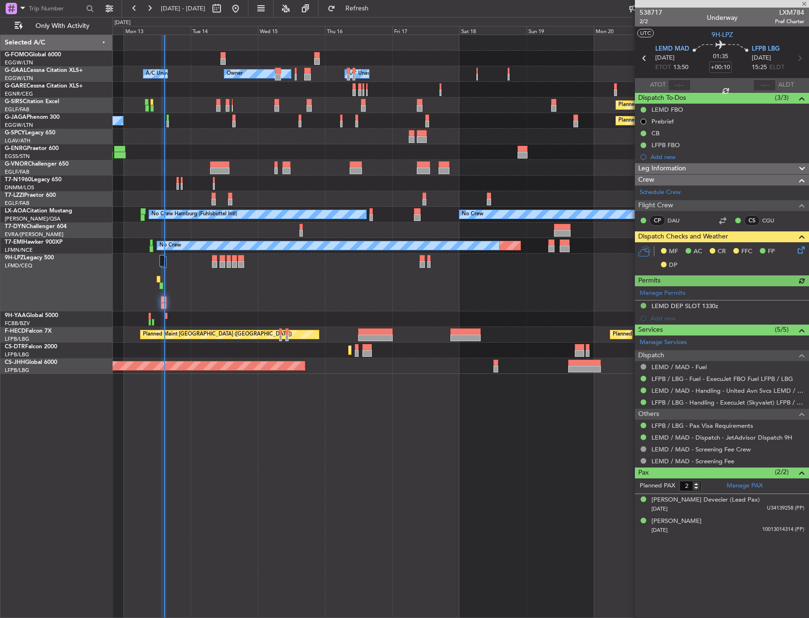
click at [378, 0] on fb-refresh-button "Refresh" at bounding box center [351, 8] width 66 height 17
click at [377, 9] on span "Refresh" at bounding box center [357, 8] width 40 height 7
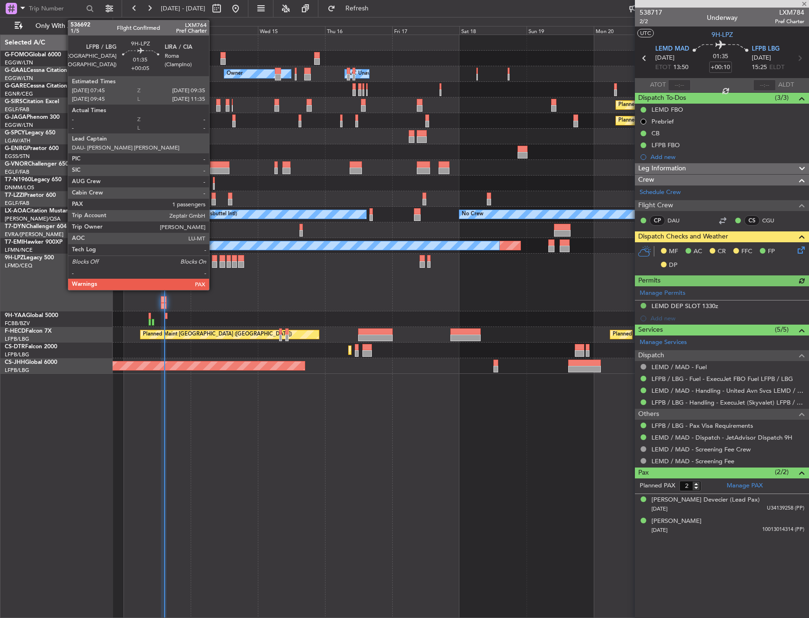
click at [214, 260] on div at bounding box center [214, 258] width 5 height 7
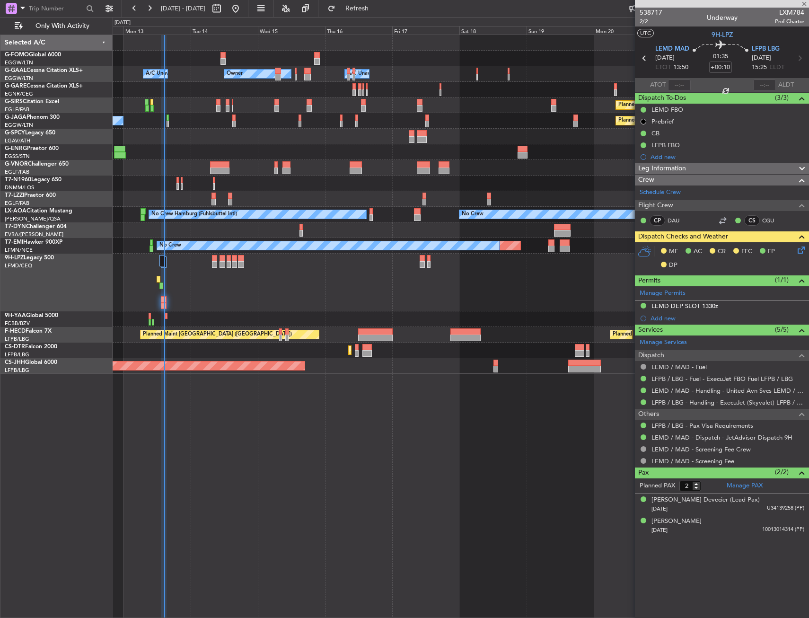
type input "+00:05"
type input "1"
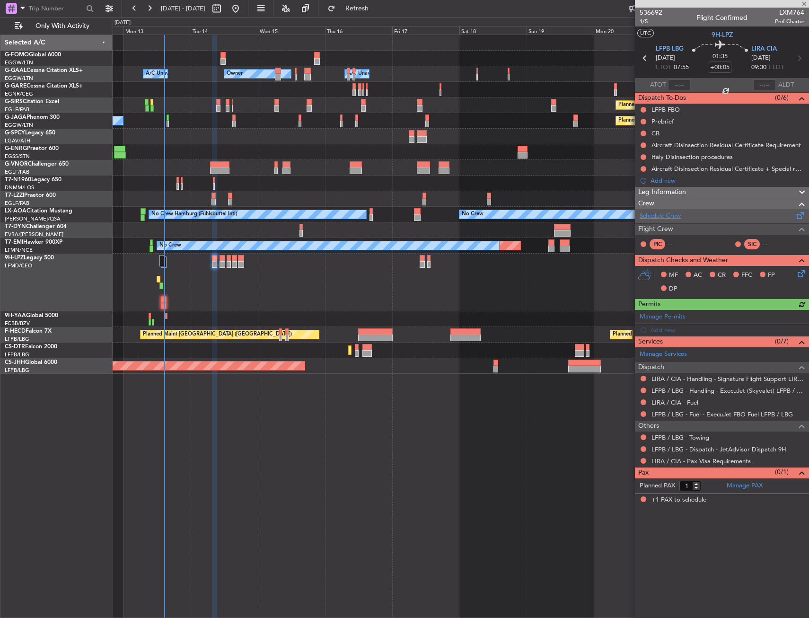
click at [674, 212] on link "Schedule Crew" at bounding box center [660, 215] width 41 height 9
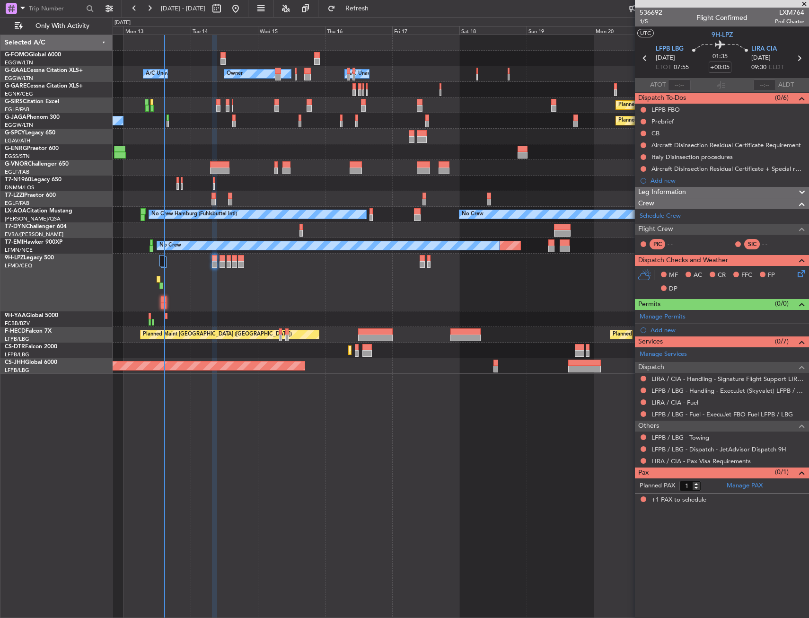
click at [385, 13] on fb-refresh-button "Refresh" at bounding box center [351, 8] width 66 height 17
click at [380, 13] on button "Refresh" at bounding box center [351, 8] width 57 height 15
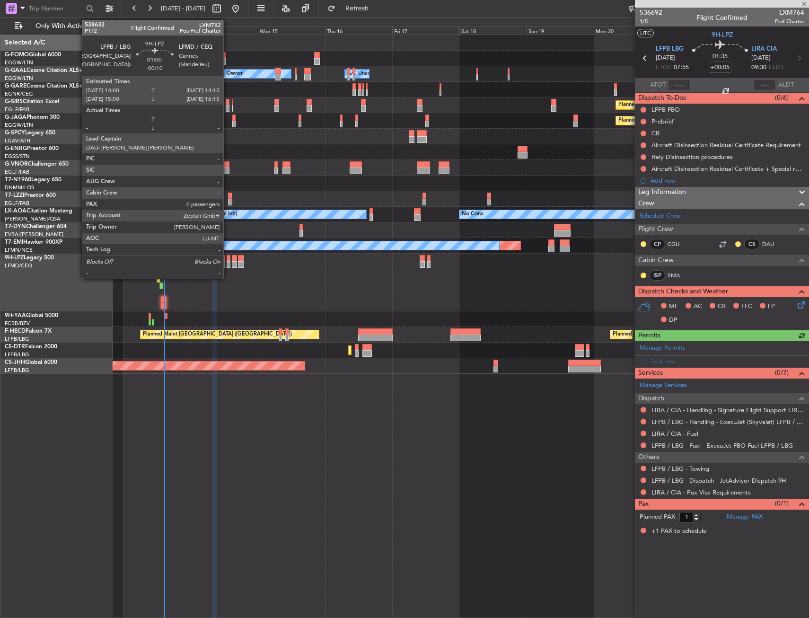
click at [228, 257] on div at bounding box center [229, 258] width 4 height 7
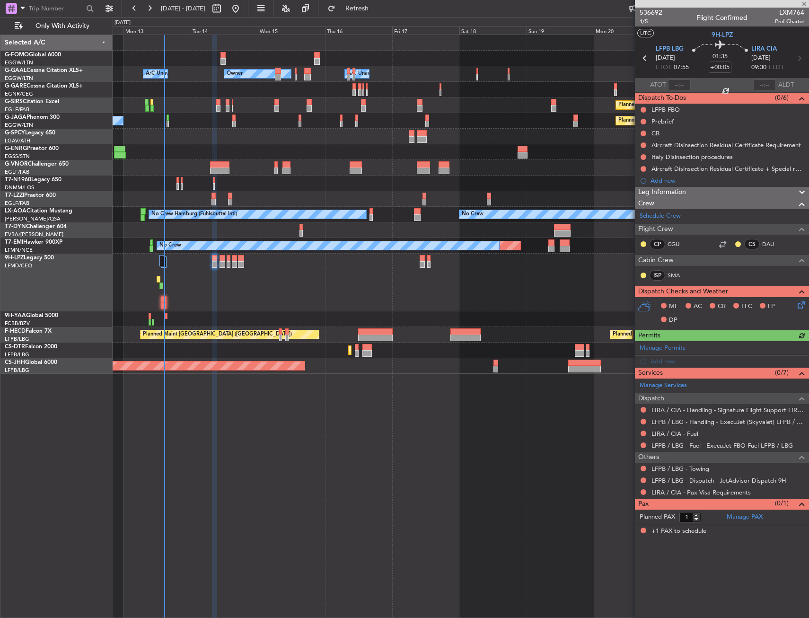
type input "-00:10"
type input "0"
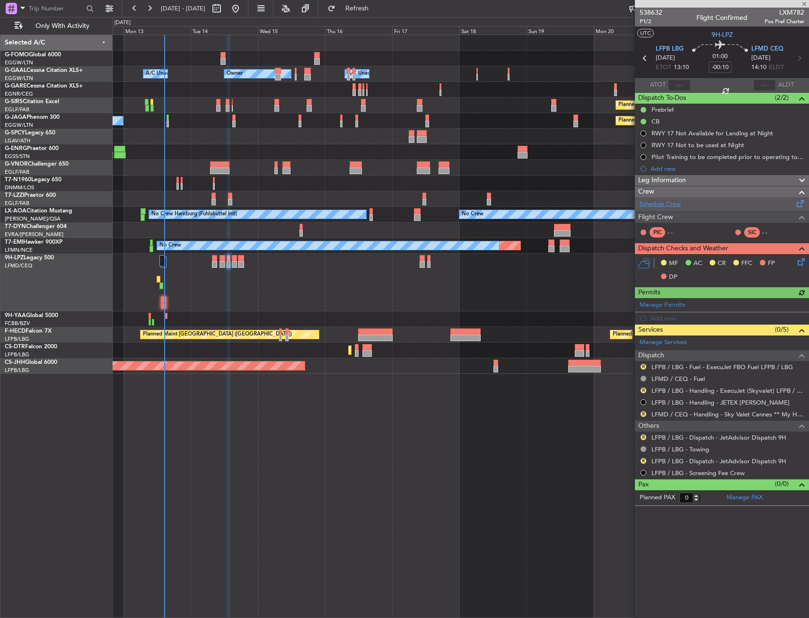
click at [657, 202] on link "Schedule Crew" at bounding box center [660, 204] width 41 height 9
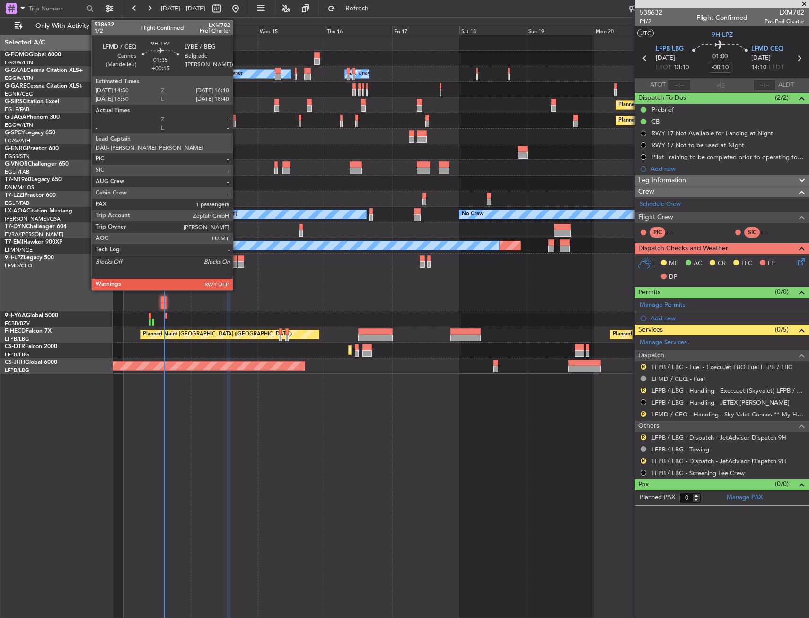
click at [237, 259] on div at bounding box center [234, 258] width 5 height 7
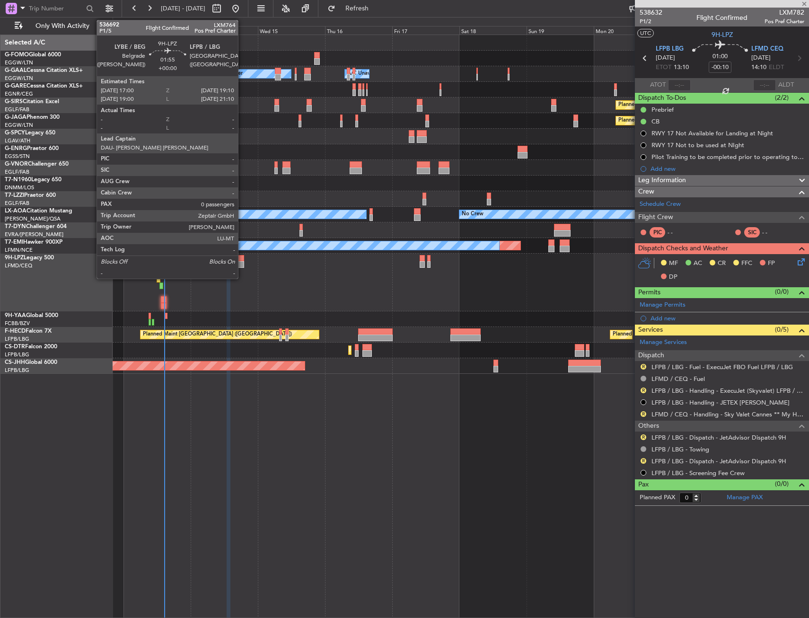
click at [242, 259] on div at bounding box center [241, 258] width 6 height 7
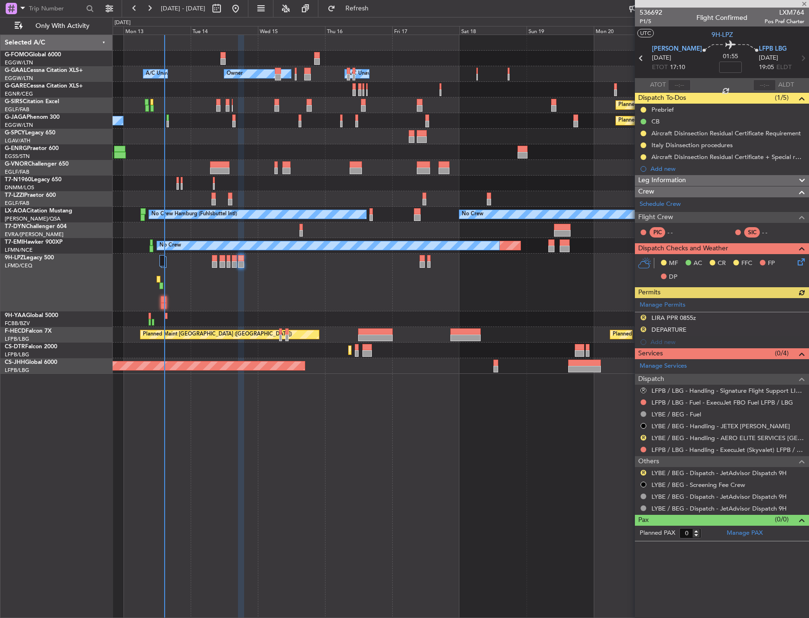
click at [649, 195] on span "Crew" at bounding box center [646, 191] width 16 height 11
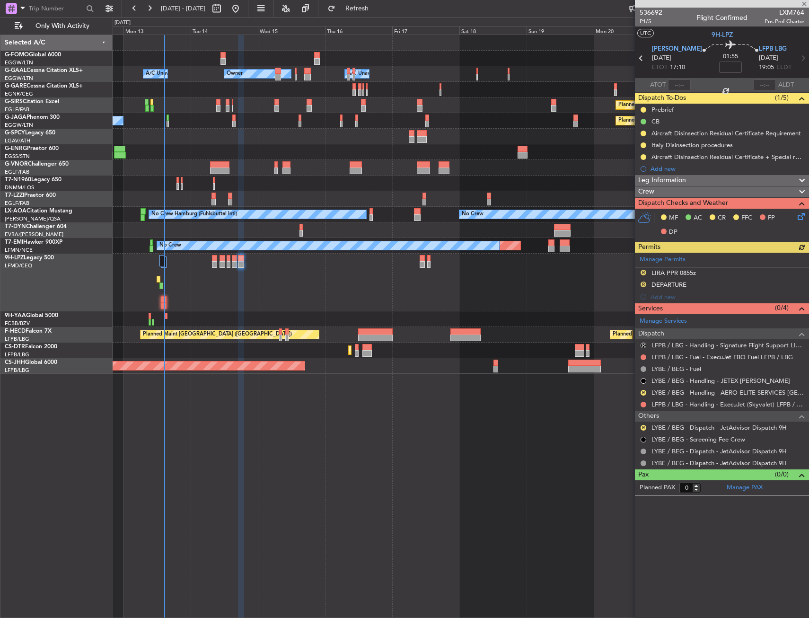
click at [654, 202] on span "Dispatch Checks and Weather" at bounding box center [683, 203] width 90 height 11
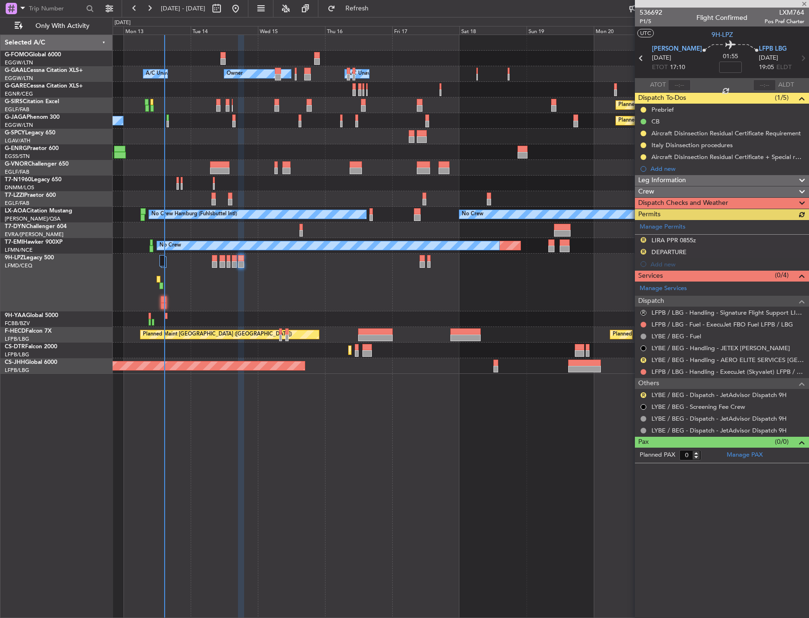
click at [650, 200] on span "Dispatch Checks and Weather" at bounding box center [683, 203] width 90 height 11
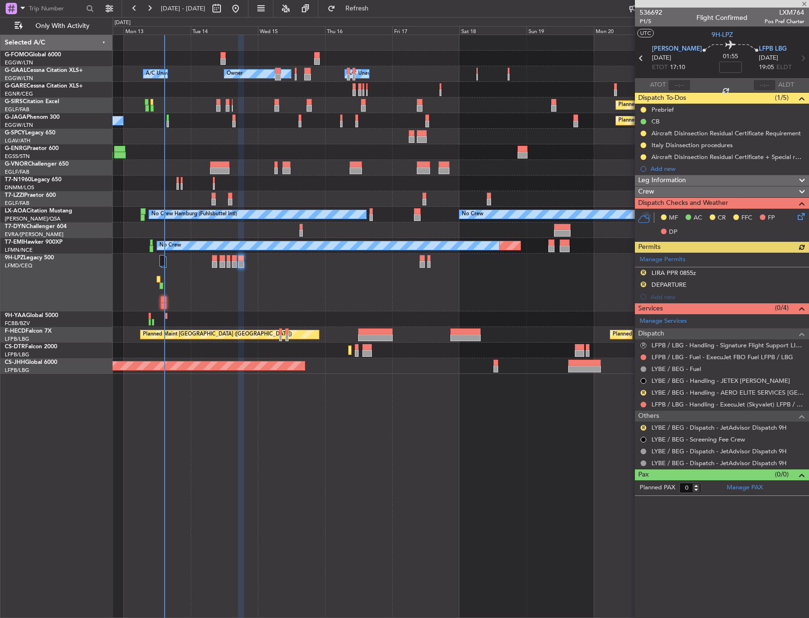
click at [650, 194] on span "Crew" at bounding box center [646, 191] width 16 height 11
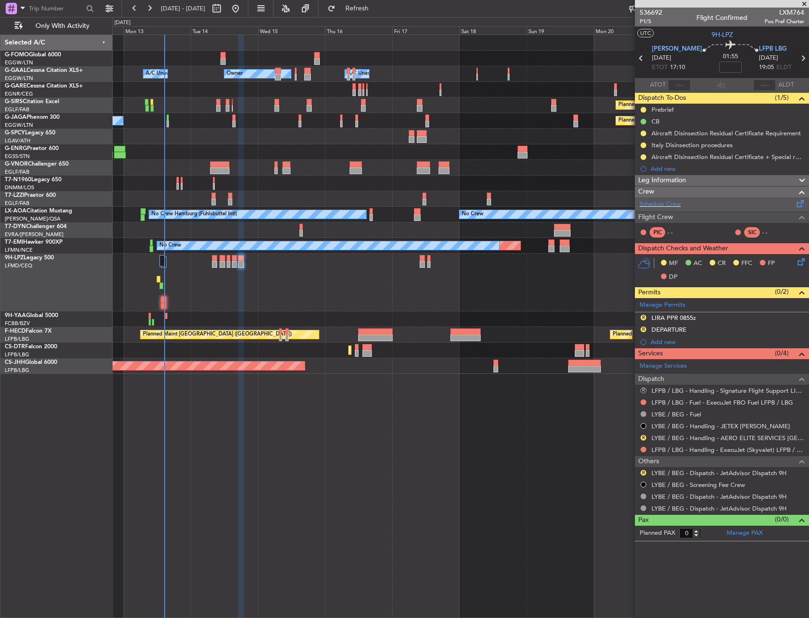
click at [652, 197] on div "Schedule Crew" at bounding box center [722, 204] width 174 height 14
click at [196, 303] on div "No Crew" at bounding box center [461, 283] width 696 height 58
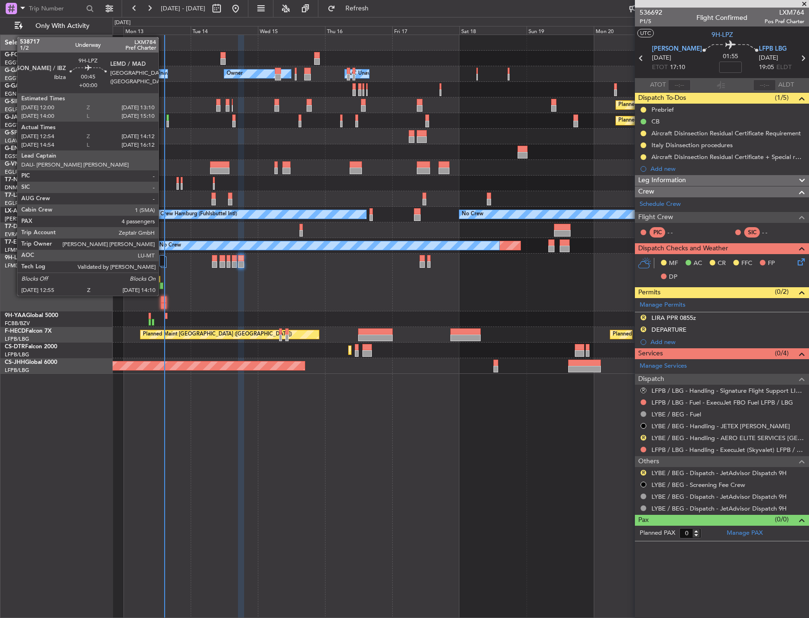
click at [163, 286] on div at bounding box center [161, 285] width 4 height 7
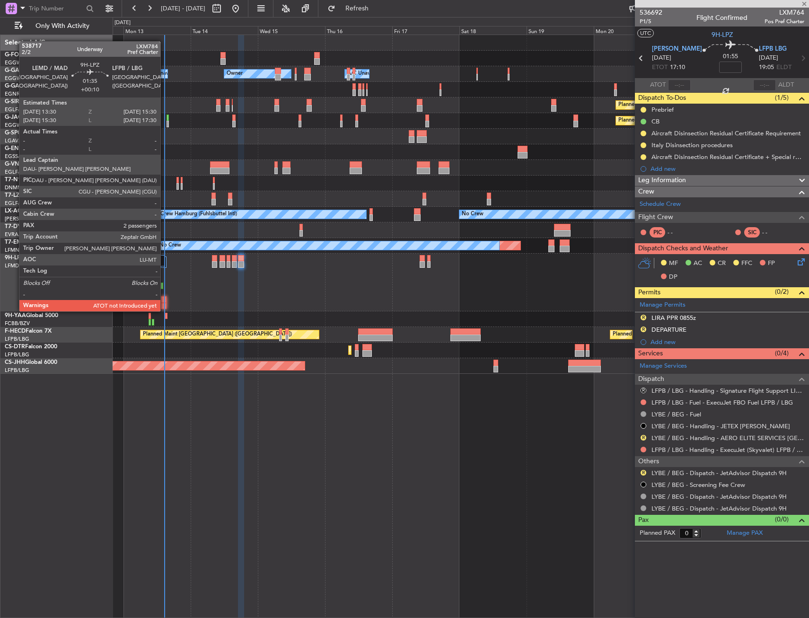
type input "13:04"
type input "13:57"
type input "4"
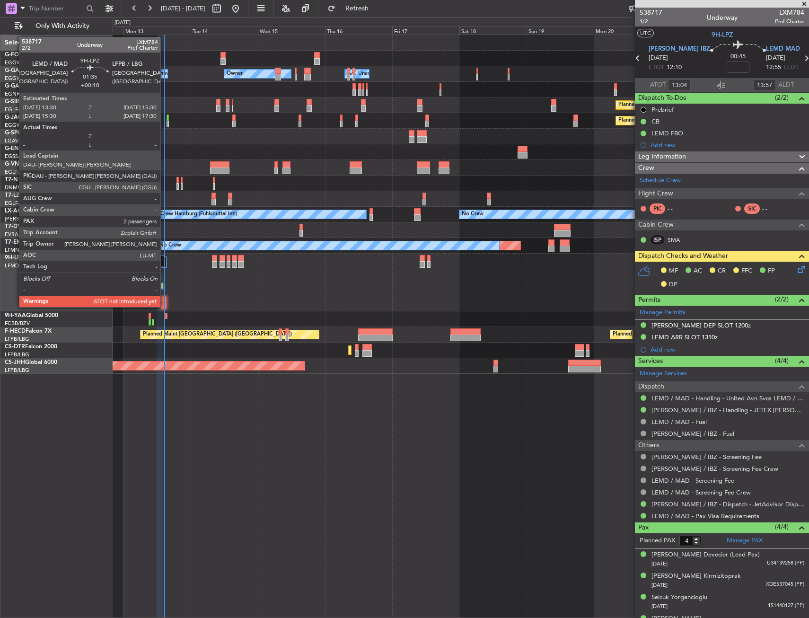
click at [165, 298] on div at bounding box center [164, 299] width 6 height 7
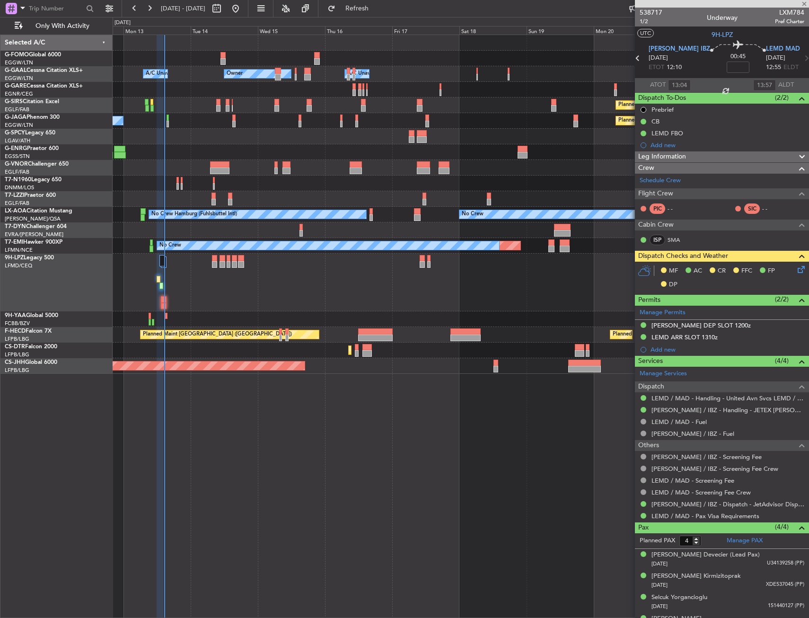
type input "+00:10"
type input "2"
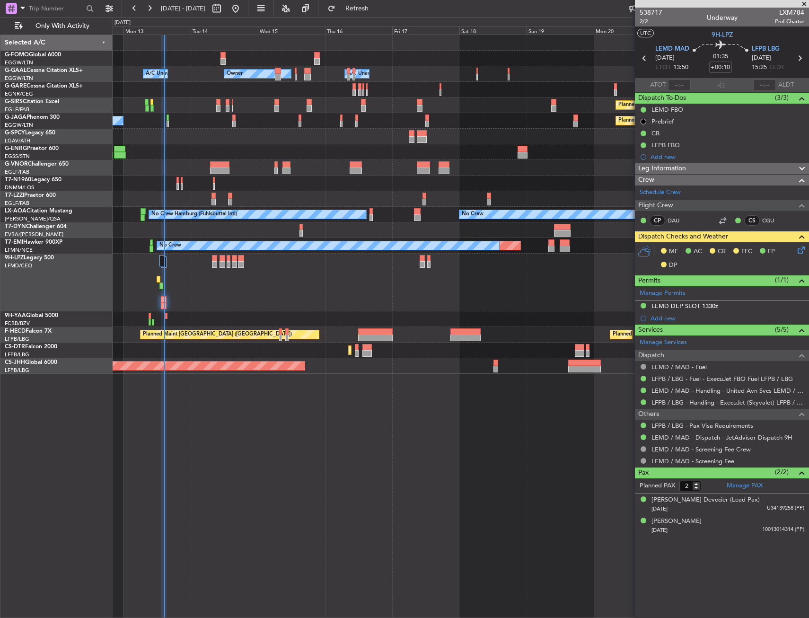
click at [226, 294] on div "No Crew" at bounding box center [461, 283] width 696 height 58
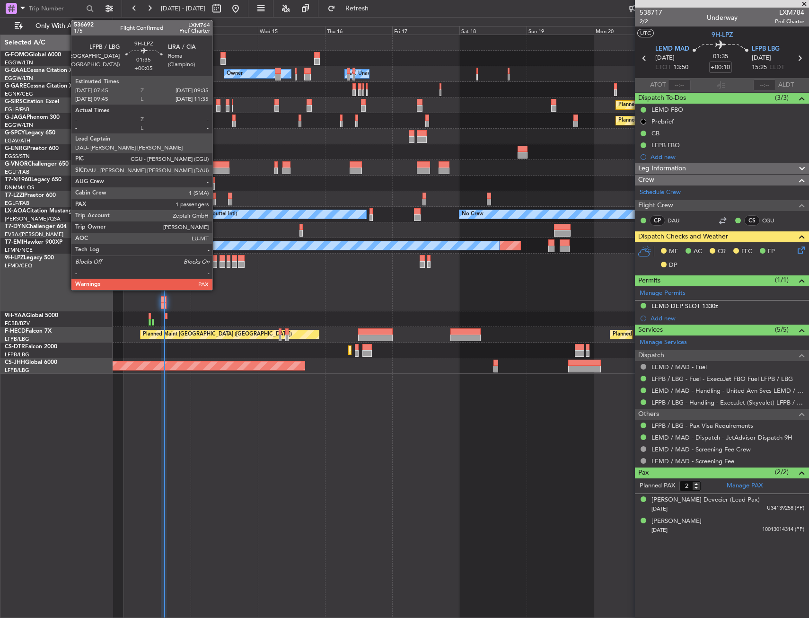
click at [217, 261] on div at bounding box center [214, 264] width 5 height 7
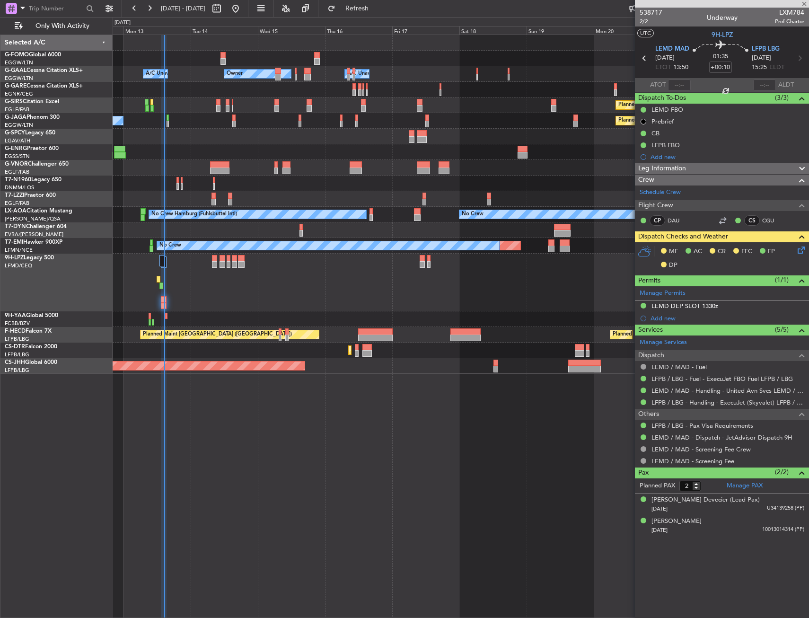
type input "+00:05"
type input "1"
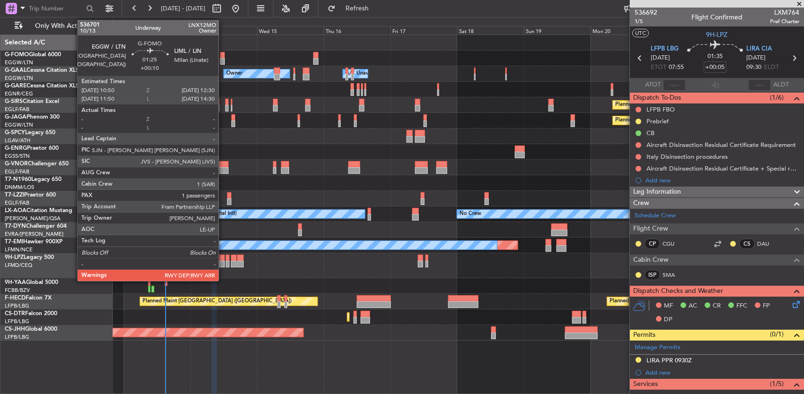
click at [223, 55] on div at bounding box center [222, 55] width 5 height 7
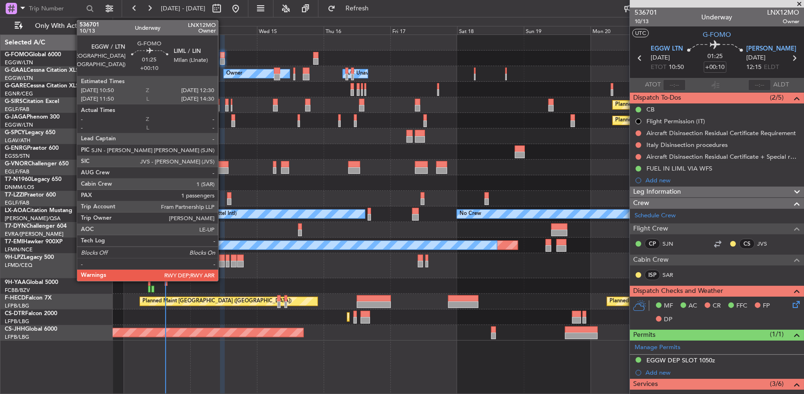
click at [223, 58] on div at bounding box center [222, 61] width 5 height 7
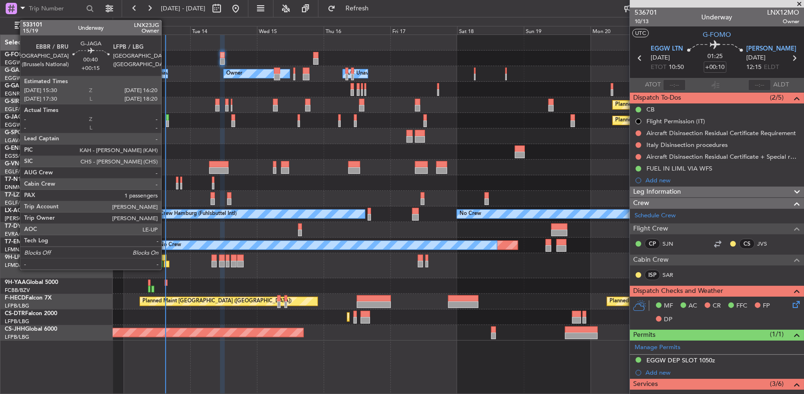
click at [166, 122] on div at bounding box center [167, 124] width 2 height 7
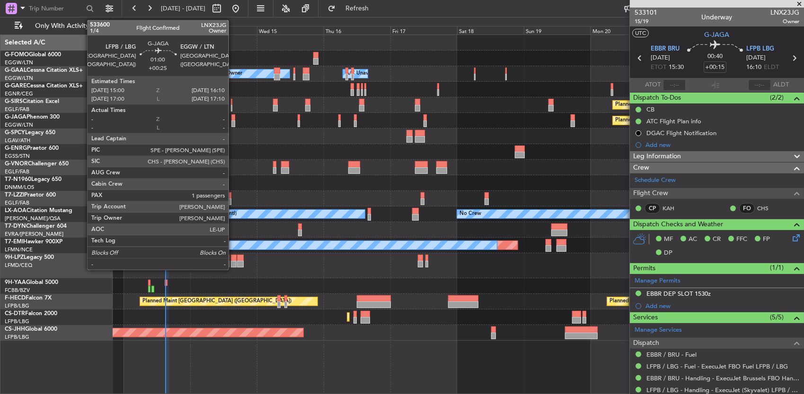
click at [233, 118] on div at bounding box center [232, 117] width 3 height 7
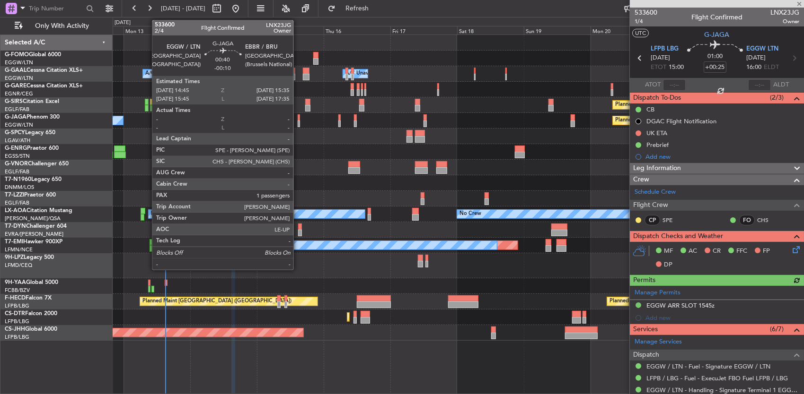
click at [298, 125] on div at bounding box center [299, 124] width 2 height 7
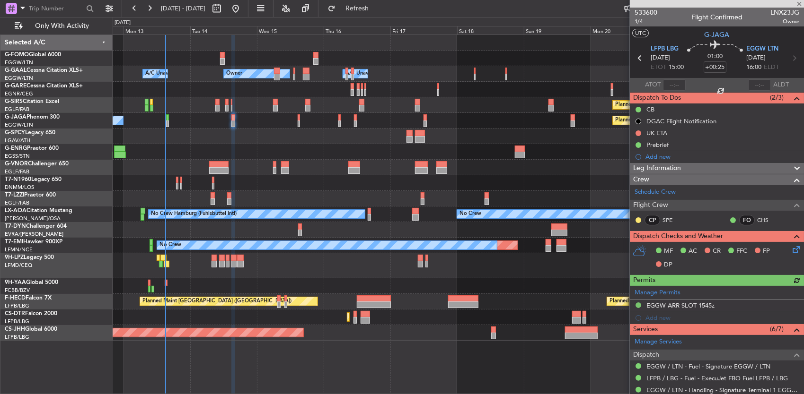
type input "-00:10"
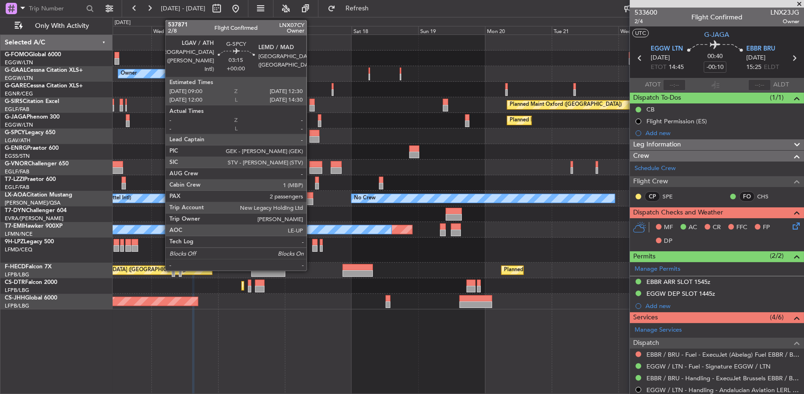
click at [311, 138] on div at bounding box center [314, 139] width 10 height 7
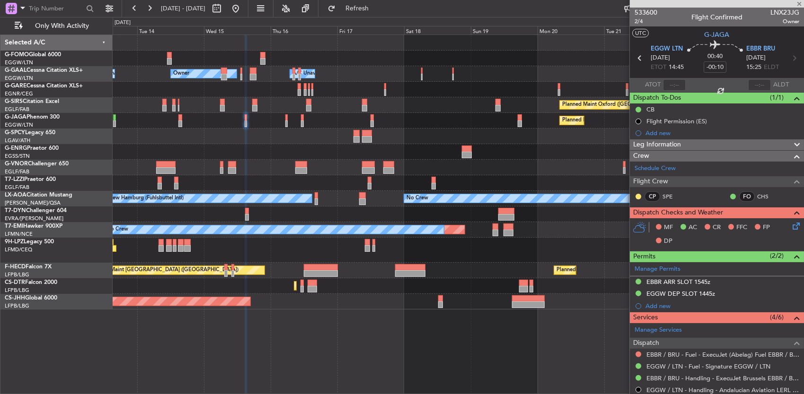
click at [414, 143] on div at bounding box center [458, 137] width 691 height 16
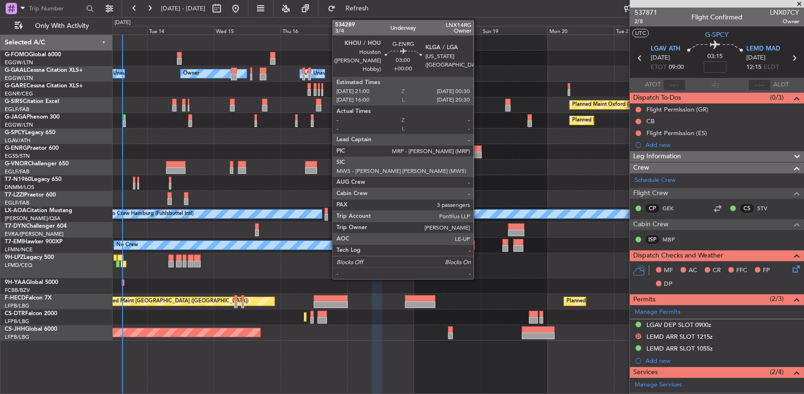
click at [478, 156] on div at bounding box center [477, 155] width 10 height 7
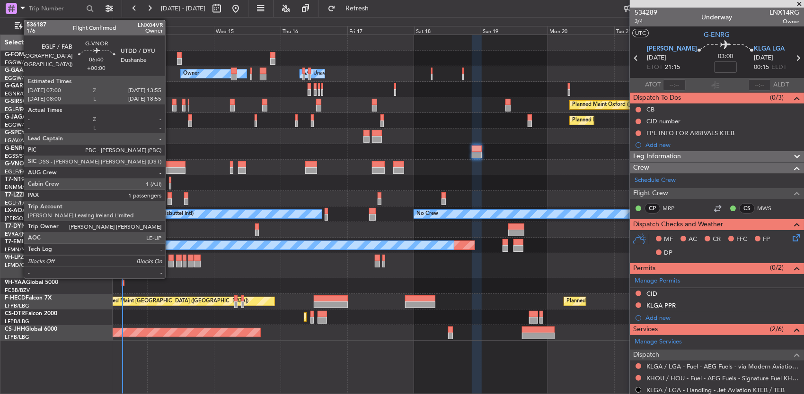
click at [170, 165] on div at bounding box center [175, 164] width 19 height 7
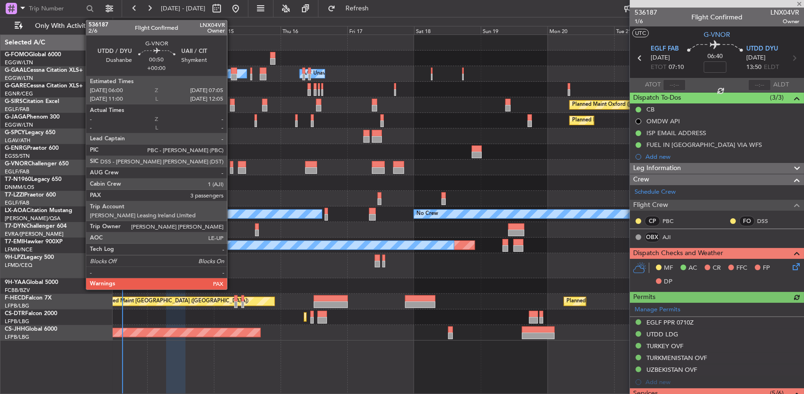
click at [232, 167] on div at bounding box center [231, 170] width 3 height 7
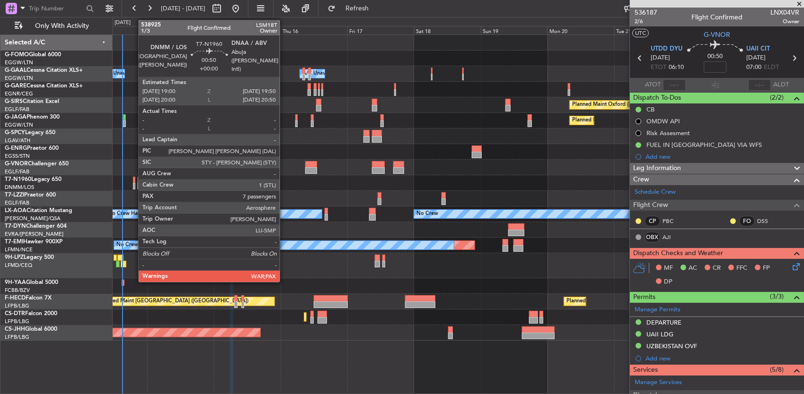
click at [133, 185] on div at bounding box center [134, 186] width 2 height 7
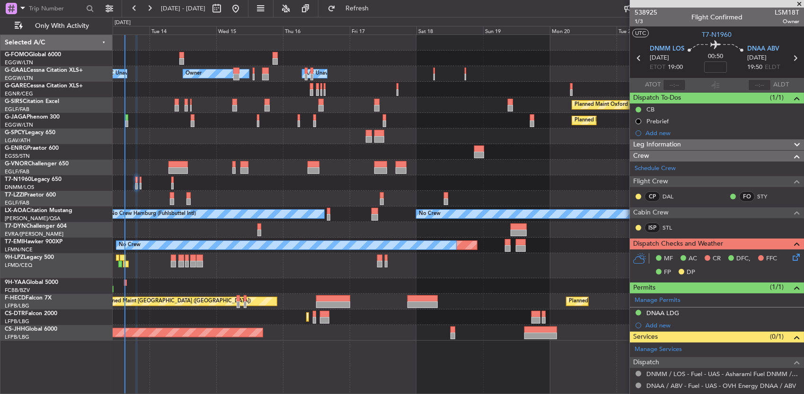
click at [211, 237] on div at bounding box center [458, 230] width 691 height 16
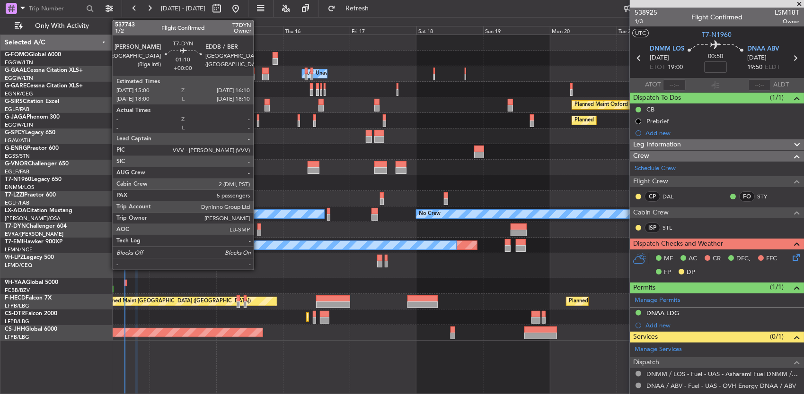
click at [258, 228] on div at bounding box center [258, 227] width 3 height 7
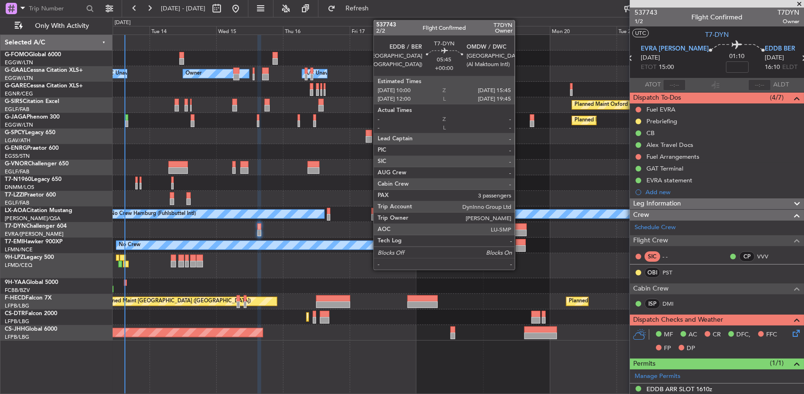
click at [519, 231] on div at bounding box center [518, 233] width 16 height 7
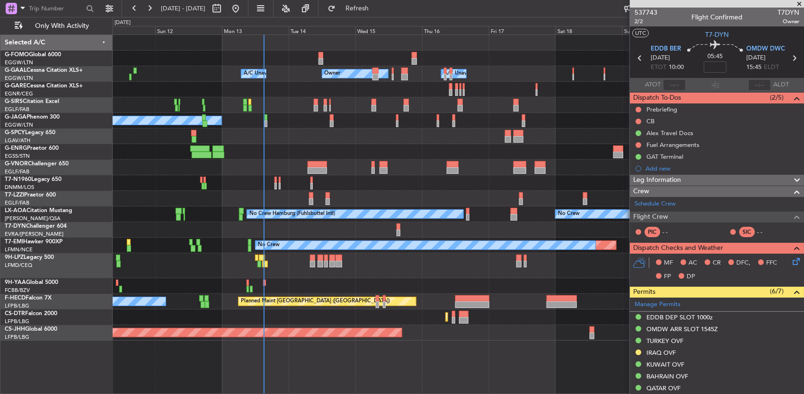
click at [385, 263] on div "No Crew" at bounding box center [458, 266] width 691 height 25
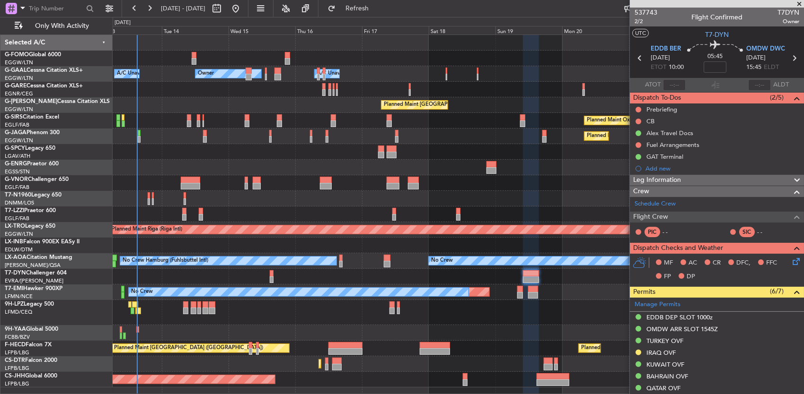
click at [318, 321] on div "No Crew" at bounding box center [458, 312] width 691 height 25
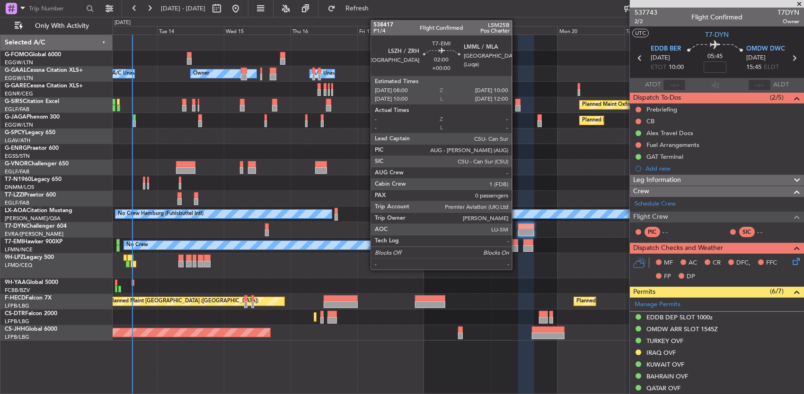
click at [517, 251] on div at bounding box center [515, 248] width 6 height 7
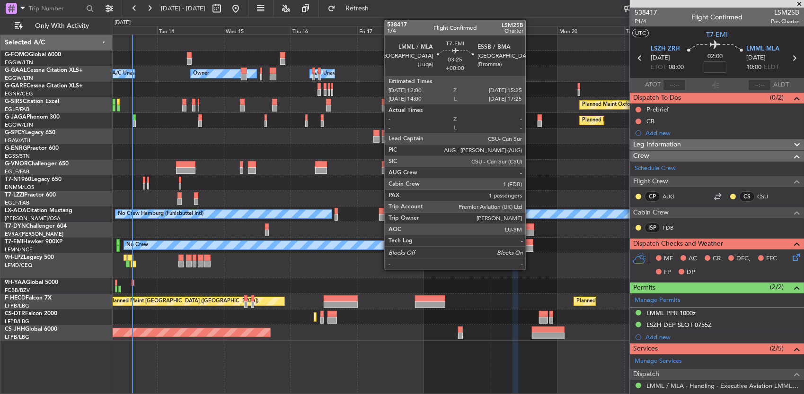
click at [530, 247] on div at bounding box center [528, 248] width 10 height 7
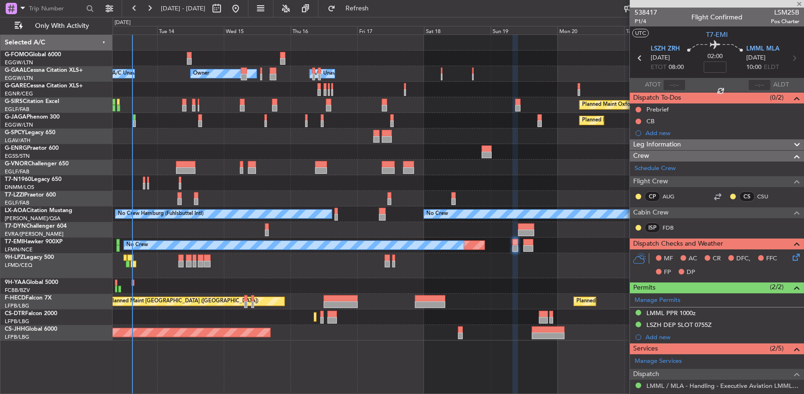
type input "1"
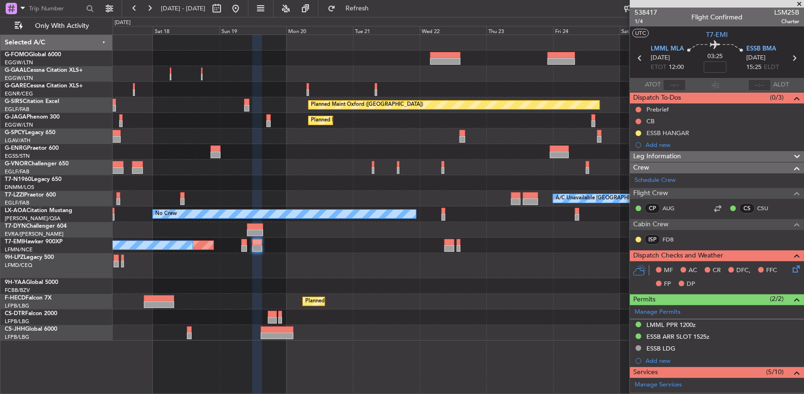
click at [319, 273] on div at bounding box center [458, 266] width 691 height 25
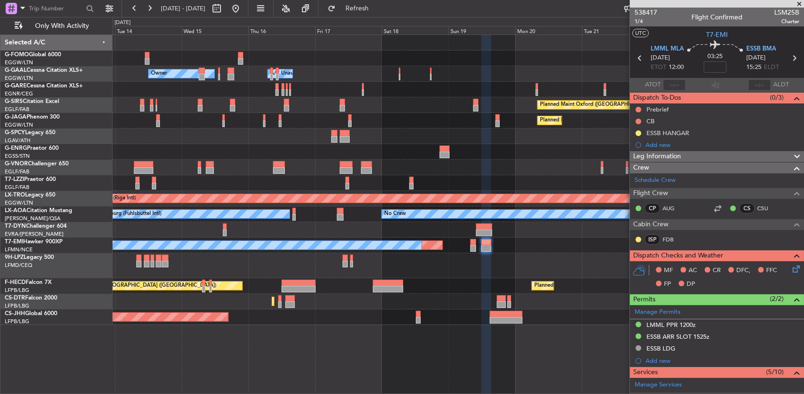
click at [559, 284] on div "Owner A/C Unavailable Owner A/C Unavailable Owner Planned Maint Oxford (Kidling…" at bounding box center [458, 180] width 691 height 290
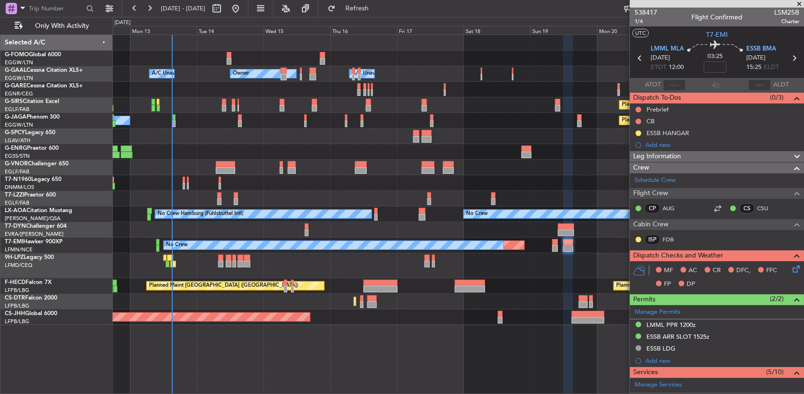
click at [354, 337] on div "Owner A/C Unavailable Owner A/C Unavailable Owner Planned Maint Oxford (Kidling…" at bounding box center [459, 215] width 692 height 360
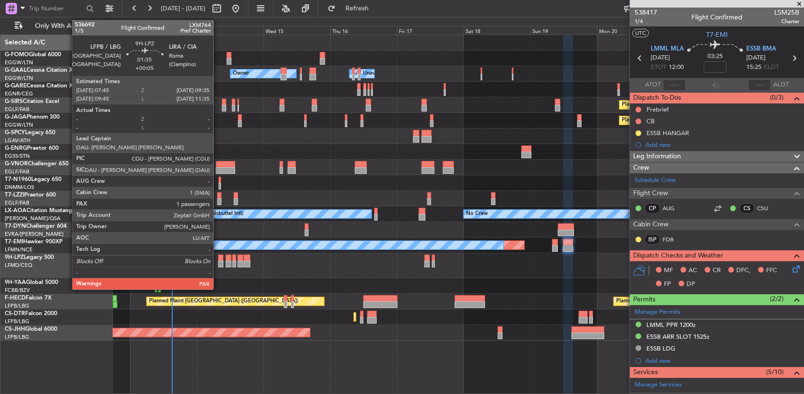
click at [218, 265] on div at bounding box center [220, 264] width 5 height 7
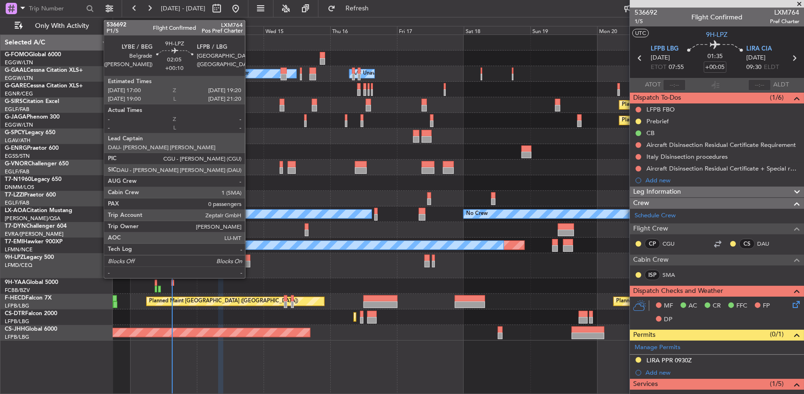
click at [250, 263] on div at bounding box center [247, 264] width 7 height 7
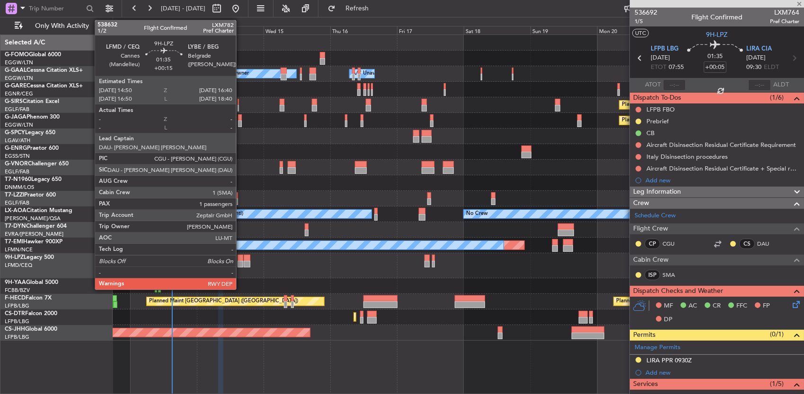
type input "+00:10"
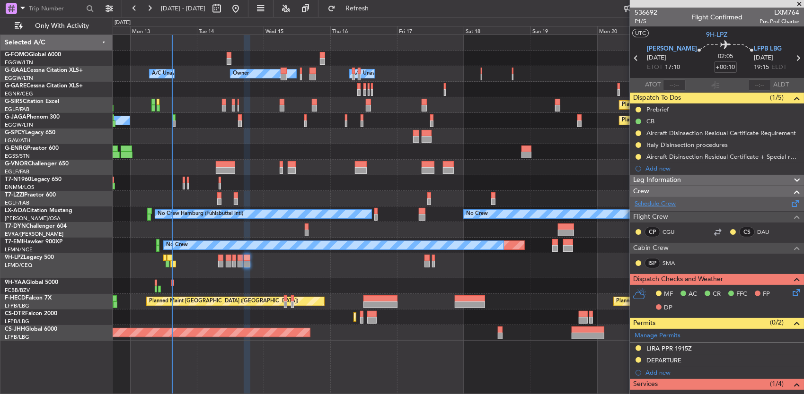
click at [673, 206] on link "Schedule Crew" at bounding box center [654, 204] width 41 height 9
click at [562, 84] on div "Owner Owner A/C Unavailable A/C Unavailable Owner Planned Maint Oxford (Kidling…" at bounding box center [458, 188] width 691 height 306
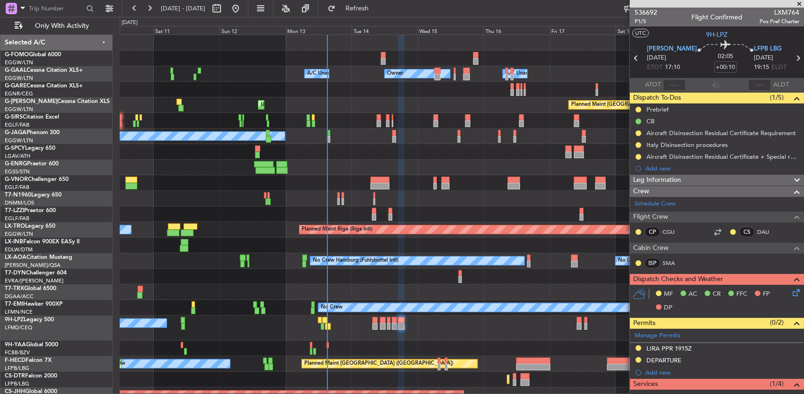
click at [562, 84] on div at bounding box center [462, 90] width 684 height 16
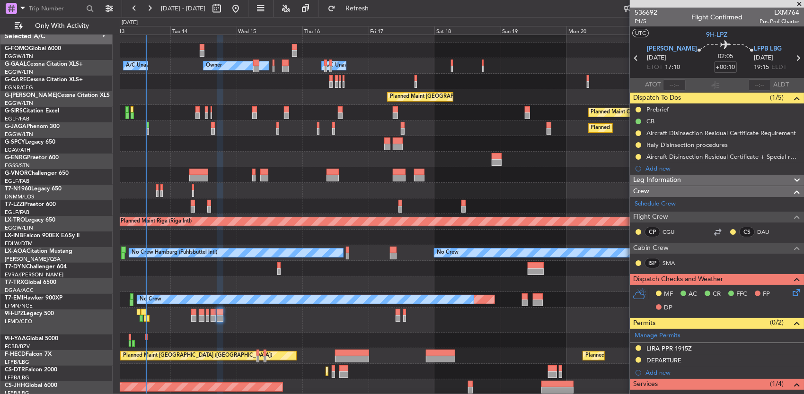
click at [311, 277] on div at bounding box center [462, 269] width 684 height 16
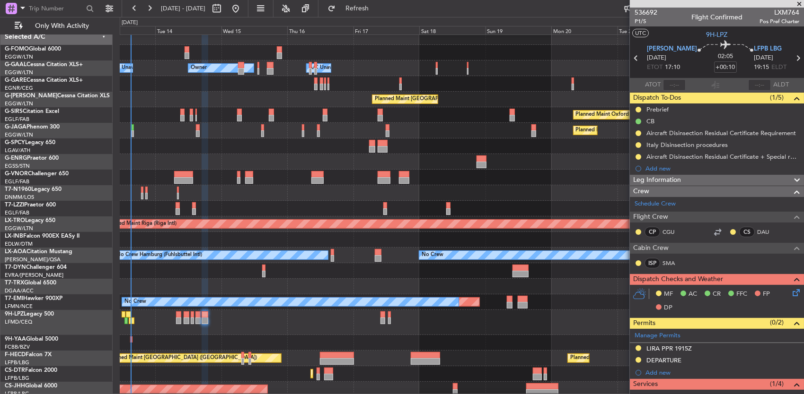
scroll to position [8, 0]
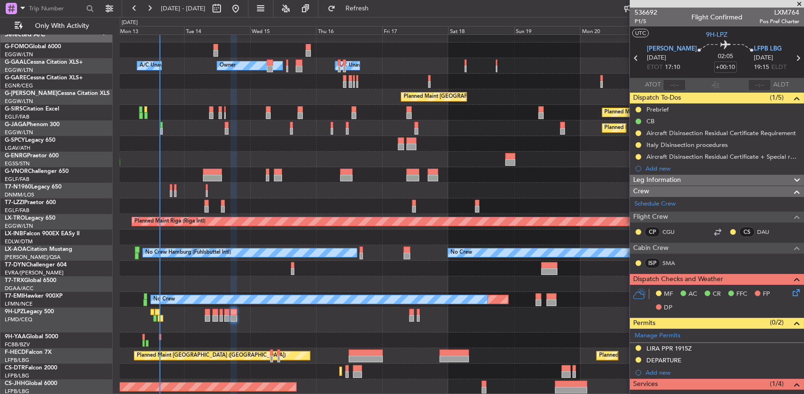
click at [342, 193] on div "Owner Owner A/C Unavailable A/C Unavailable Owner Planned Maint London (Luton) …" at bounding box center [462, 211] width 684 height 368
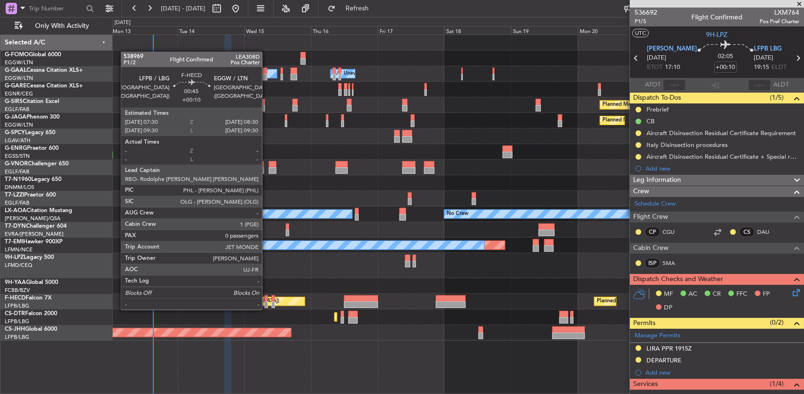
click at [267, 301] on div at bounding box center [265, 299] width 3 height 7
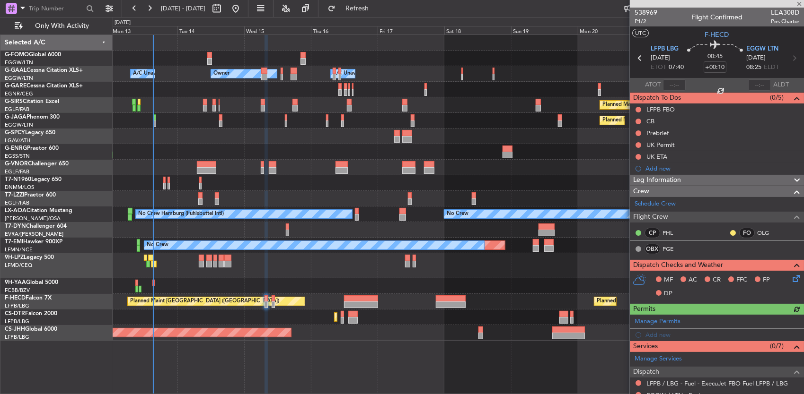
scroll to position [136, 0]
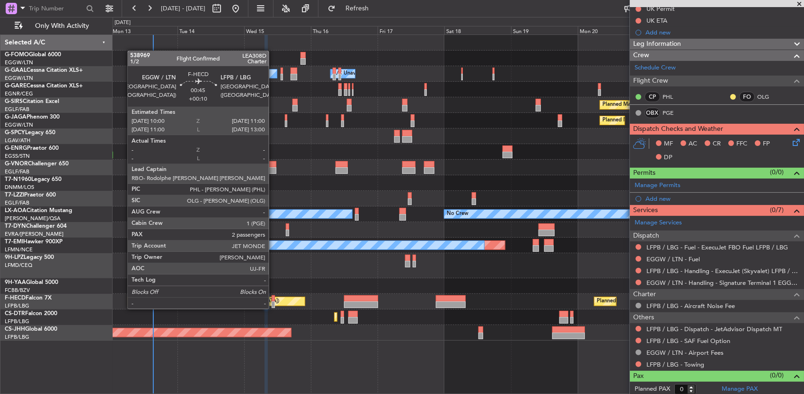
click at [273, 300] on div at bounding box center [273, 299] width 3 height 7
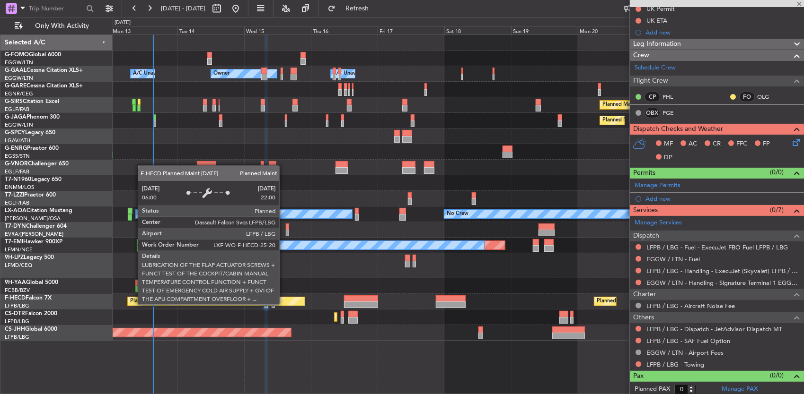
type input "2"
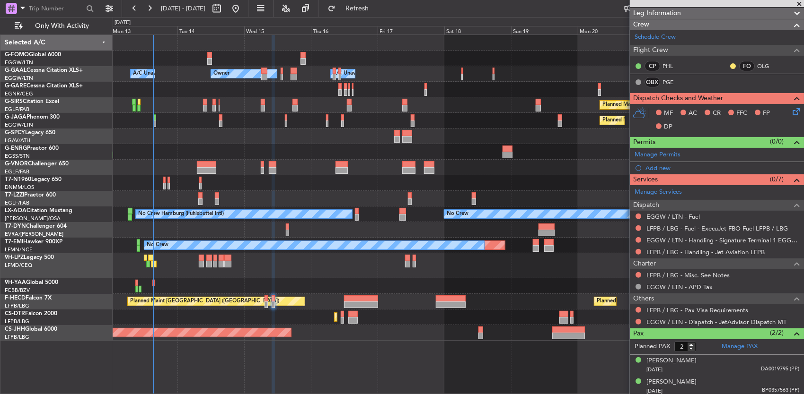
scroll to position [0, 0]
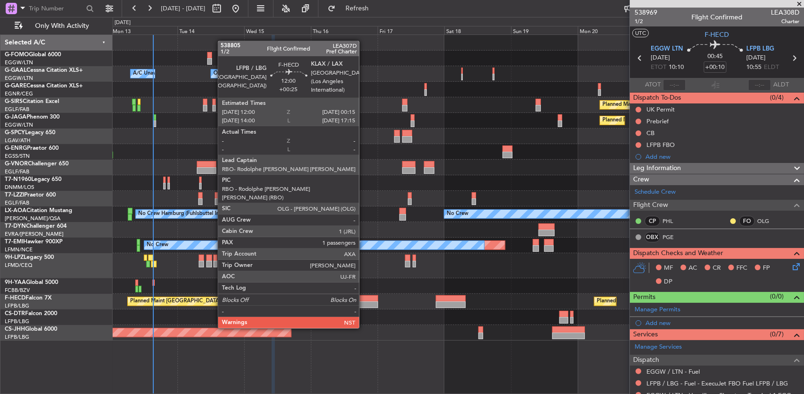
click at [364, 302] on div at bounding box center [361, 305] width 34 height 7
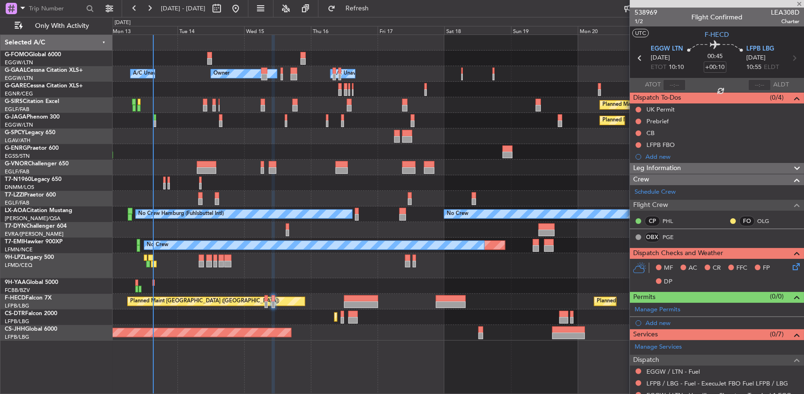
type input "+00:25"
type input "1"
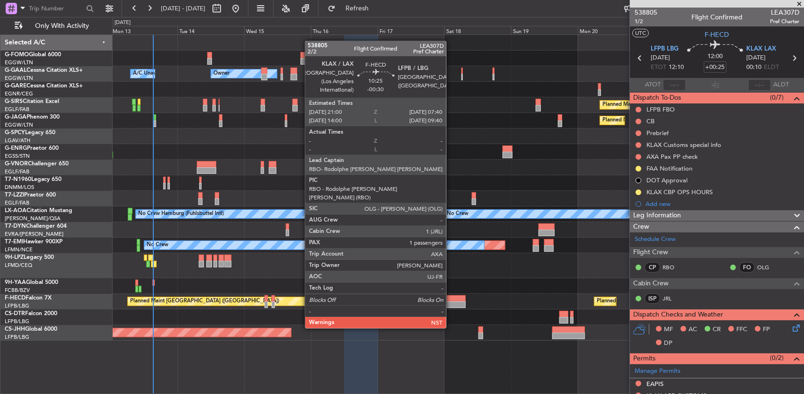
click at [451, 302] on div at bounding box center [451, 305] width 30 height 7
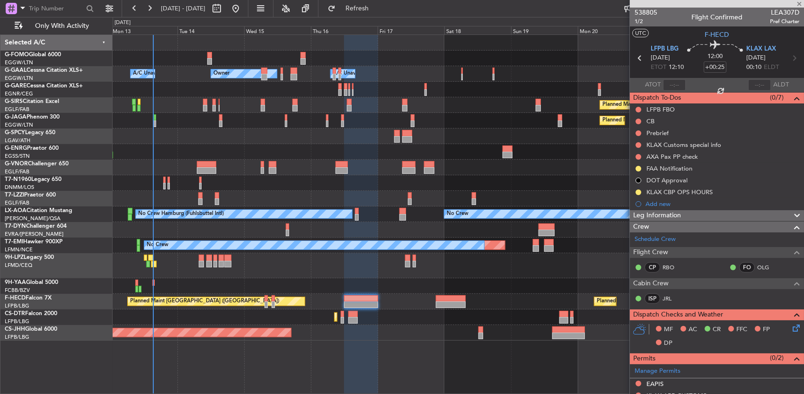
type input "-00:30"
